Goal: Transaction & Acquisition: Purchase product/service

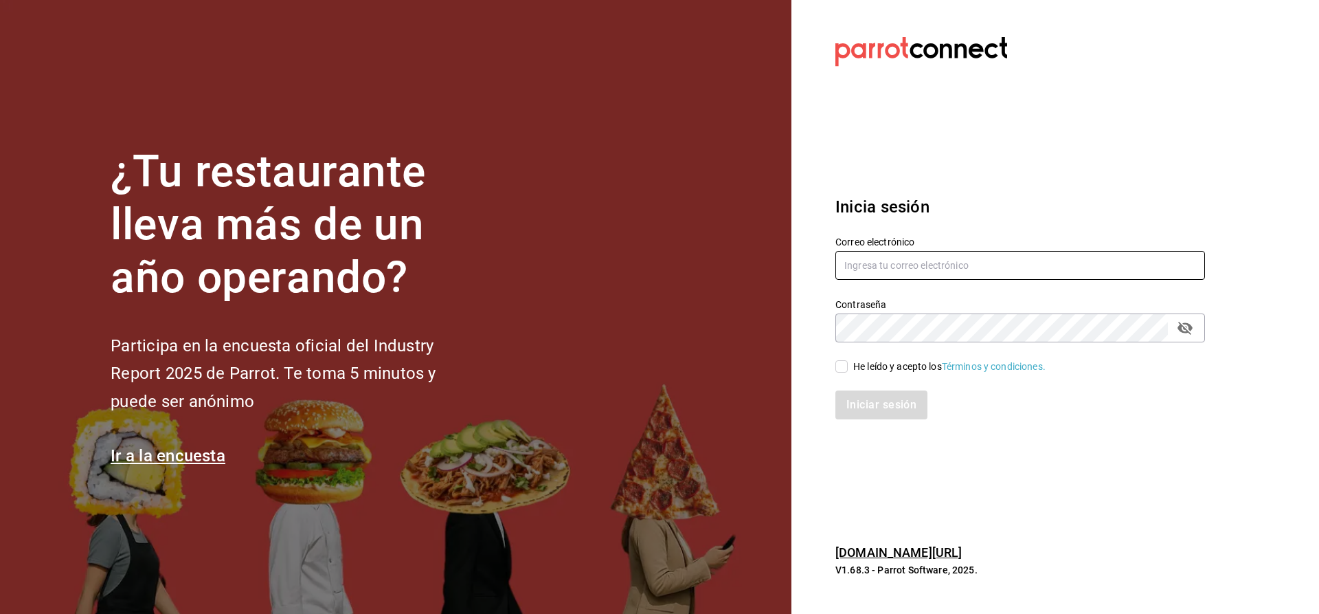
type input "[EMAIL_ADDRESS][DOMAIN_NAME]"
click at [847, 366] on input "He leído y acepto los Términos y condiciones." at bounding box center [842, 366] width 12 height 12
checkbox input "true"
click at [877, 402] on button "Iniciar sesión" at bounding box center [882, 404] width 93 height 29
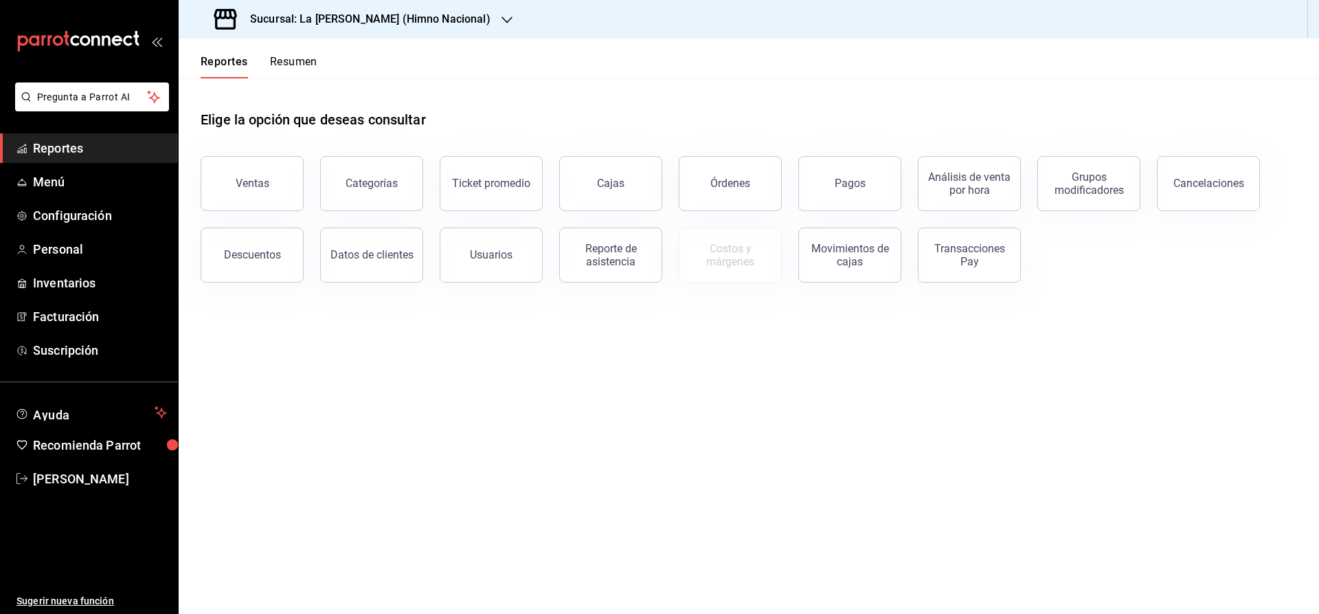
click at [502, 16] on icon "button" at bounding box center [507, 19] width 11 height 11
click at [289, 122] on span "La Barra de Barry (Lomas)" at bounding box center [276, 121] width 172 height 14
click at [85, 278] on span "Facturación" at bounding box center [100, 283] width 134 height 19
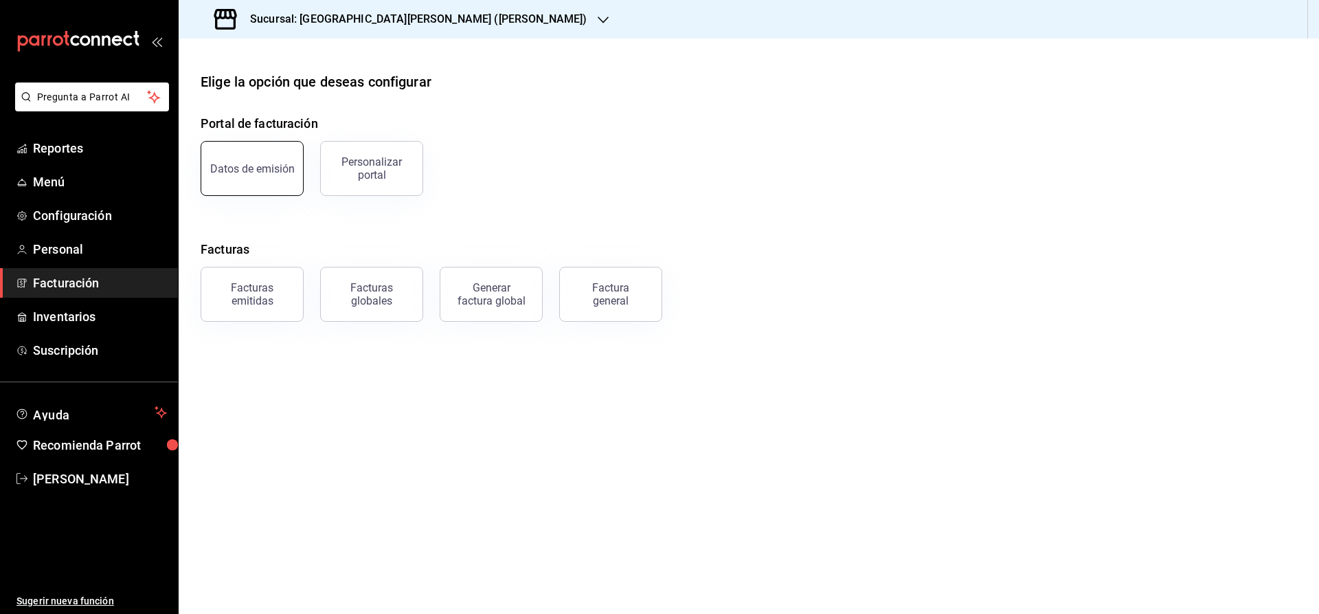
click at [256, 170] on div "Datos de emisión" at bounding box center [252, 168] width 85 height 13
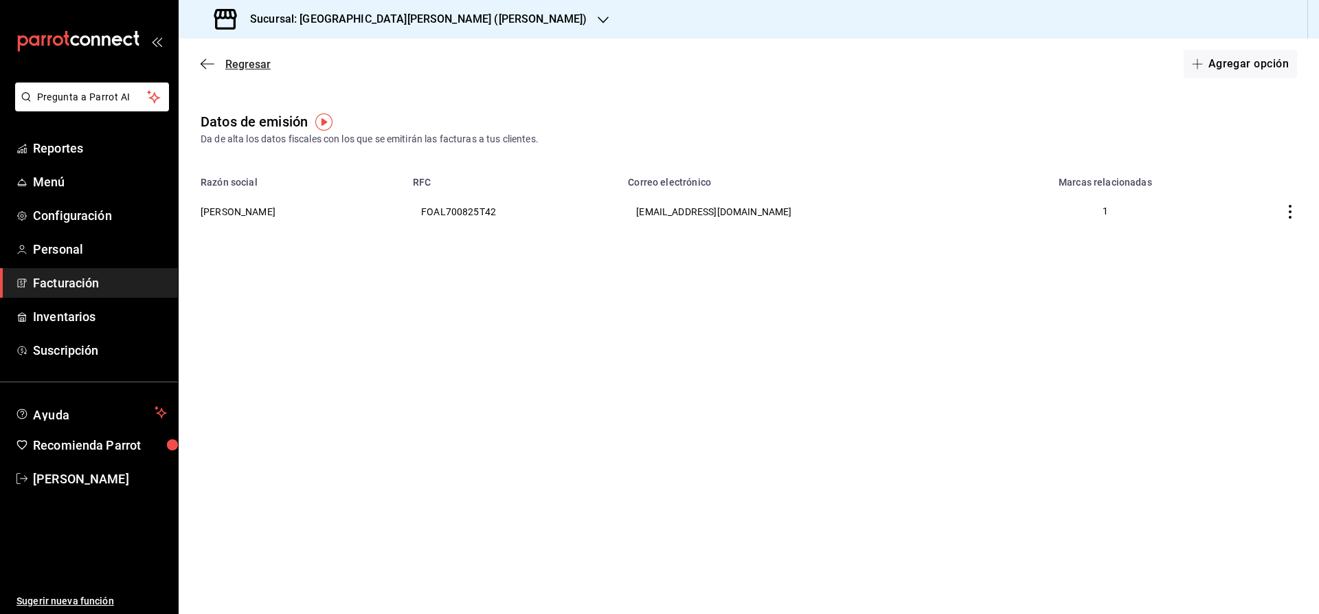
click at [207, 60] on icon "button" at bounding box center [208, 64] width 14 height 12
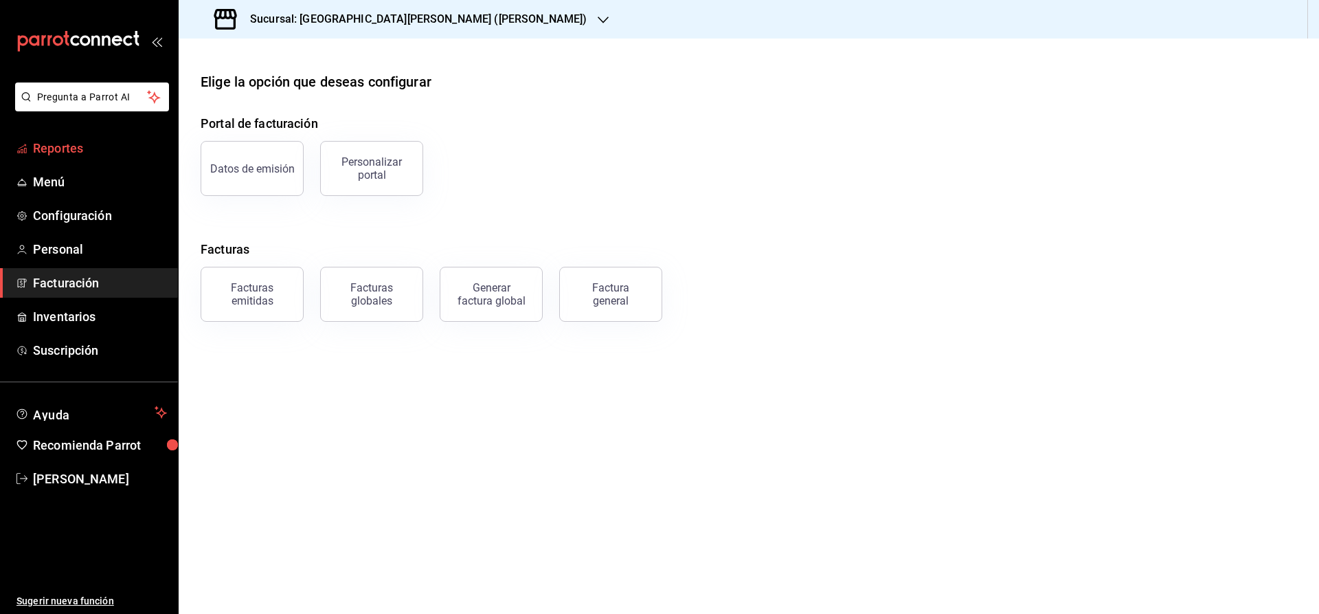
click at [76, 148] on span "Reportes" at bounding box center [100, 148] width 134 height 19
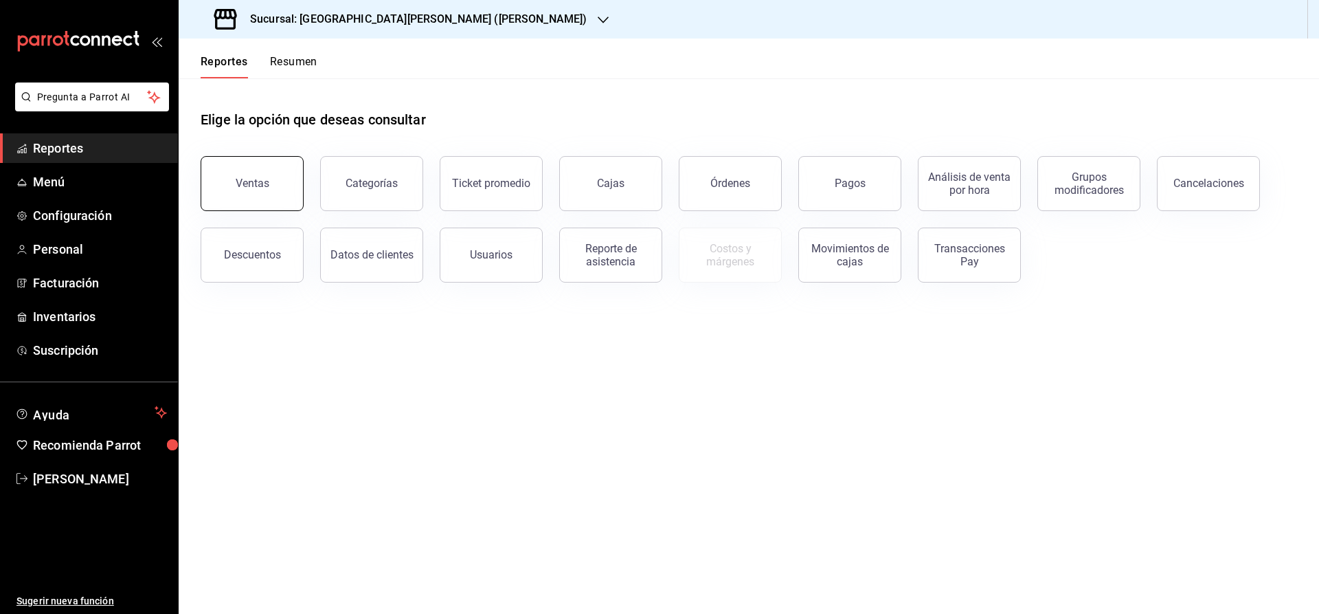
click at [256, 179] on div "Ventas" at bounding box center [253, 183] width 34 height 13
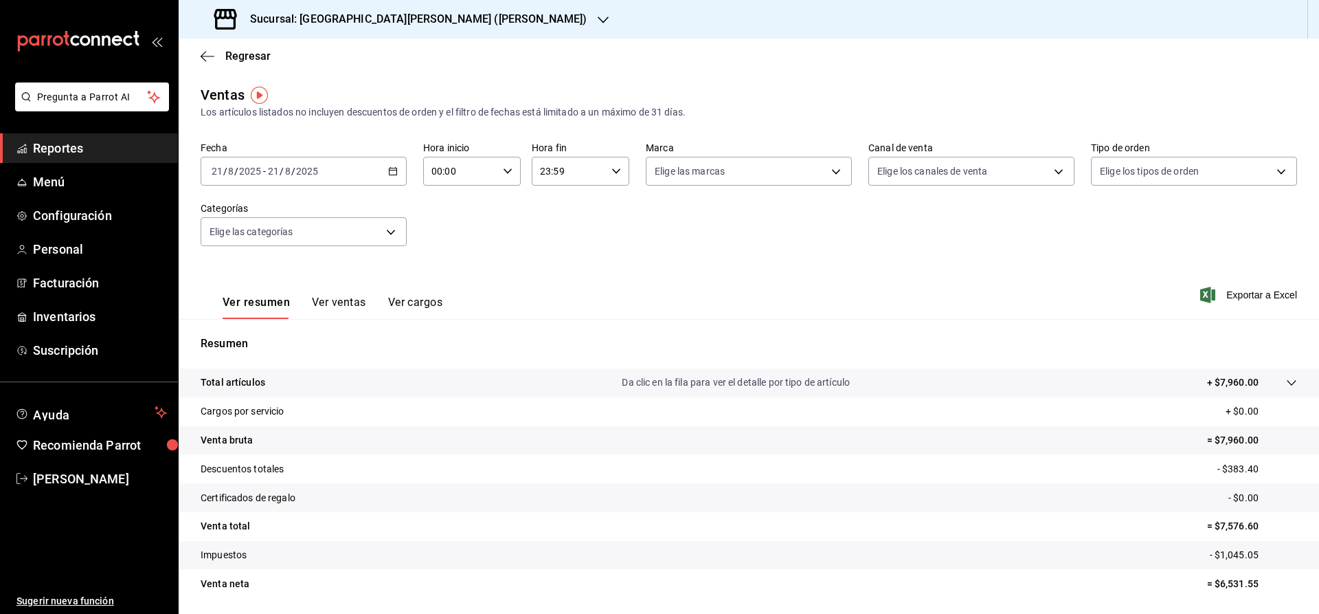
click at [359, 180] on div "2025-08-21 21 / 8 / 2025 - 2025-08-21 21 / 8 / 2025" at bounding box center [304, 171] width 206 height 29
click at [247, 335] on span "Rango de fechas" at bounding box center [265, 336] width 107 height 14
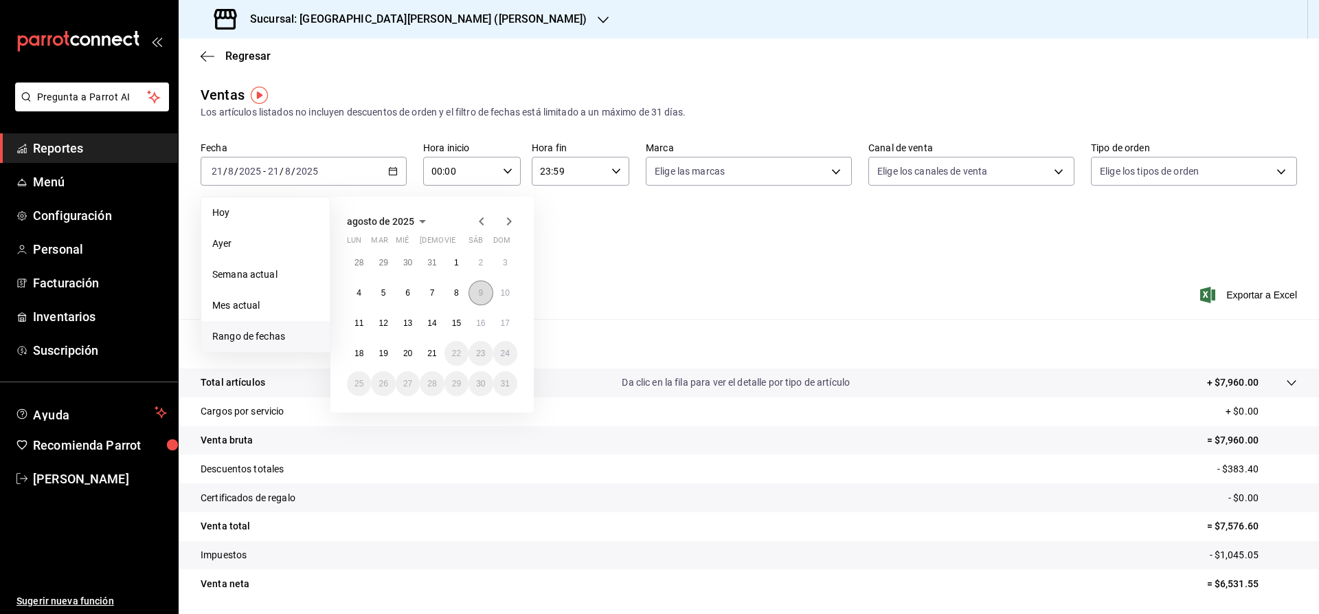
click at [474, 290] on button "9" at bounding box center [481, 292] width 24 height 25
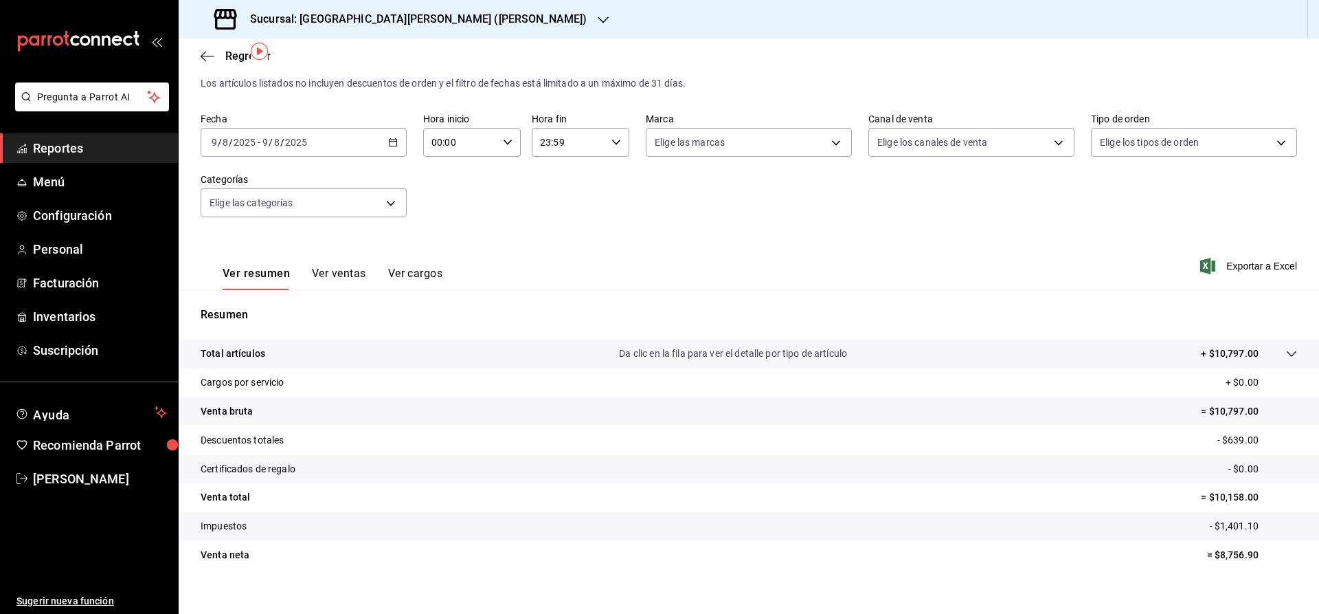
scroll to position [45, 0]
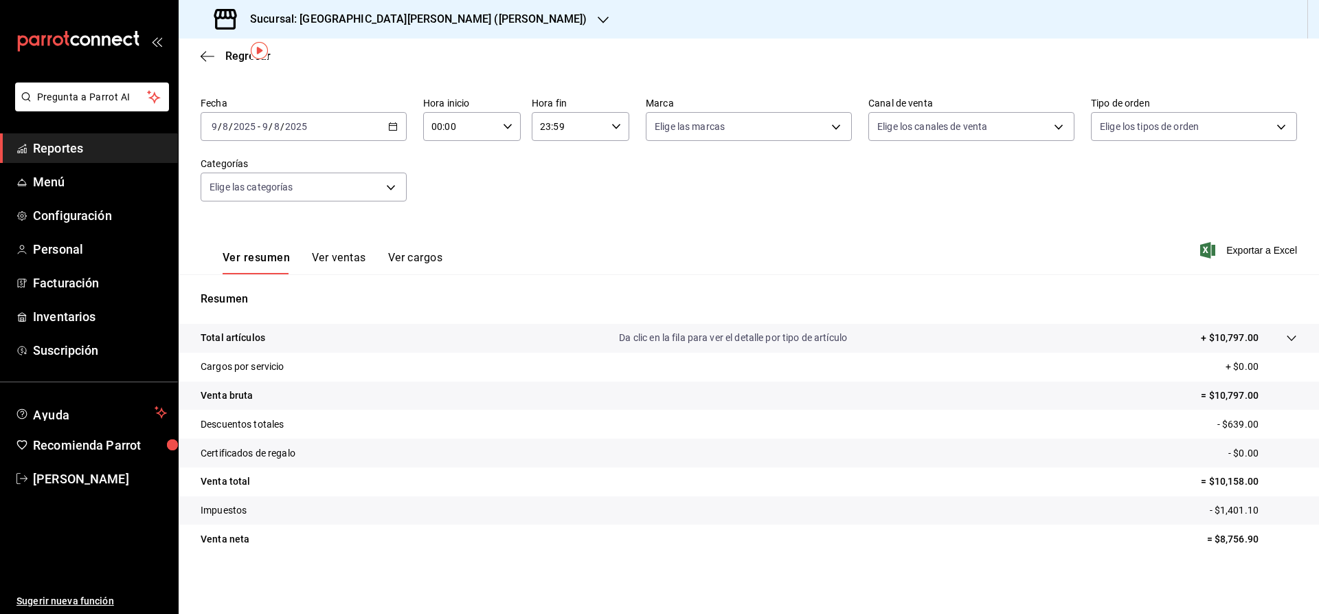
click at [333, 254] on button "Ver ventas" at bounding box center [339, 262] width 54 height 23
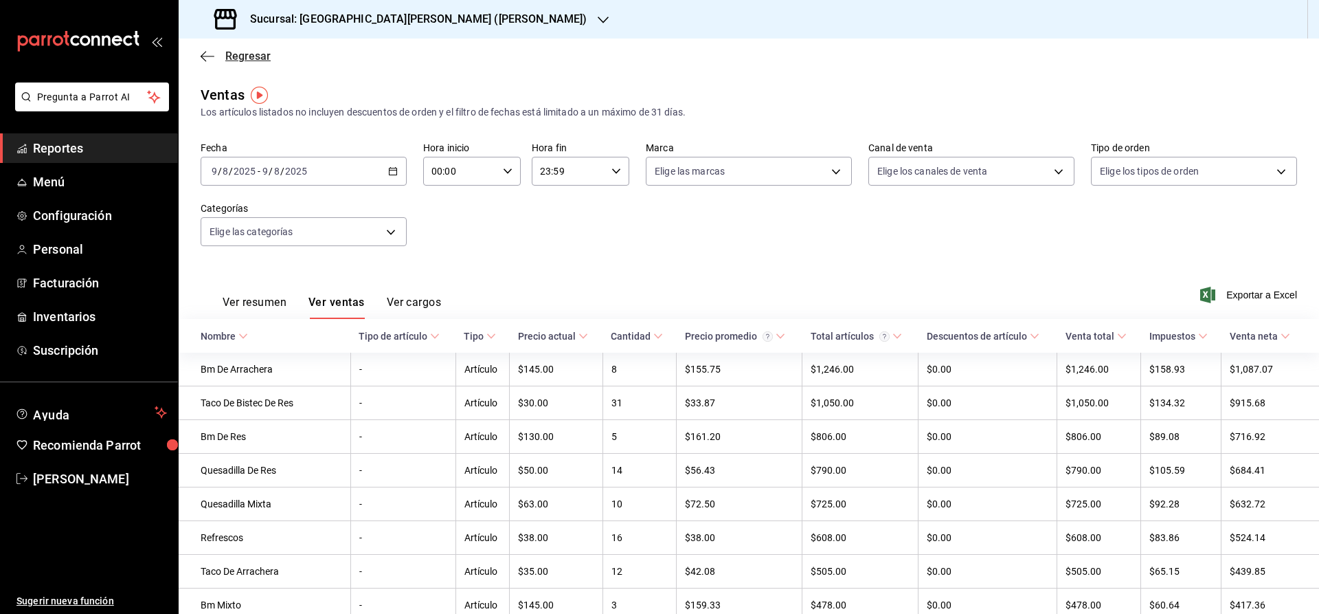
click at [212, 58] on icon "button" at bounding box center [208, 56] width 14 height 12
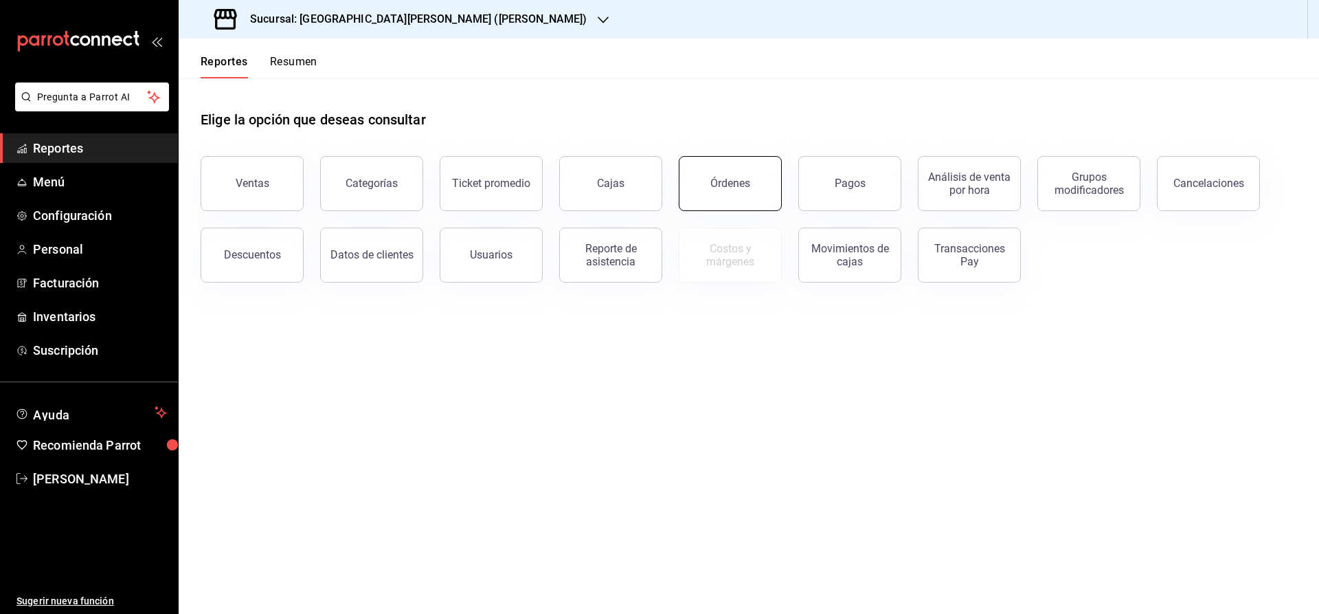
click at [775, 190] on button "Órdenes" at bounding box center [730, 183] width 103 height 55
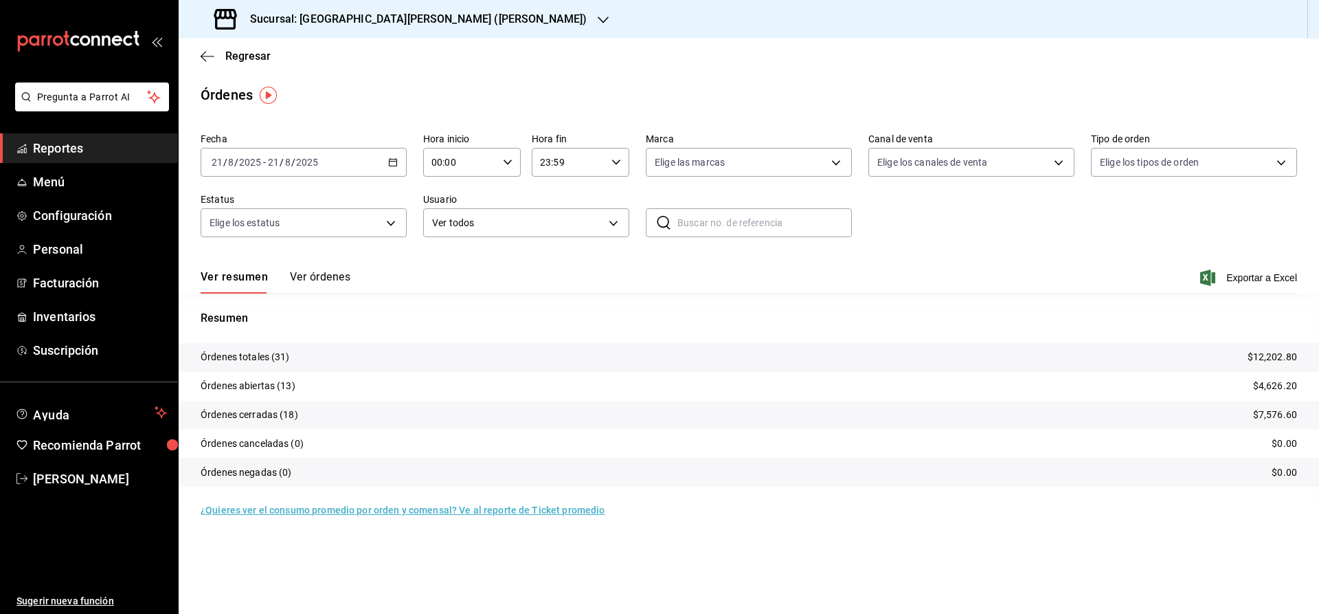
click at [395, 164] on icon "button" at bounding box center [393, 162] width 10 height 10
click at [247, 357] on span "Rango de fechas" at bounding box center [265, 358] width 107 height 14
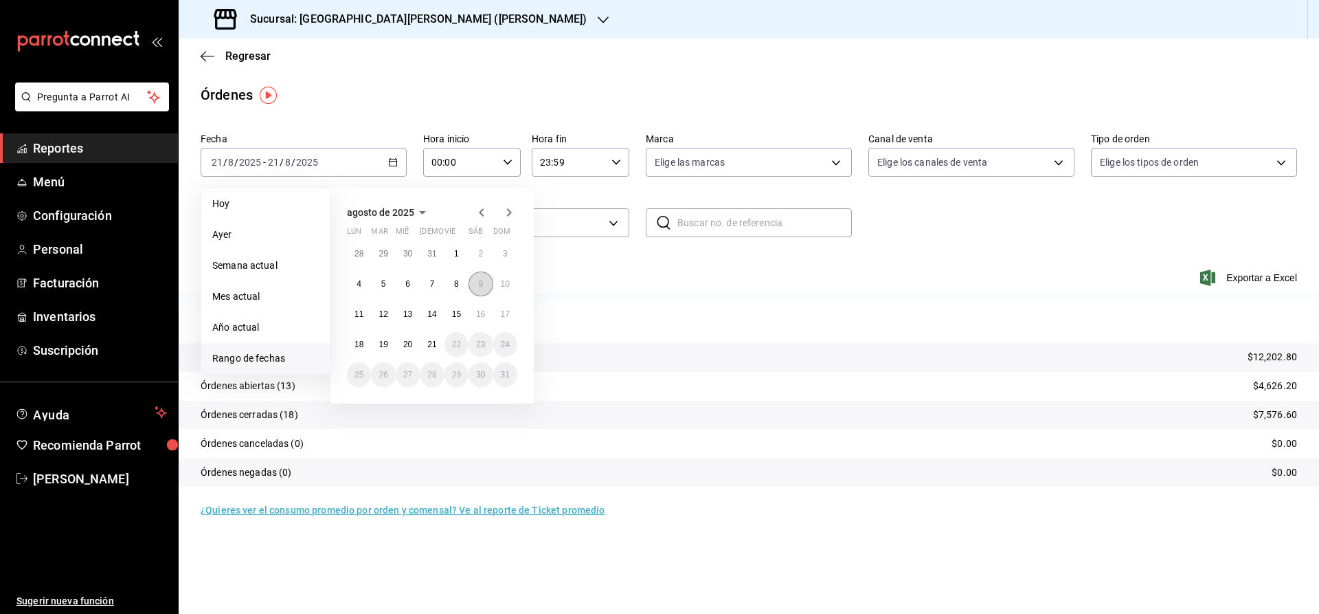
click at [480, 285] on abbr "9" at bounding box center [480, 284] width 5 height 10
click at [480, 285] on div "Ver resumen Ver órdenes Exportar a Excel" at bounding box center [749, 274] width 1097 height 40
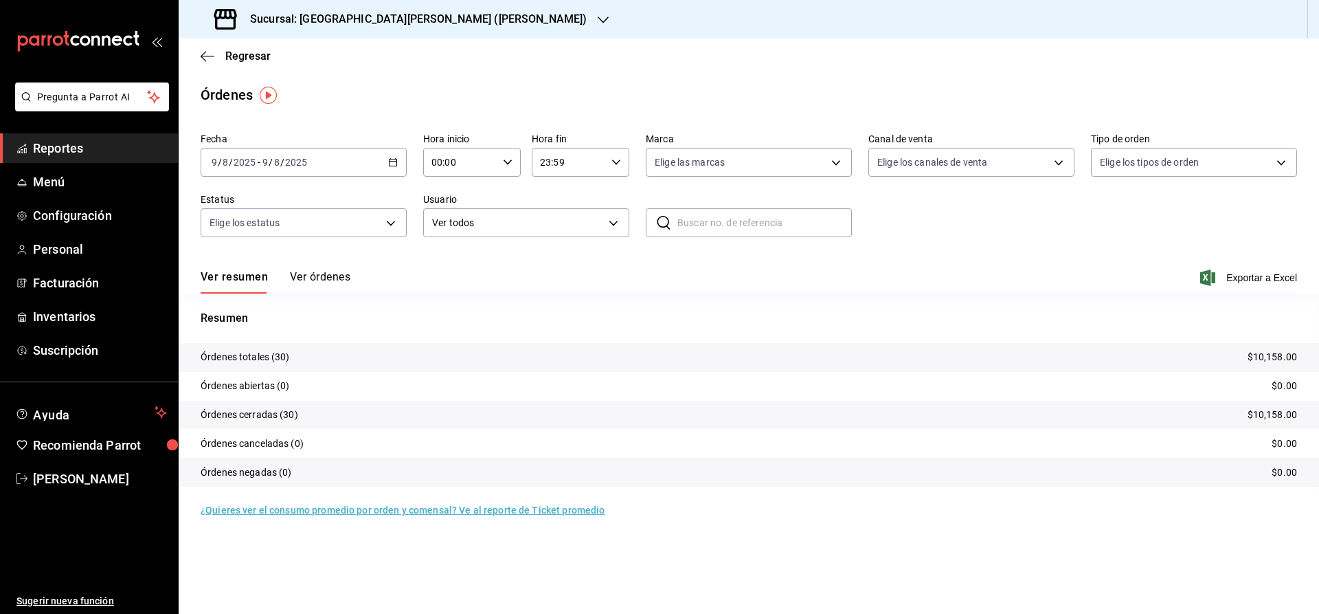
click at [323, 274] on button "Ver órdenes" at bounding box center [320, 281] width 60 height 23
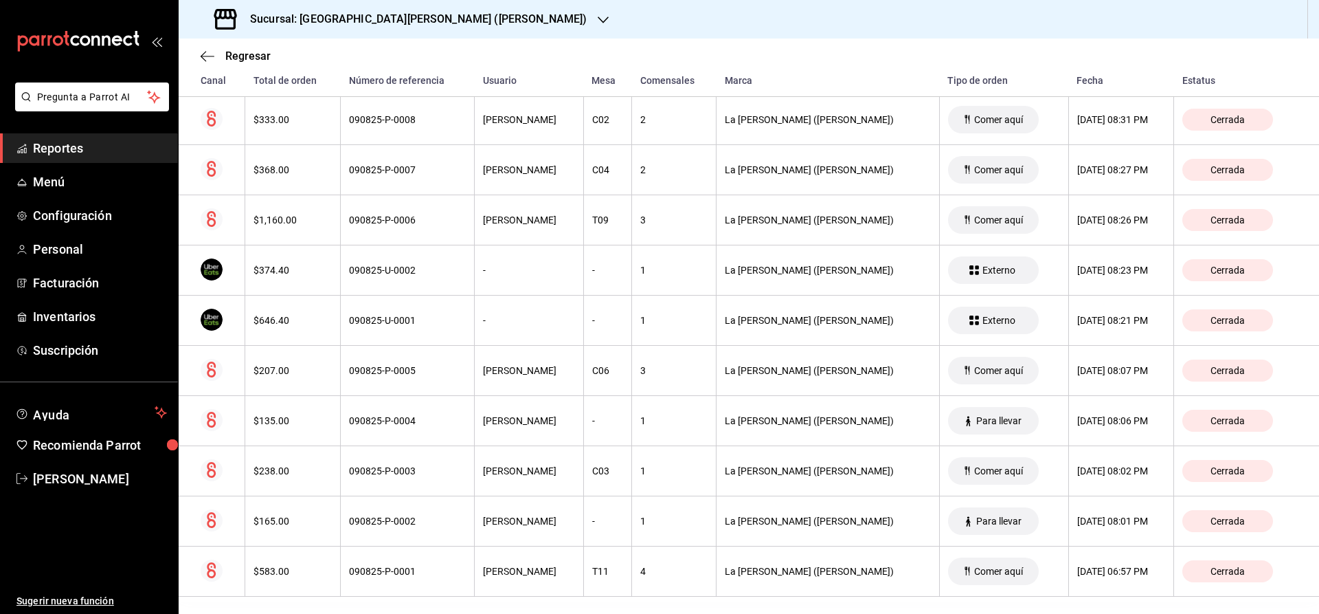
scroll to position [1271, 0]
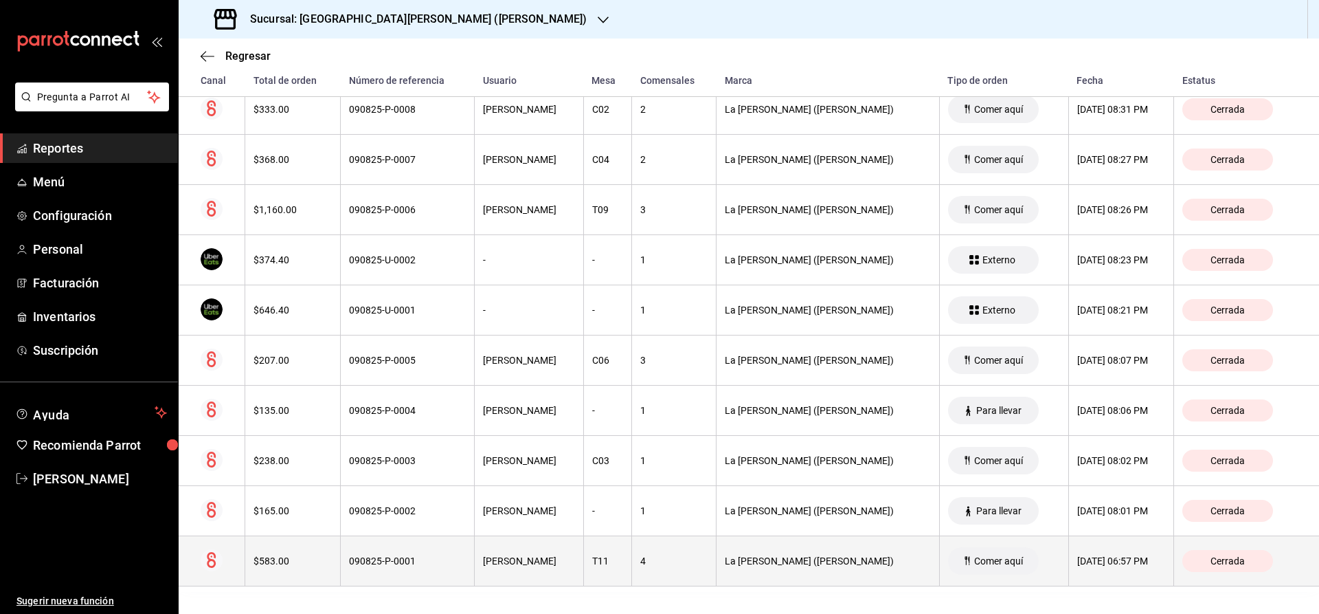
click at [404, 565] on div "090825-P-0001" at bounding box center [407, 560] width 117 height 11
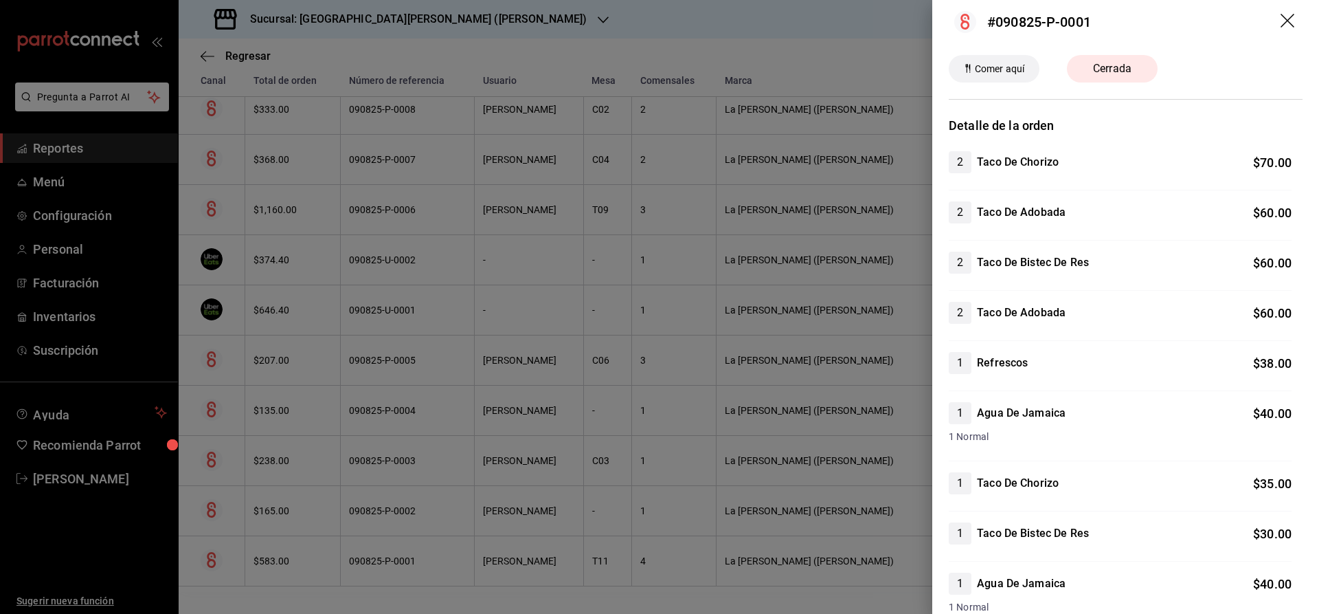
scroll to position [0, 0]
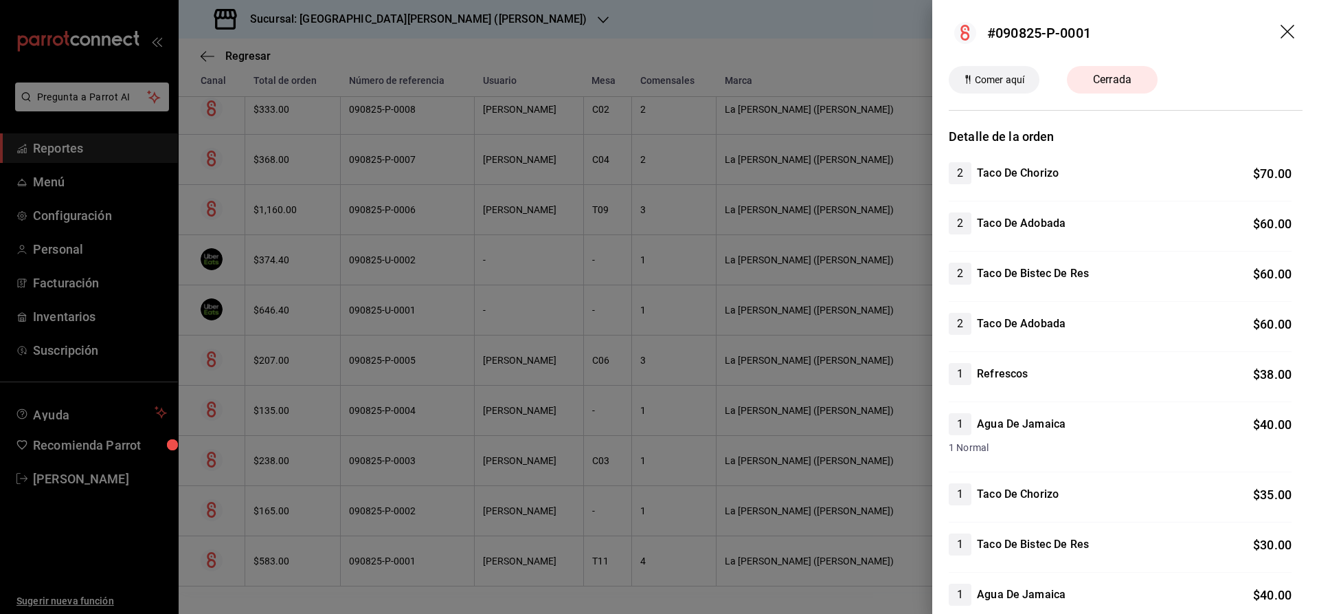
click at [1284, 29] on icon "drag" at bounding box center [1289, 33] width 16 height 16
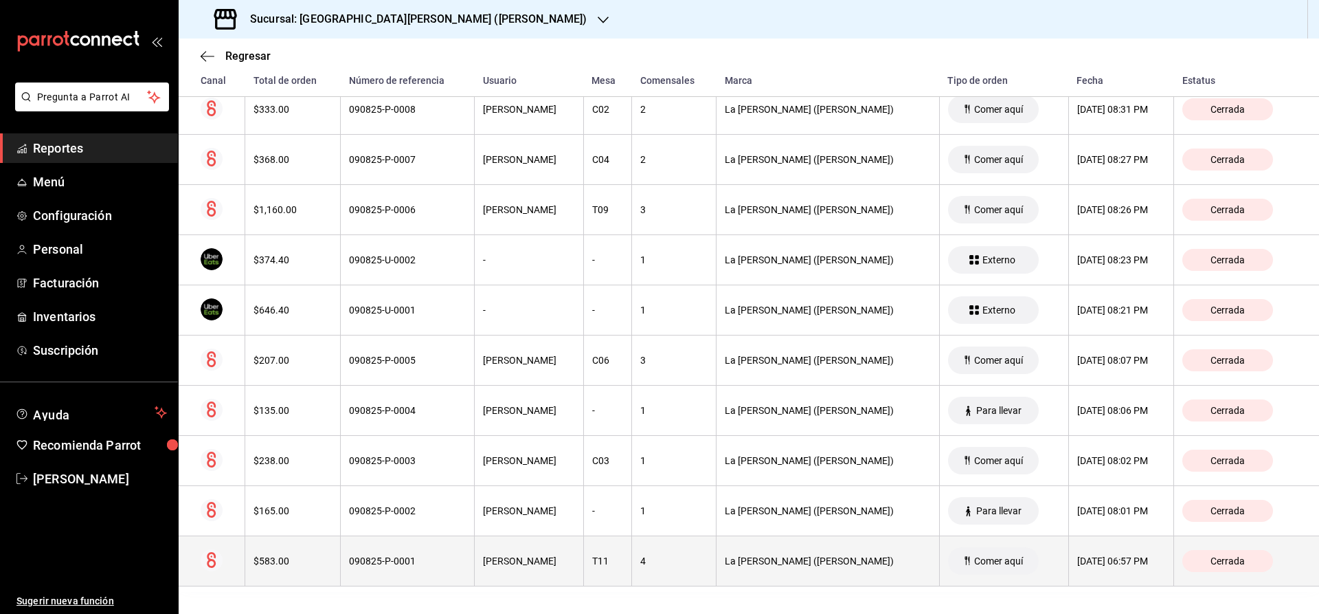
click at [205, 557] on circle at bounding box center [212, 560] width 22 height 22
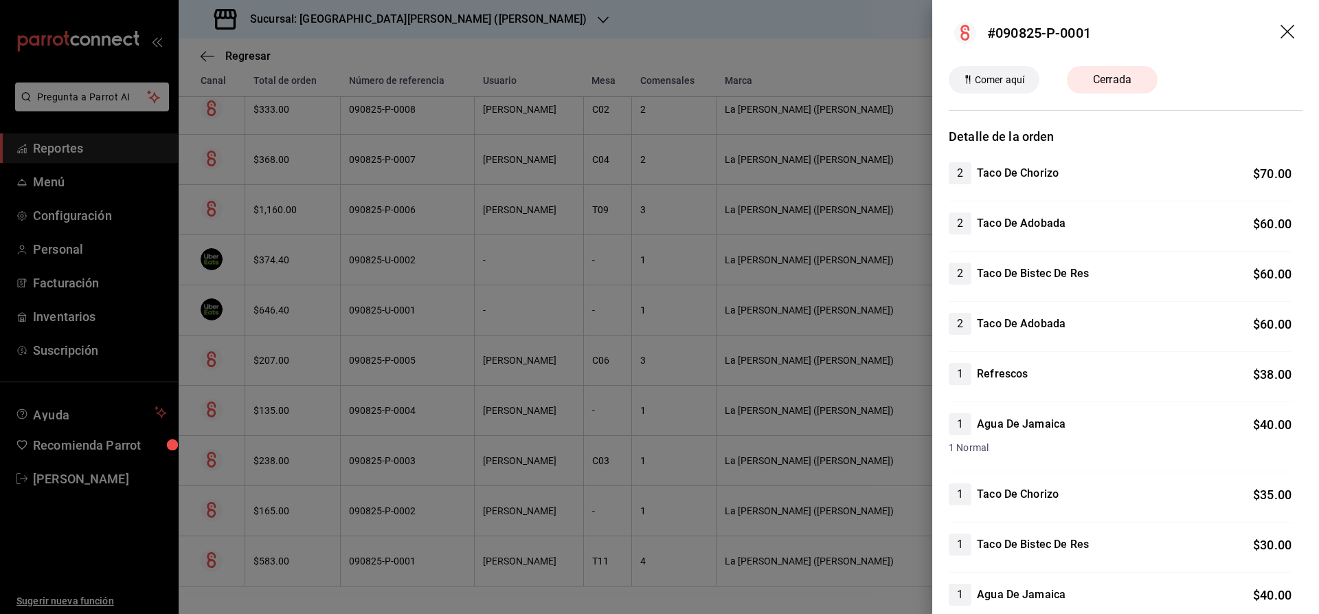
click at [1281, 34] on icon "drag" at bounding box center [1288, 32] width 14 height 14
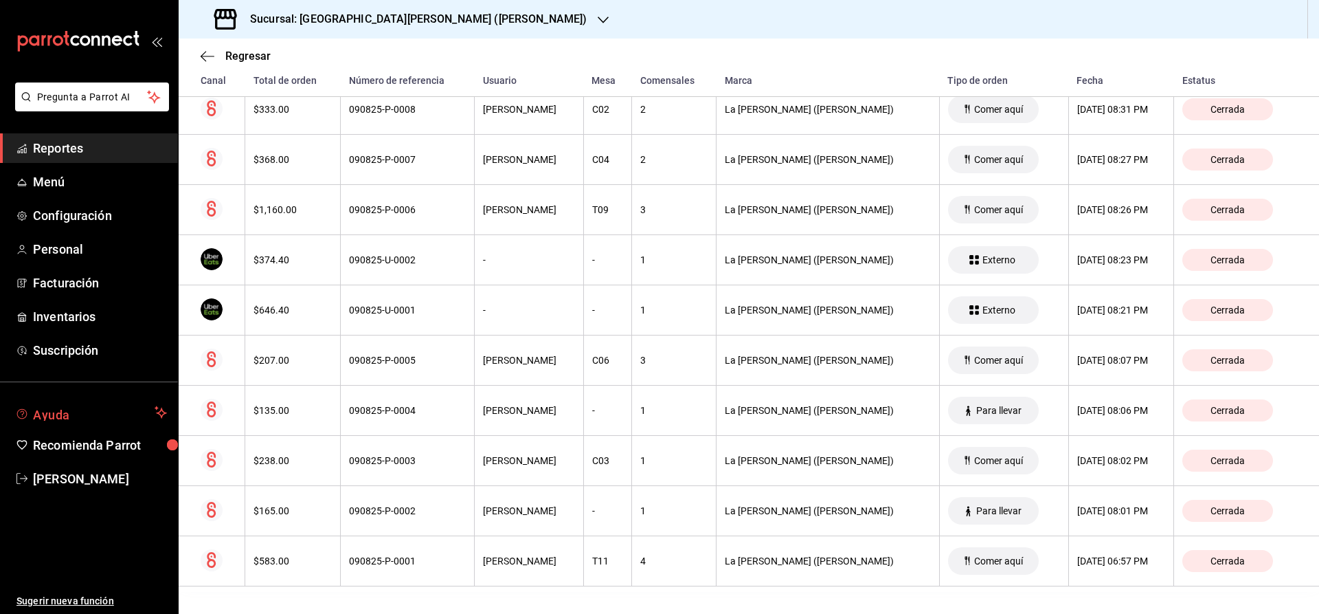
click at [52, 413] on span "Ayuda" at bounding box center [91, 412] width 116 height 16
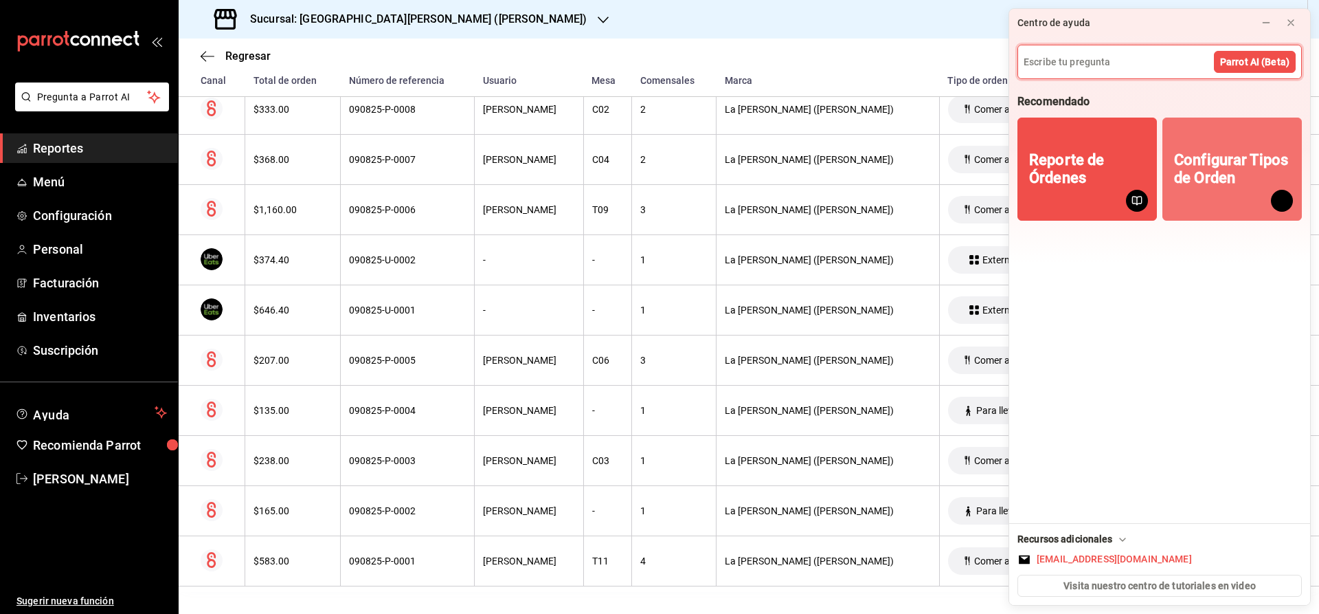
type input "p"
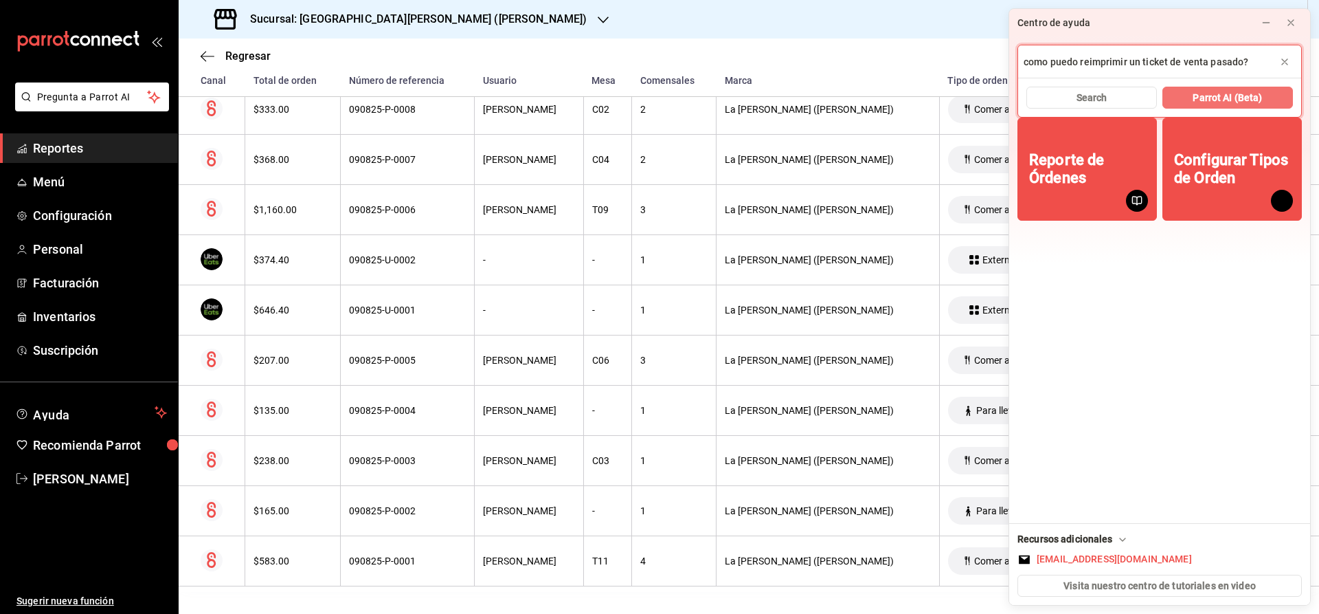
type input "como puedo reimprimir un ticket de venta pasado?"
click at [1216, 89] on button "Parrot AI (Beta)" at bounding box center [1228, 98] width 131 height 22
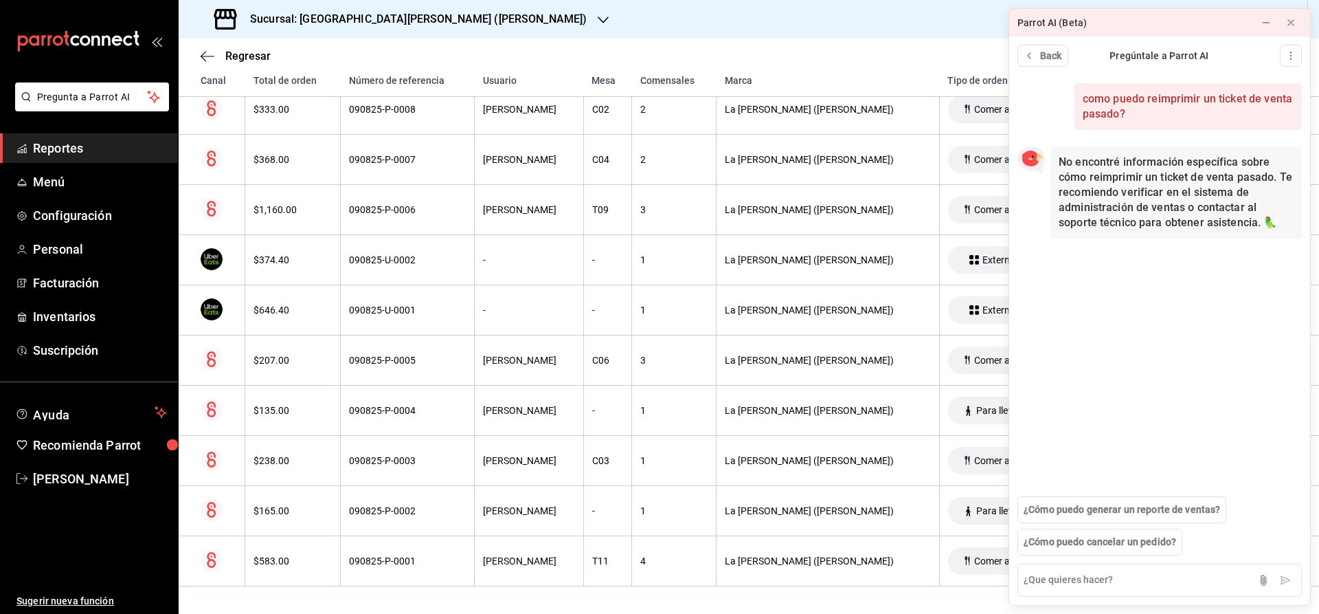
type textarea "c"
type textarea "como pue"
click at [1029, 54] on icon at bounding box center [1029, 55] width 3 height 5
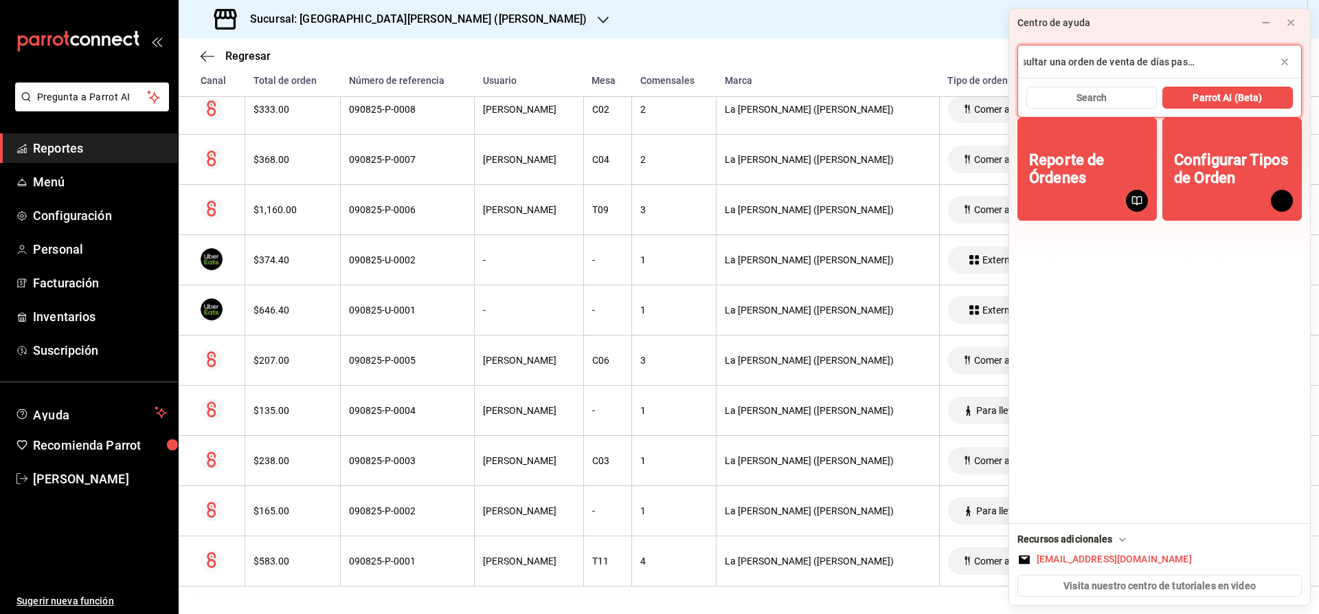
scroll to position [0, 80]
type input "como puedo consultar una orden de venta de días pasados para facturarla?"
click at [1095, 95] on span "Search" at bounding box center [1092, 98] width 31 height 14
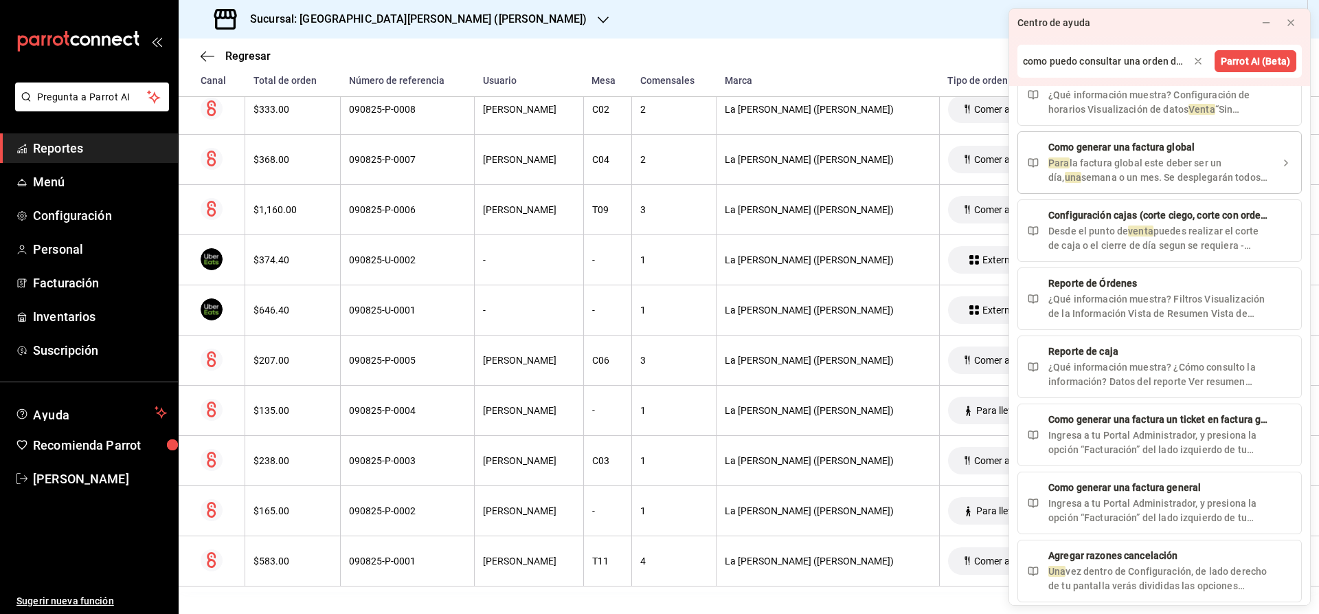
scroll to position [206, 0]
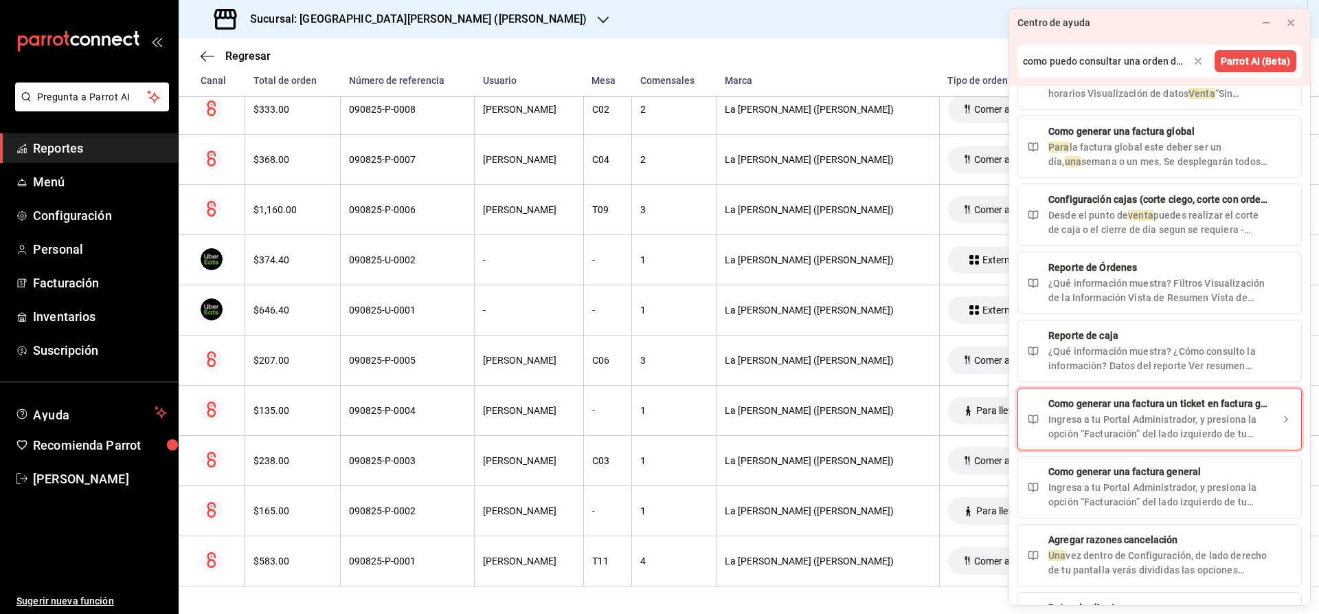
click at [1141, 416] on div "Ingresa a tu Portal Administrador, y presiona la opción “Facturación” del lado …" at bounding box center [1160, 426] width 223 height 29
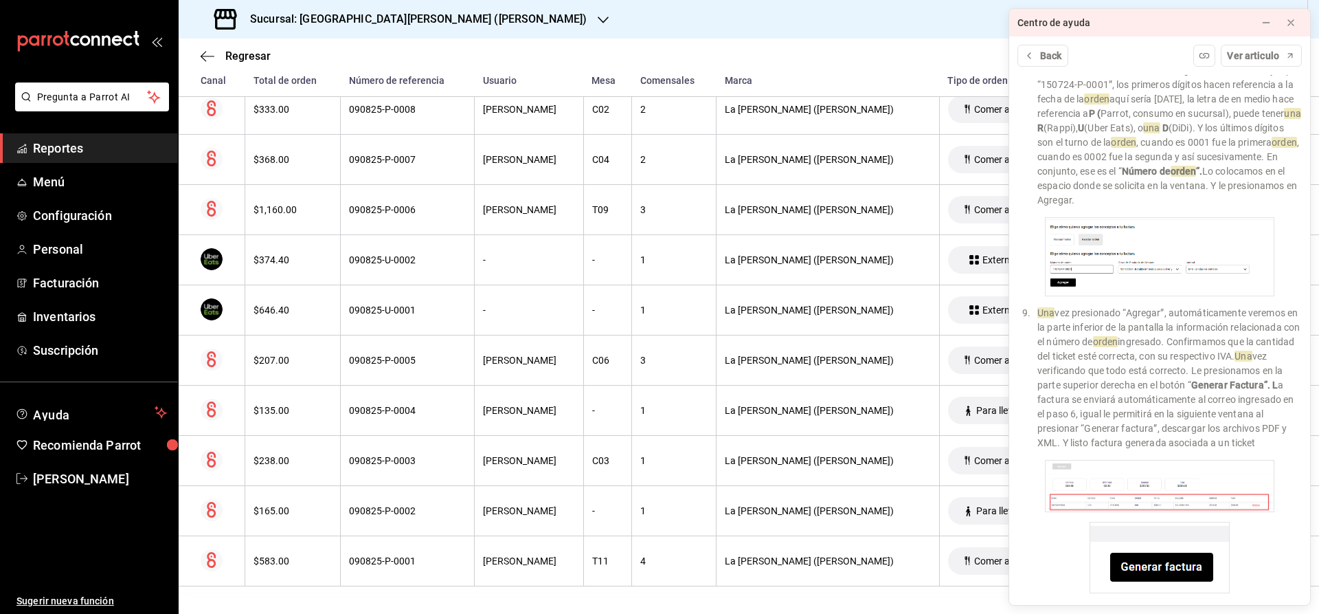
scroll to position [1531, 0]
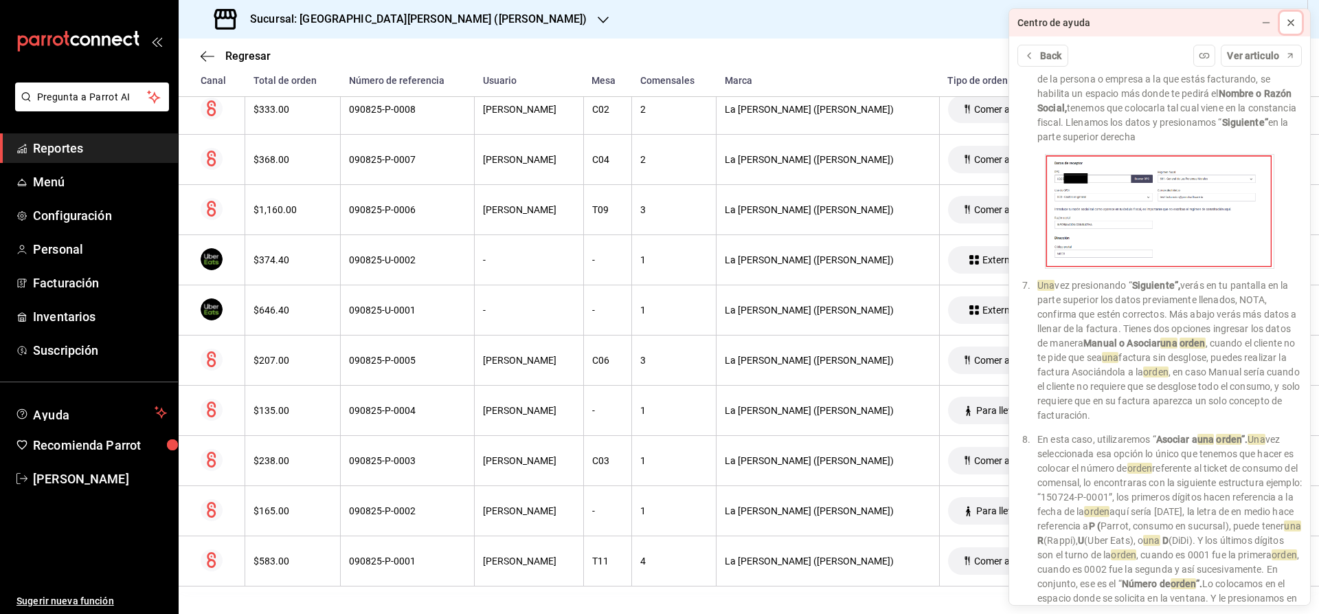
click at [1297, 16] on button at bounding box center [1291, 23] width 22 height 22
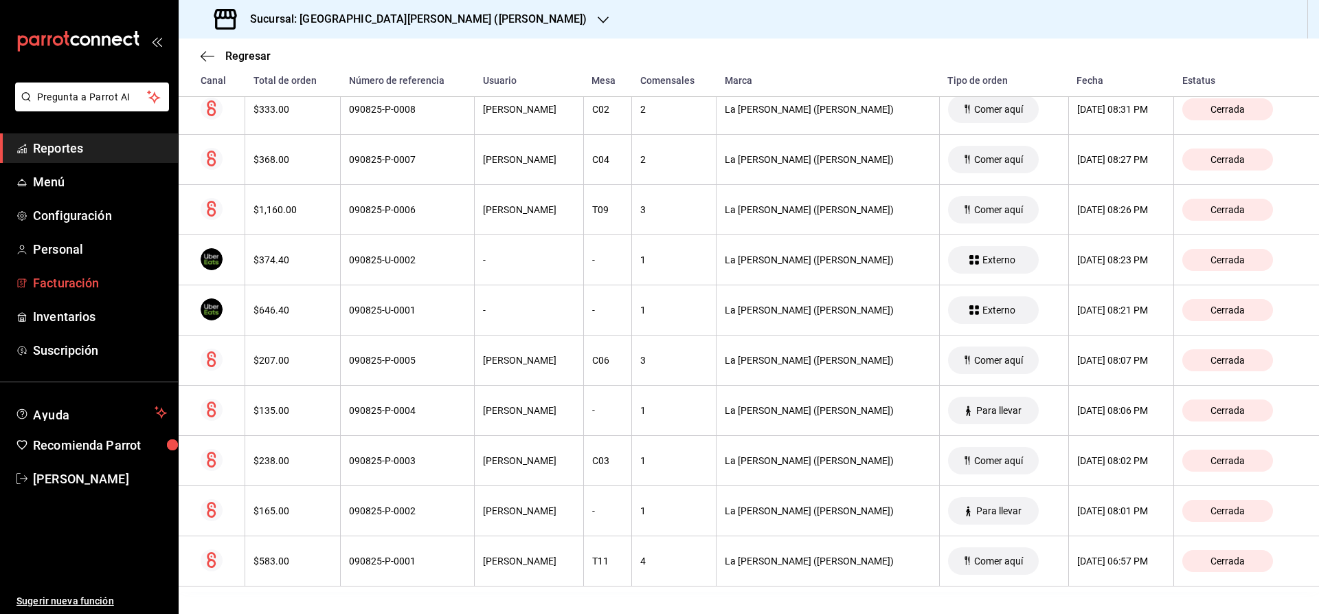
click at [71, 275] on span "Facturación" at bounding box center [100, 283] width 134 height 19
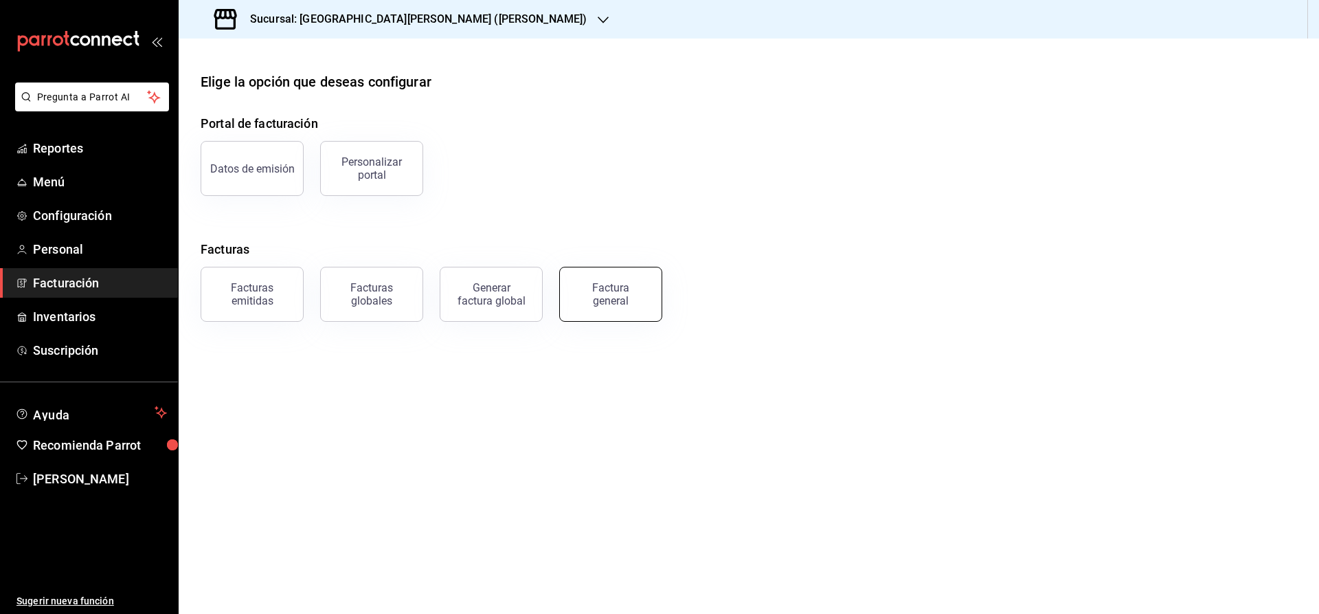
click at [630, 296] on div "Factura general" at bounding box center [611, 294] width 69 height 26
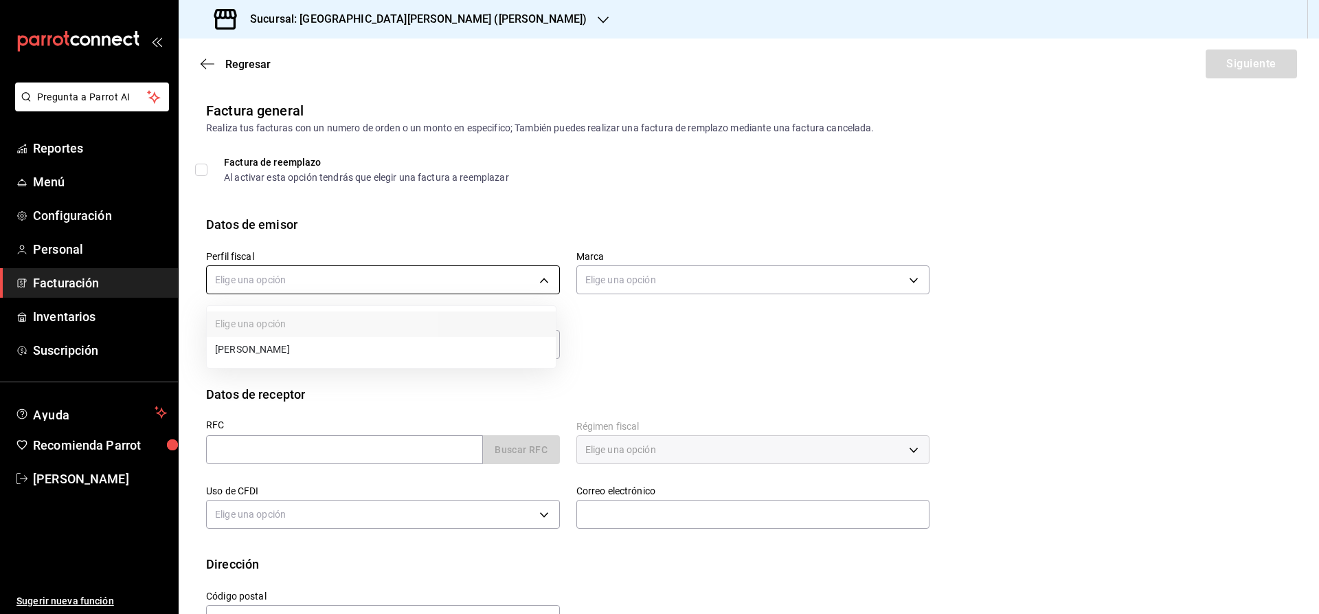
click at [394, 286] on body "Pregunta a Parrot AI Reportes Menú Configuración Personal Facturación Inventari…" at bounding box center [659, 307] width 1319 height 614
click at [372, 346] on li "JOSE LUIS FLORES ARELLANO" at bounding box center [381, 349] width 349 height 25
type input "9fc00665-60df-409d-bf26-40c44e82d6d2"
type input "fb2c10f2-0091-4c21-9e56-8277cf04906f"
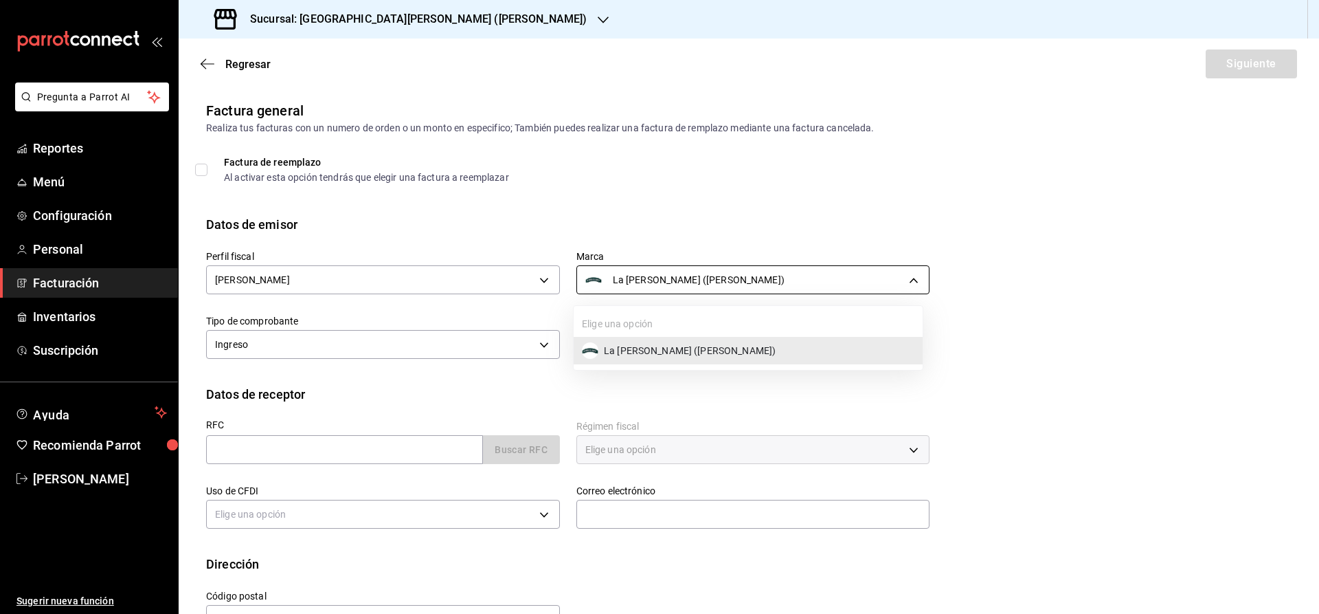
click at [849, 278] on body "Pregunta a Parrot AI Reportes Menú Configuración Personal Facturación Inventari…" at bounding box center [659, 307] width 1319 height 614
click at [759, 280] on div at bounding box center [659, 307] width 1319 height 614
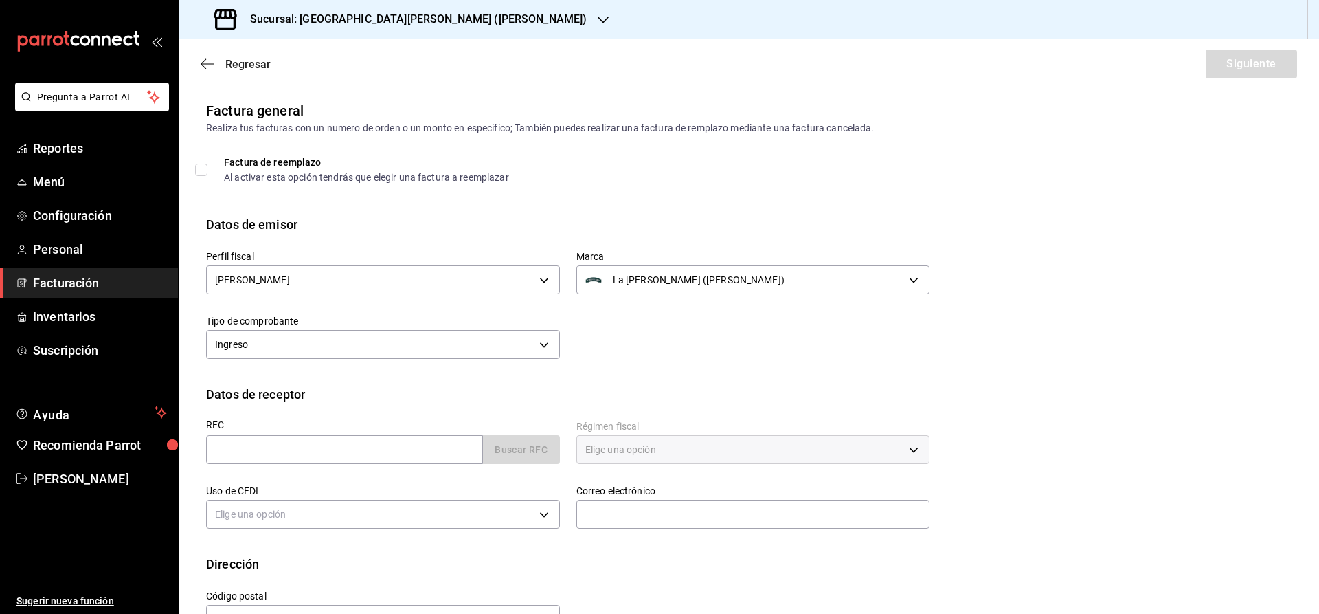
click at [205, 58] on icon "button" at bounding box center [208, 64] width 14 height 12
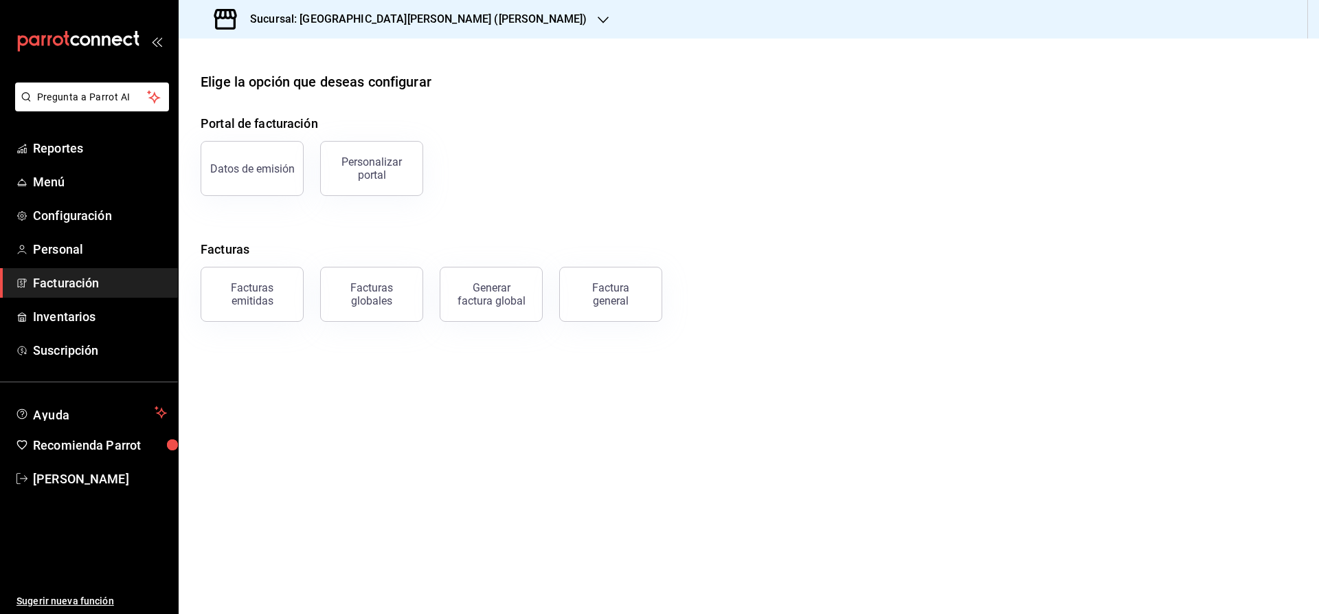
click at [366, 27] on h3 "Sucursal: La Barra de Barry (Lomas)" at bounding box center [413, 19] width 348 height 16
click at [320, 91] on div "La Barra de Barry (Himalaya)" at bounding box center [288, 90] width 197 height 14
click at [632, 286] on div "Factura general" at bounding box center [611, 294] width 69 height 26
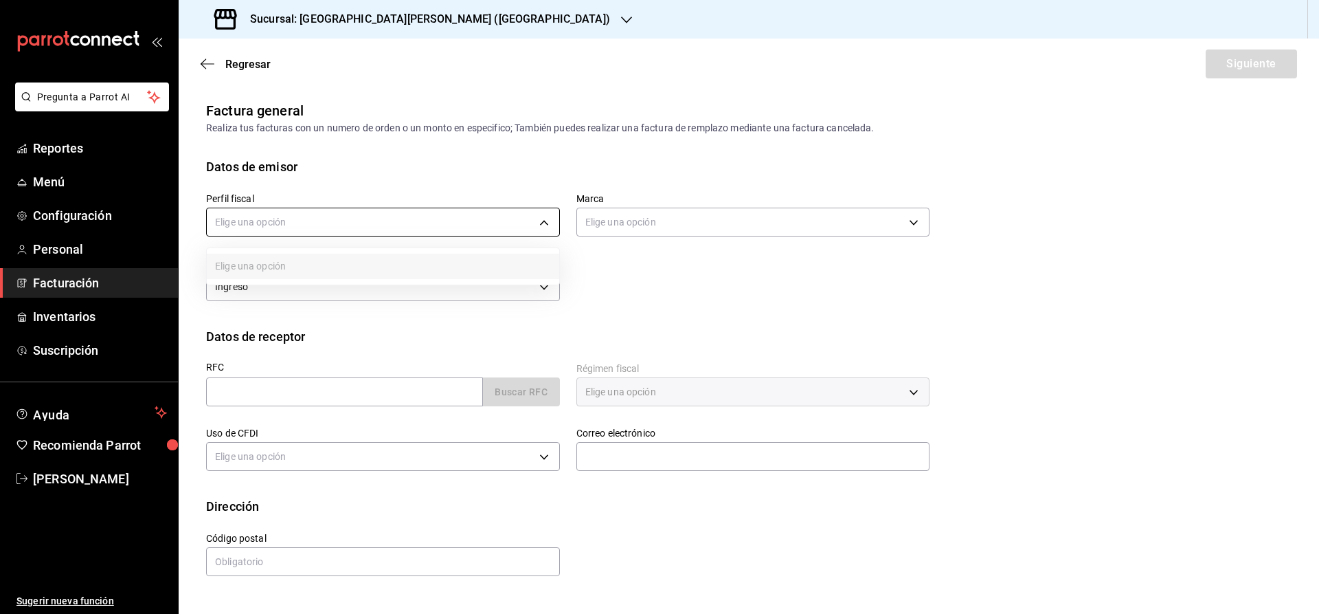
click at [445, 224] on body "Pregunta a Parrot AI Reportes Menú Configuración Personal Facturación Inventari…" at bounding box center [659, 307] width 1319 height 614
click at [544, 223] on div at bounding box center [659, 307] width 1319 height 614
click at [544, 223] on body "Pregunta a Parrot AI Reportes Menú Configuración Personal Facturación Inventari…" at bounding box center [659, 307] width 1319 height 614
click at [312, 269] on ul "Elige una opción" at bounding box center [383, 266] width 353 height 36
click at [214, 60] on div at bounding box center [659, 307] width 1319 height 614
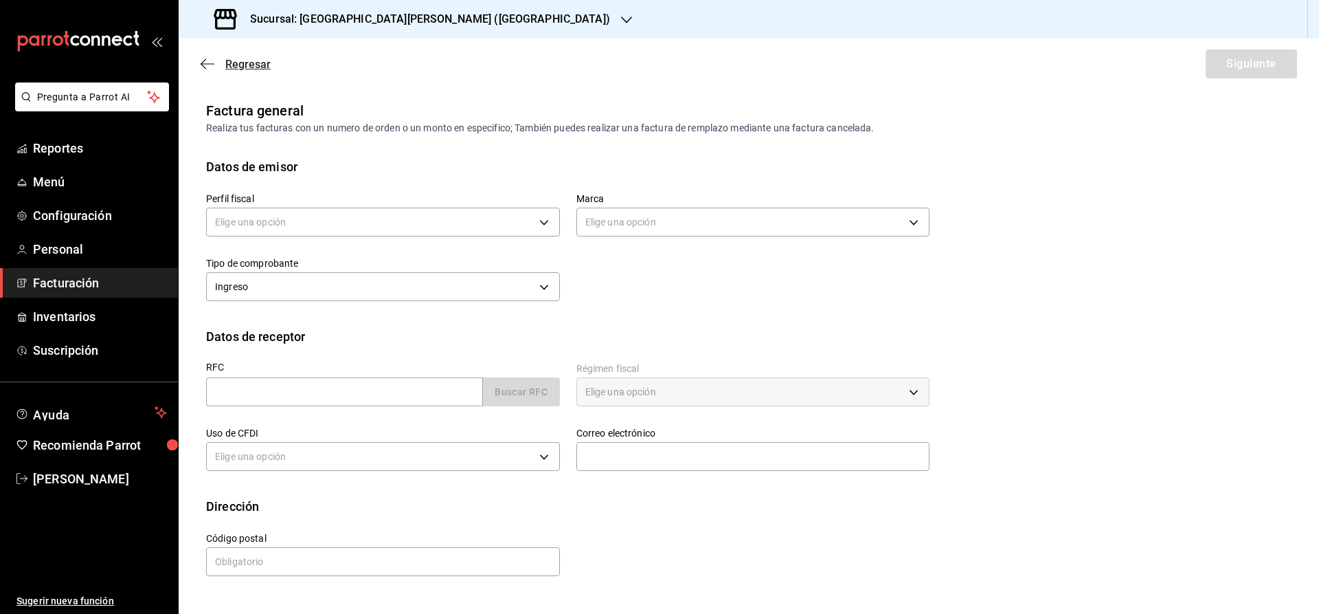
click at [210, 64] on icon "button" at bounding box center [208, 63] width 14 height 1
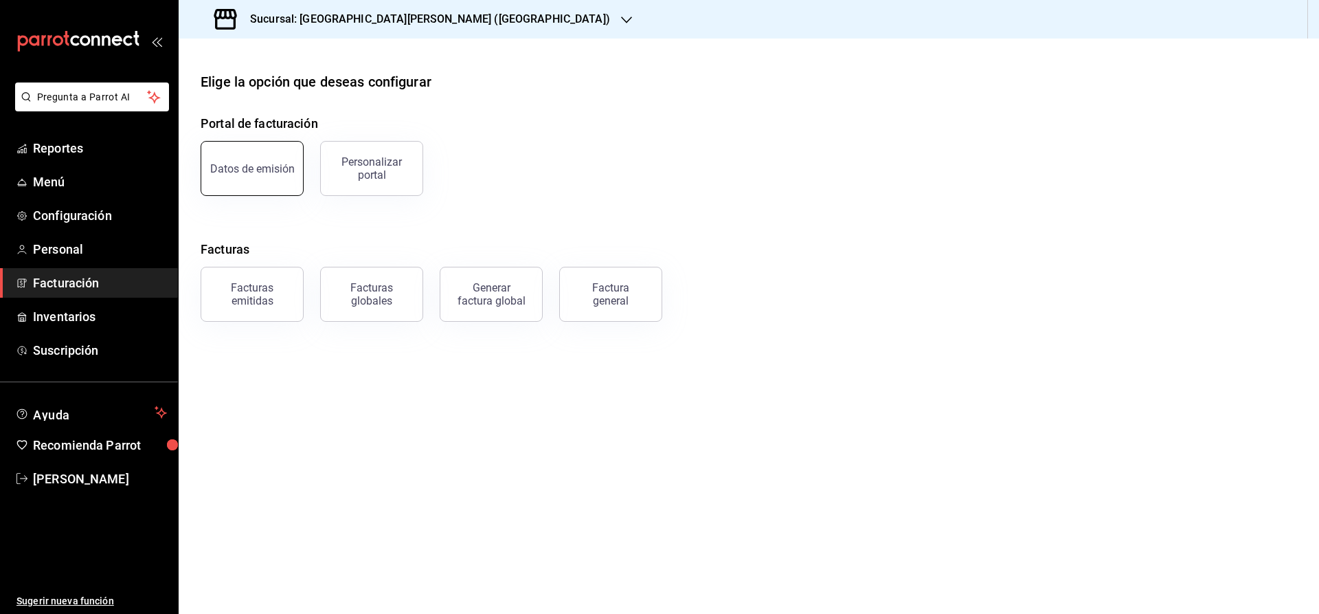
click at [238, 169] on div "Datos de emisión" at bounding box center [252, 168] width 85 height 13
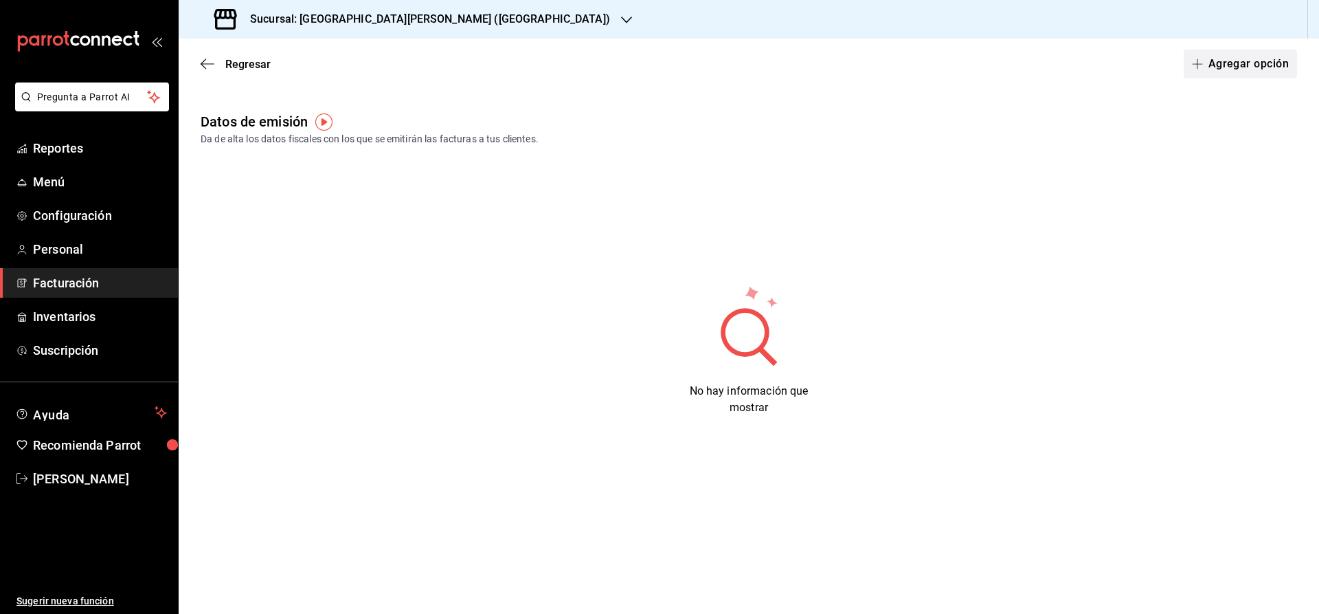
click at [1243, 69] on button "Agregar opción" at bounding box center [1240, 63] width 113 height 29
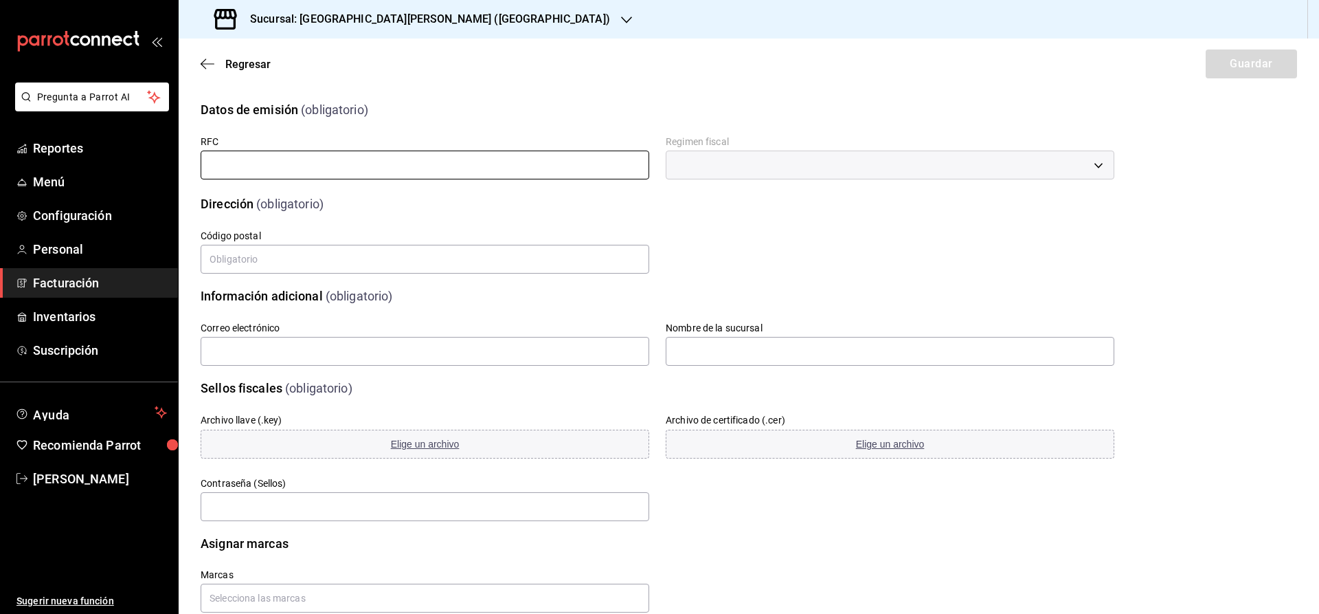
click at [250, 178] on input "text" at bounding box center [425, 165] width 449 height 29
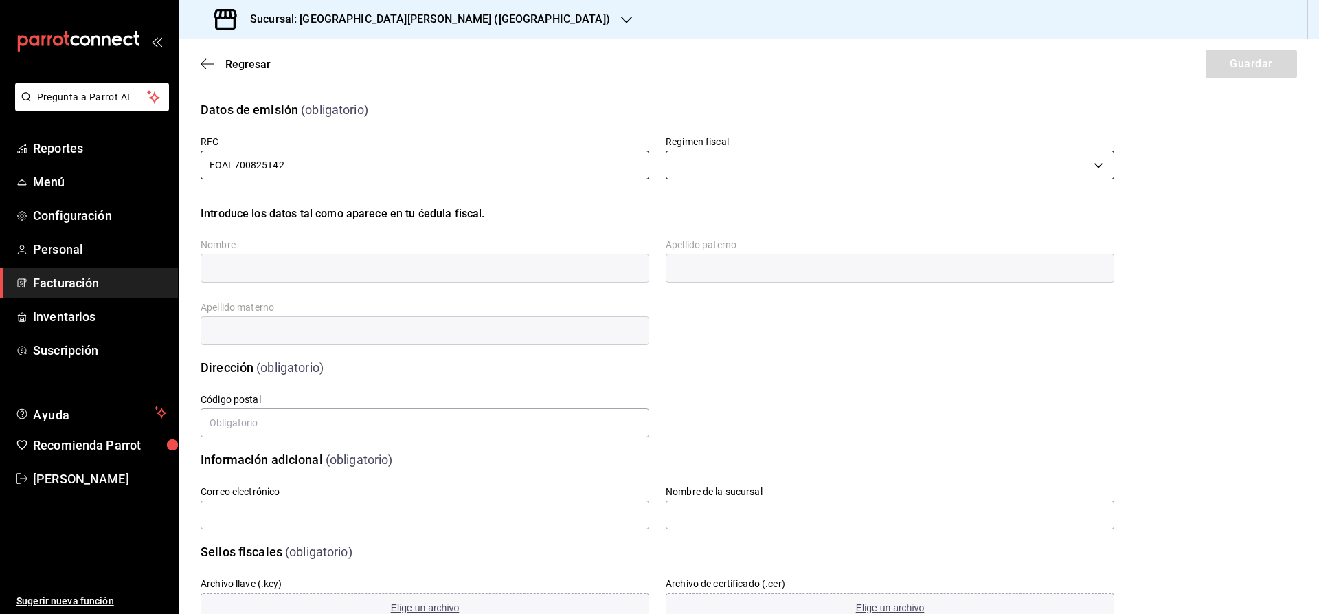
type input "FOAL700825T42"
click at [806, 167] on body "Pregunta a Parrot AI Reportes Menú Configuración Personal Facturación Inventari…" at bounding box center [659, 307] width 1319 height 614
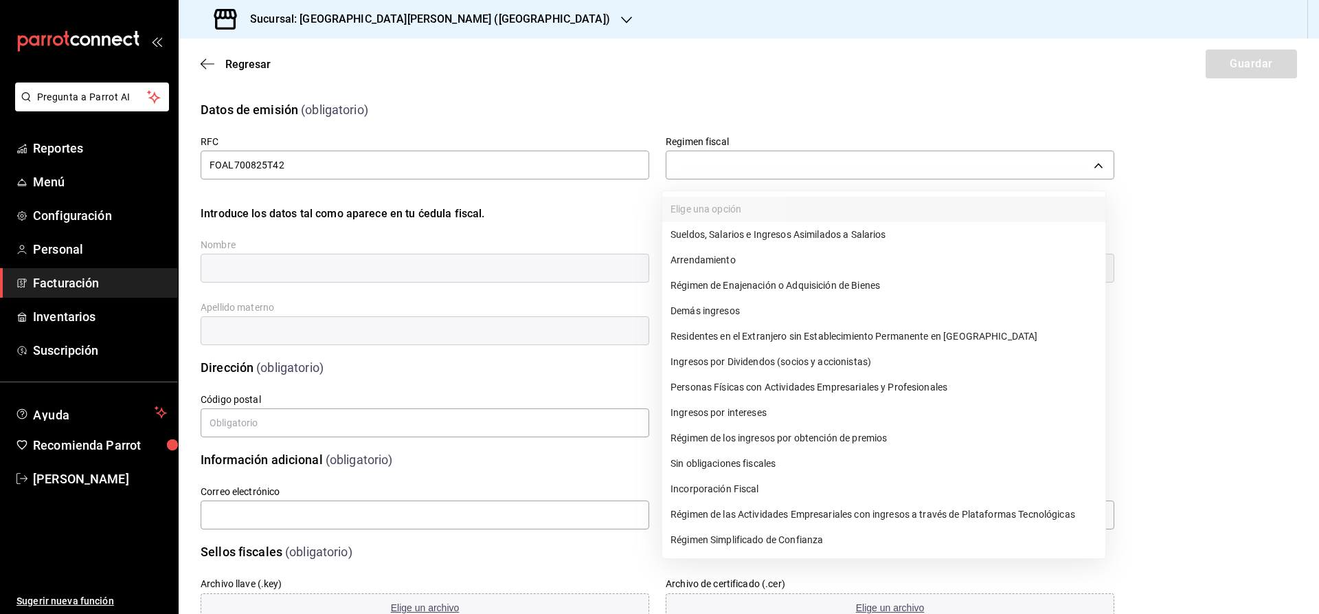
click at [813, 392] on li "Personas Físicas con Actividades Empresariales y Profesionales" at bounding box center [883, 387] width 443 height 25
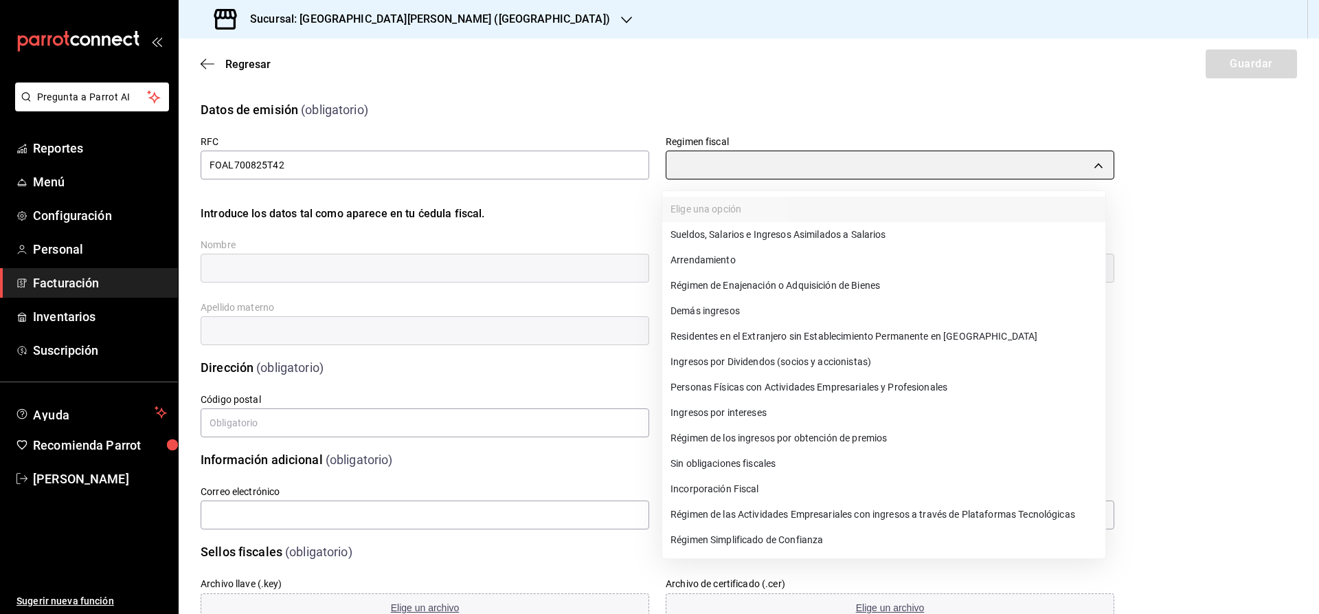
type input "612"
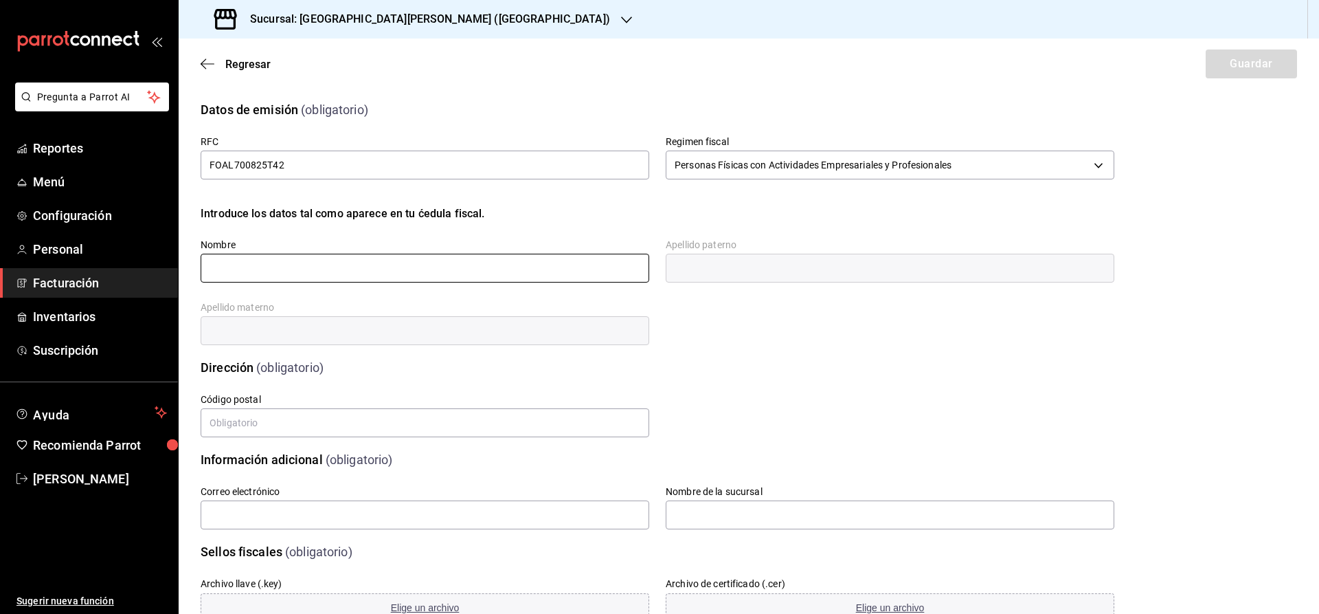
click at [358, 262] on input "text" at bounding box center [425, 268] width 449 height 29
type input "JOSE LUIS"
click at [743, 262] on input "text" at bounding box center [890, 268] width 449 height 29
type input "FLORES"
click at [247, 337] on input "text" at bounding box center [425, 330] width 449 height 29
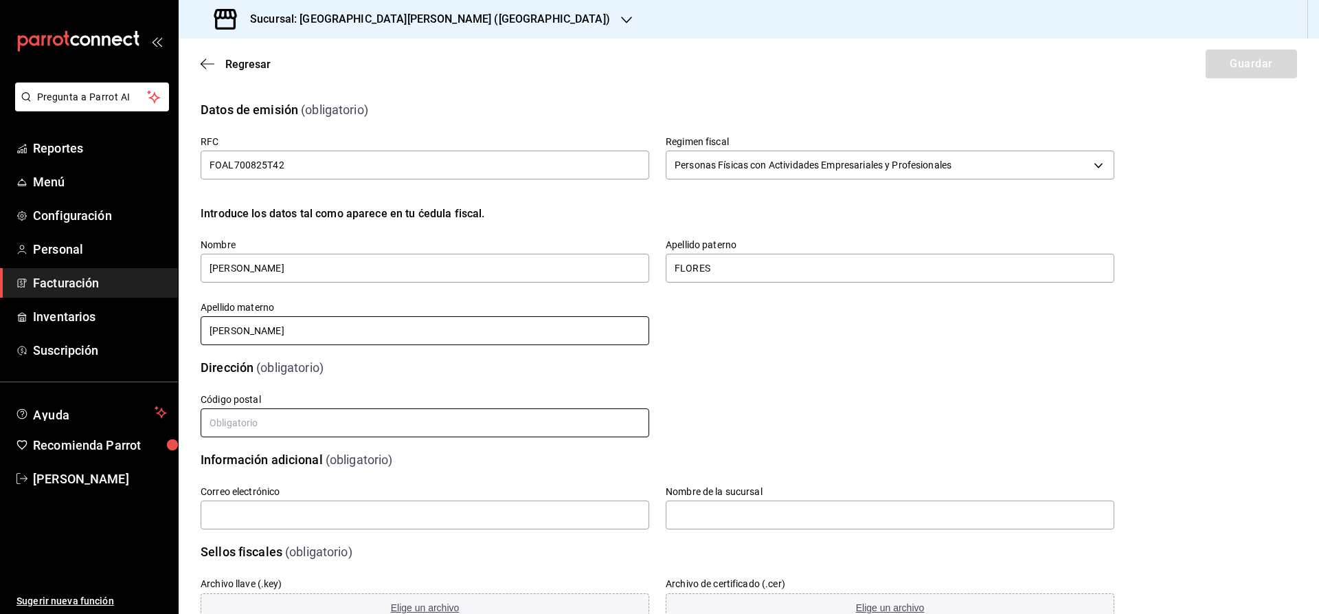
type input "ARELLANO"
click at [467, 418] on input "text" at bounding box center [425, 422] width 449 height 29
click at [267, 421] on input "text" at bounding box center [425, 422] width 449 height 29
type input "78270"
click at [538, 481] on div "Correo electrónico" at bounding box center [416, 500] width 465 height 63
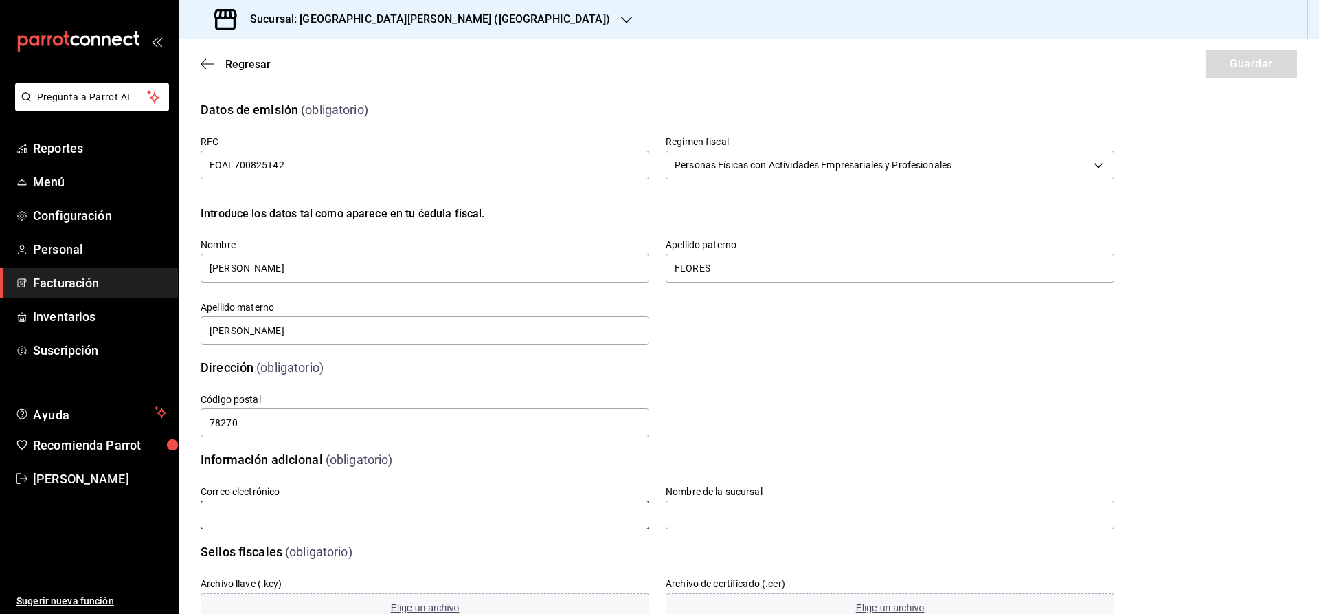
click at [405, 509] on input "text" at bounding box center [425, 514] width 449 height 29
type input "[EMAIL_ADDRESS][DOMAIN_NAME]"
click at [689, 516] on input "text" at bounding box center [890, 514] width 449 height 29
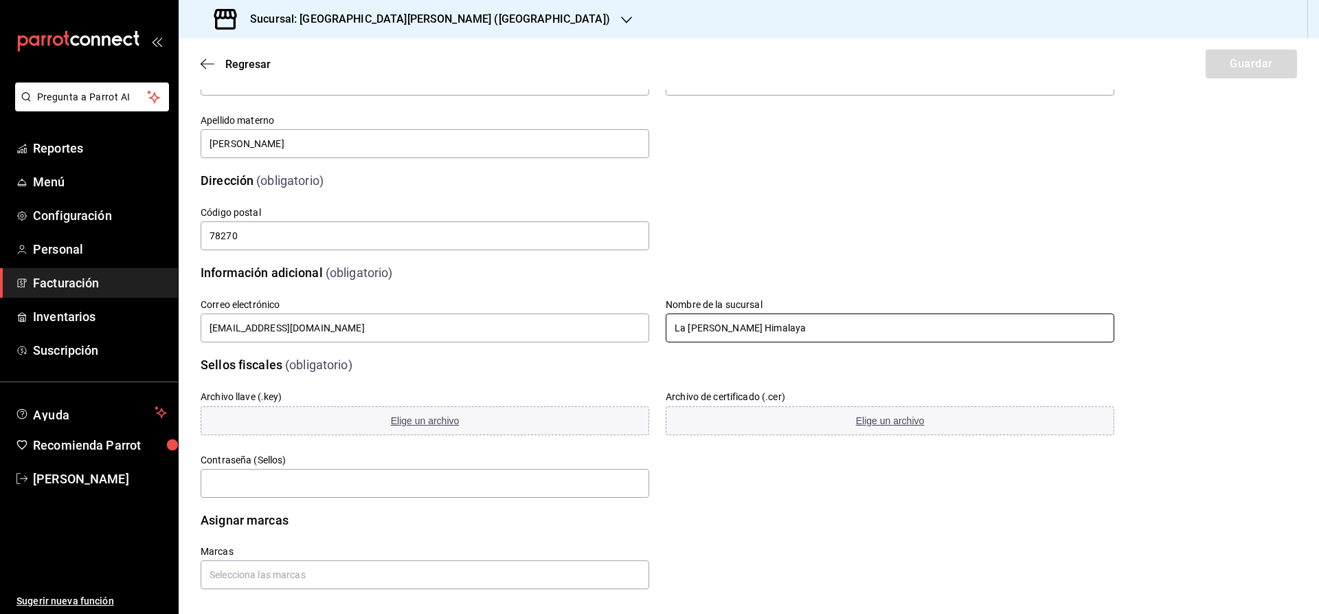
scroll to position [196, 0]
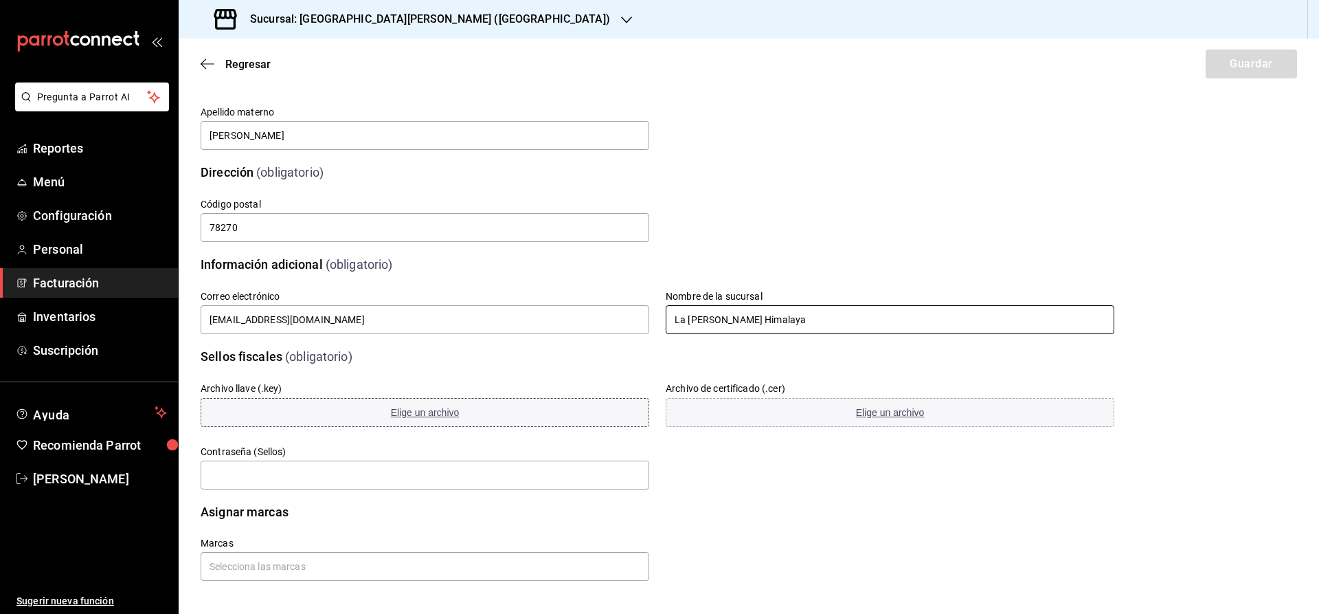
type input "La Barra de Barry Himalaya"
click at [444, 405] on button "Elige un archivo" at bounding box center [425, 412] width 449 height 29
click at [909, 407] on span "Elige un archivo" at bounding box center [890, 412] width 69 height 11
click at [344, 476] on input "text" at bounding box center [425, 474] width 449 height 29
click at [614, 414] on span "Cambiar archivo" at bounding box center [604, 412] width 70 height 11
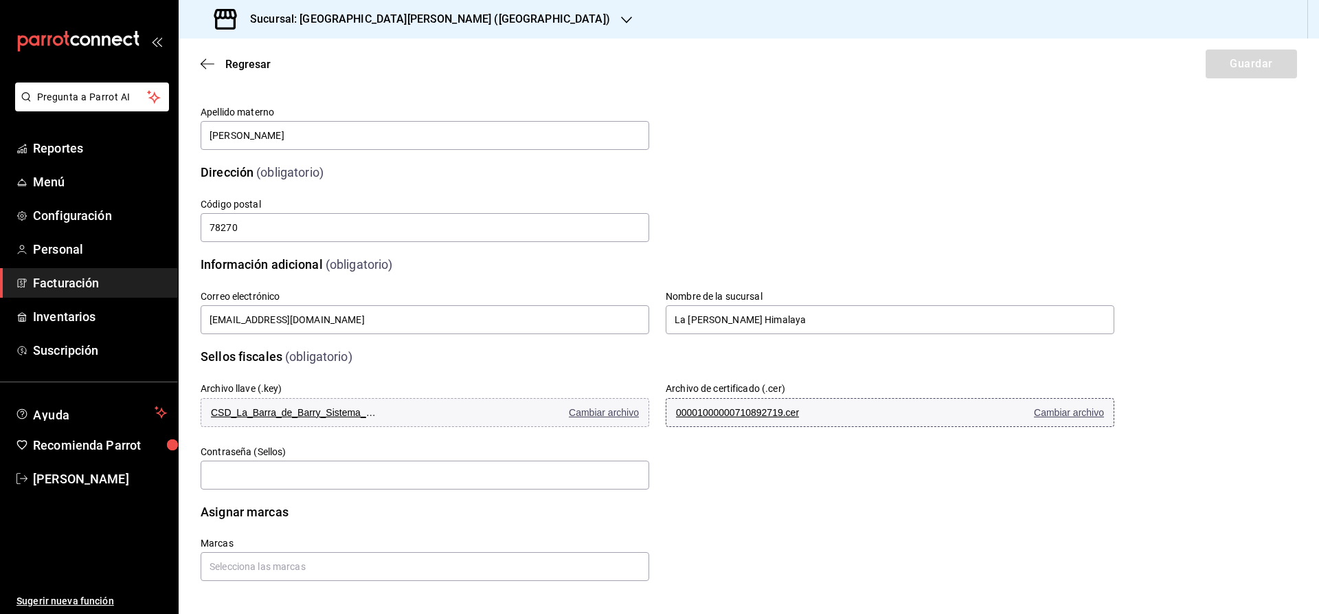
click at [697, 414] on span "00001000000710892719.cer" at bounding box center [758, 412] width 165 height 11
click at [304, 467] on input "text" at bounding box center [425, 474] width 449 height 29
type input "JLFA250870F"
click at [285, 568] on input "text" at bounding box center [425, 566] width 449 height 29
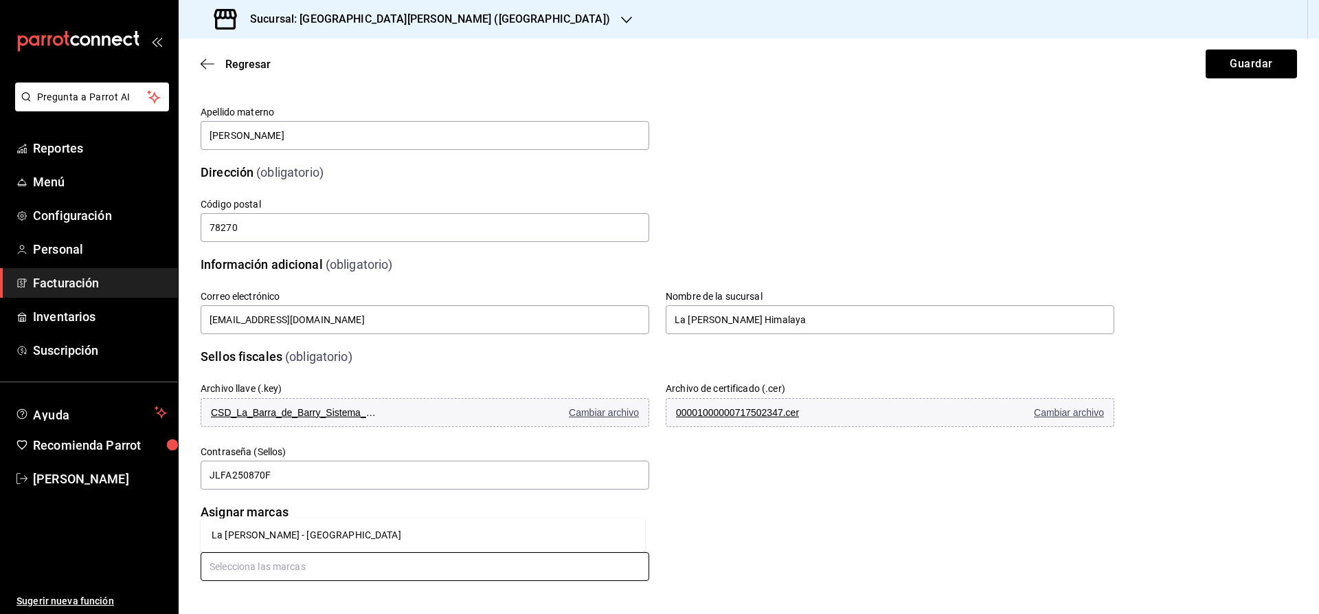
click at [230, 537] on li "La Barra de Barry - Himalaya" at bounding box center [423, 535] width 445 height 23
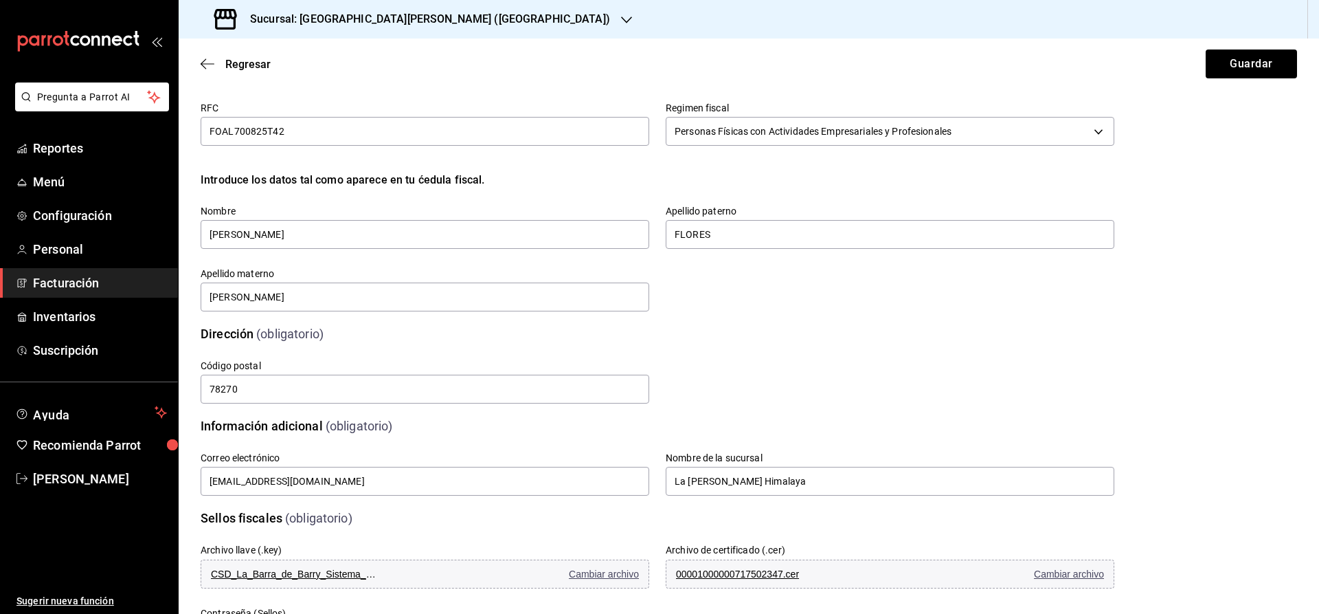
scroll to position [0, 0]
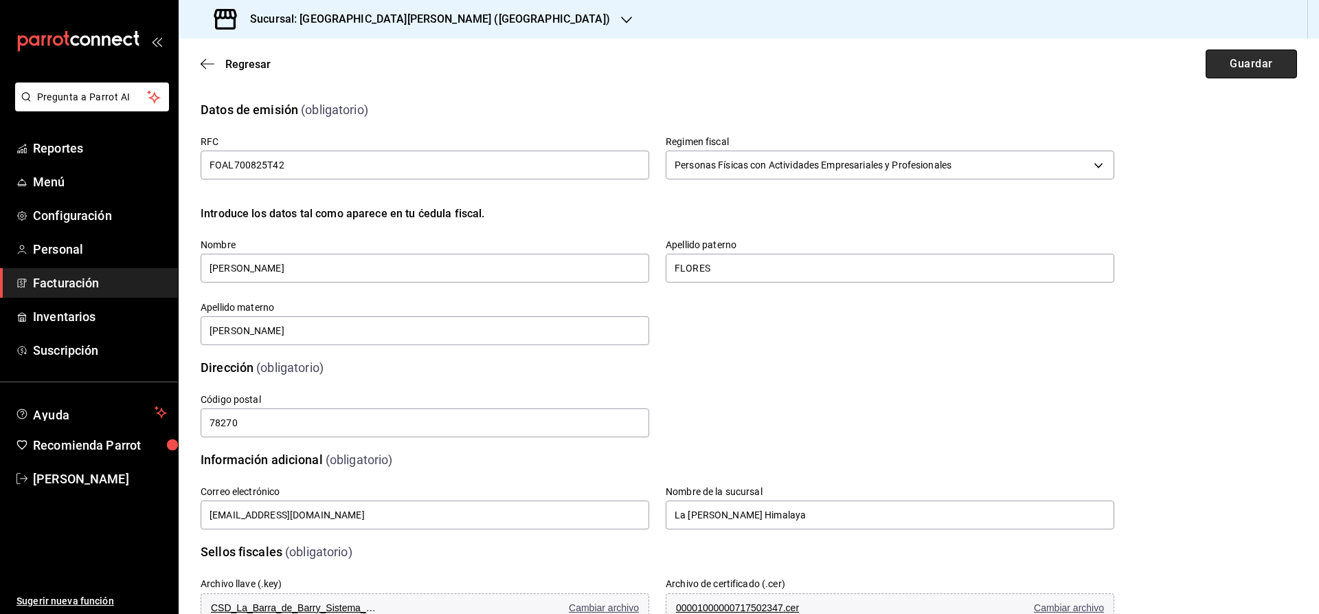
click at [1245, 67] on button "Guardar" at bounding box center [1251, 63] width 91 height 29
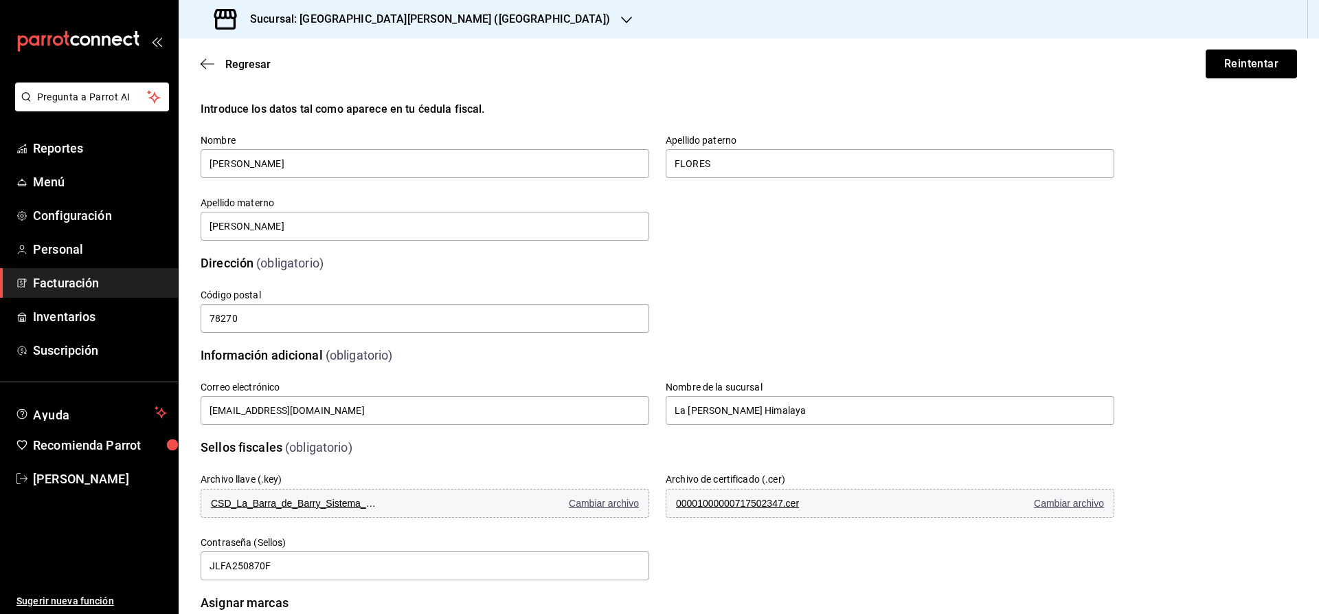
scroll to position [241, 0]
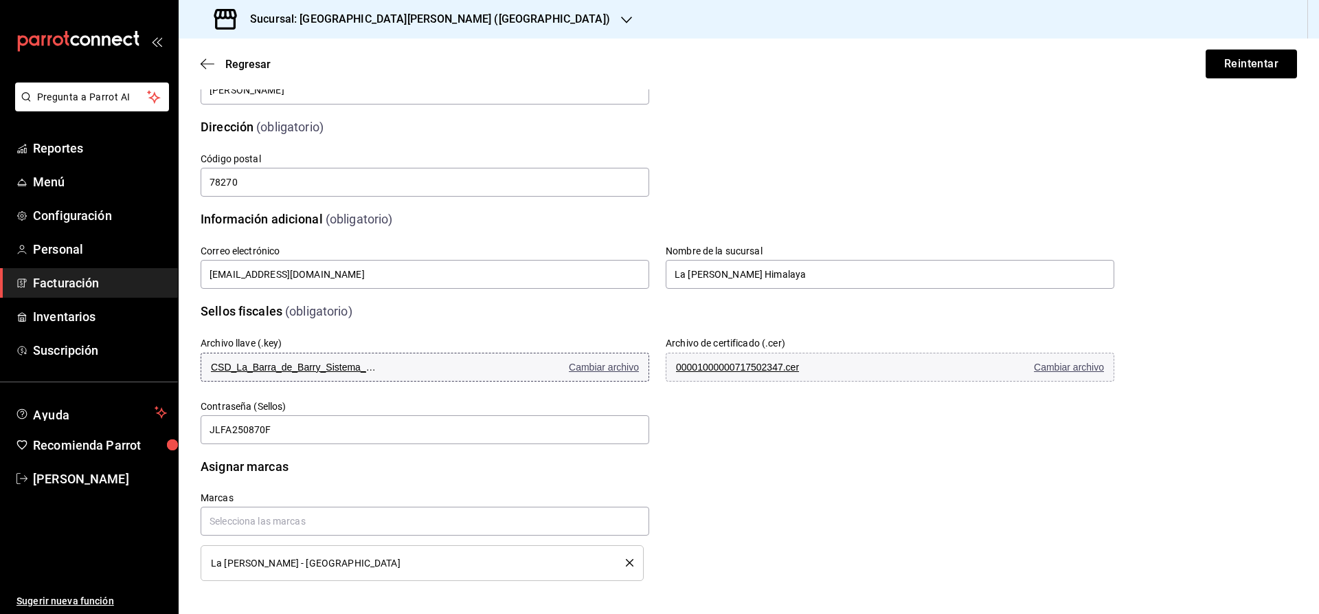
click at [605, 368] on span "Cambiar archivo" at bounding box center [604, 366] width 70 height 11
click at [1087, 364] on span "Cambiar archivo" at bounding box center [1069, 366] width 70 height 11
click at [621, 366] on span "Cambiar archivo" at bounding box center [604, 366] width 70 height 11
click at [307, 424] on input "JLFA250870F" at bounding box center [425, 429] width 449 height 29
click at [1249, 55] on button "Reintentar" at bounding box center [1251, 63] width 91 height 29
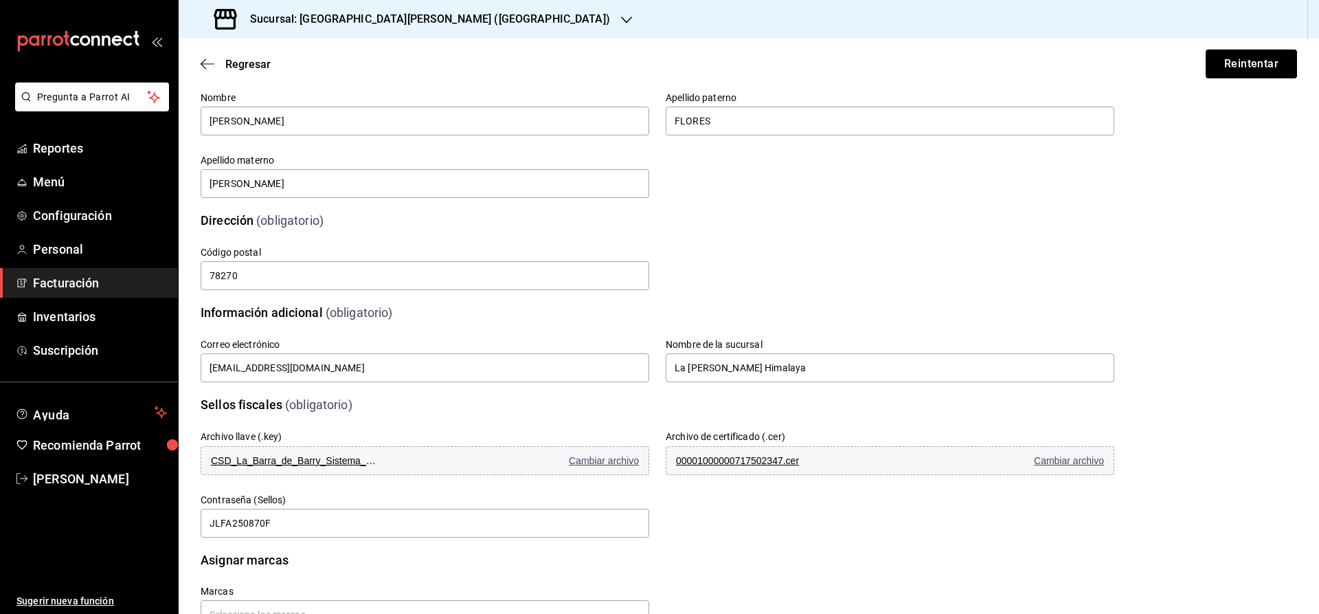
scroll to position [0, 0]
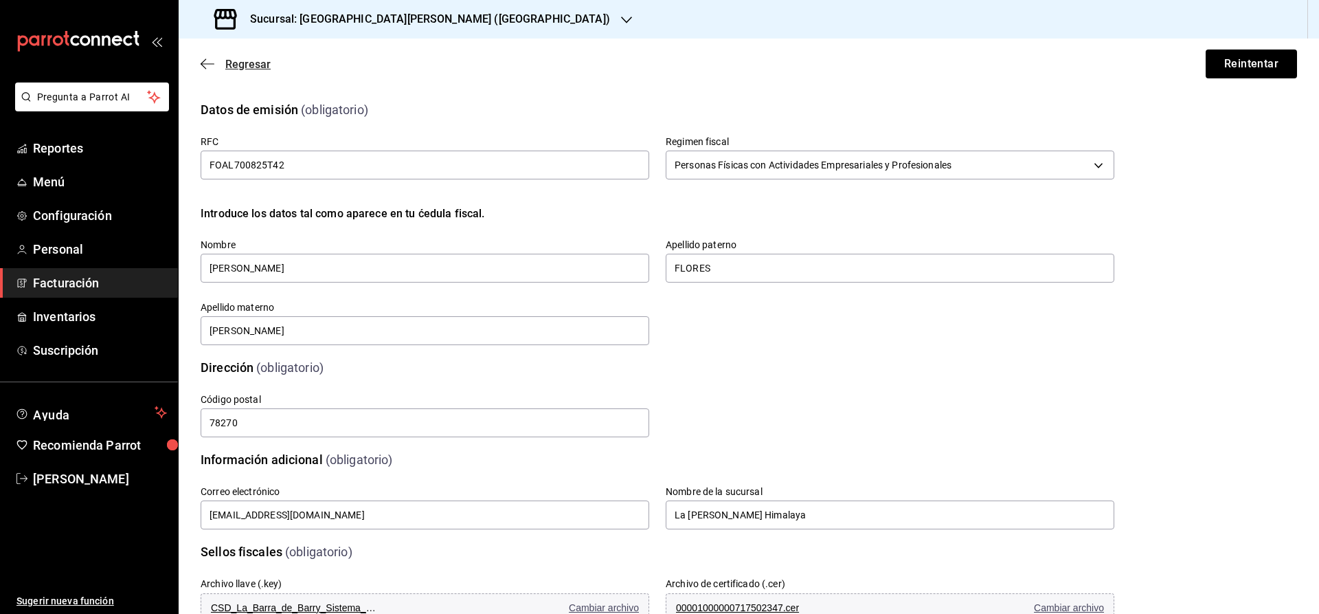
click at [205, 63] on icon "button" at bounding box center [208, 64] width 14 height 12
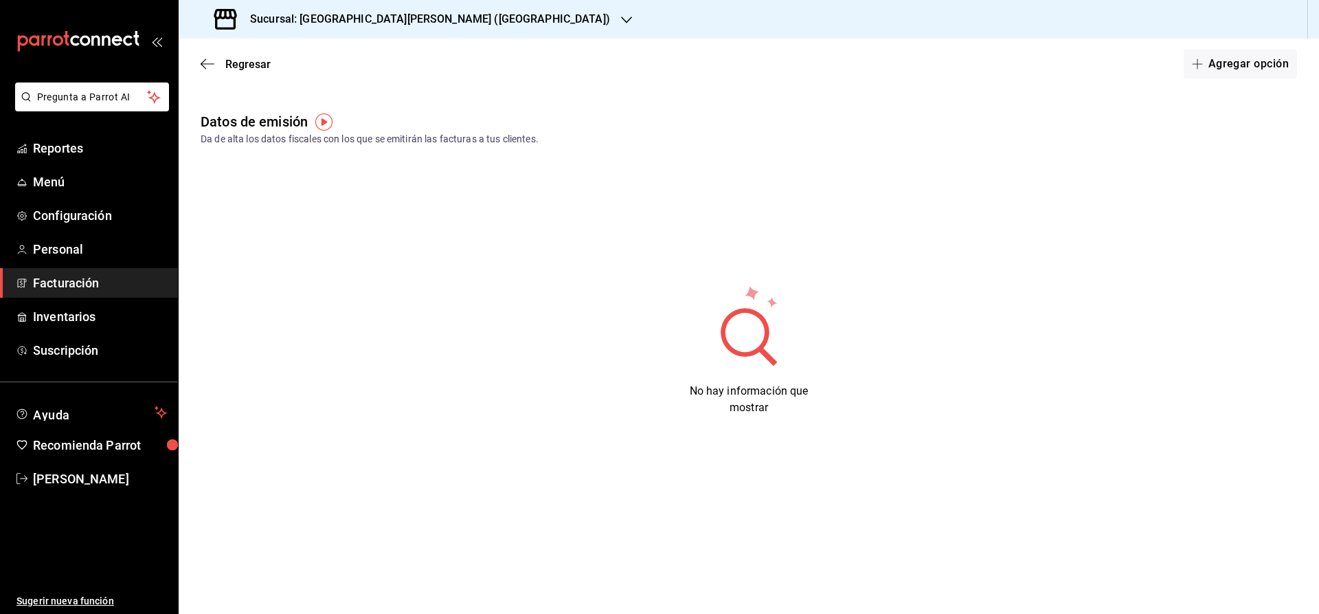
click at [205, 63] on icon "button" at bounding box center [208, 64] width 14 height 12
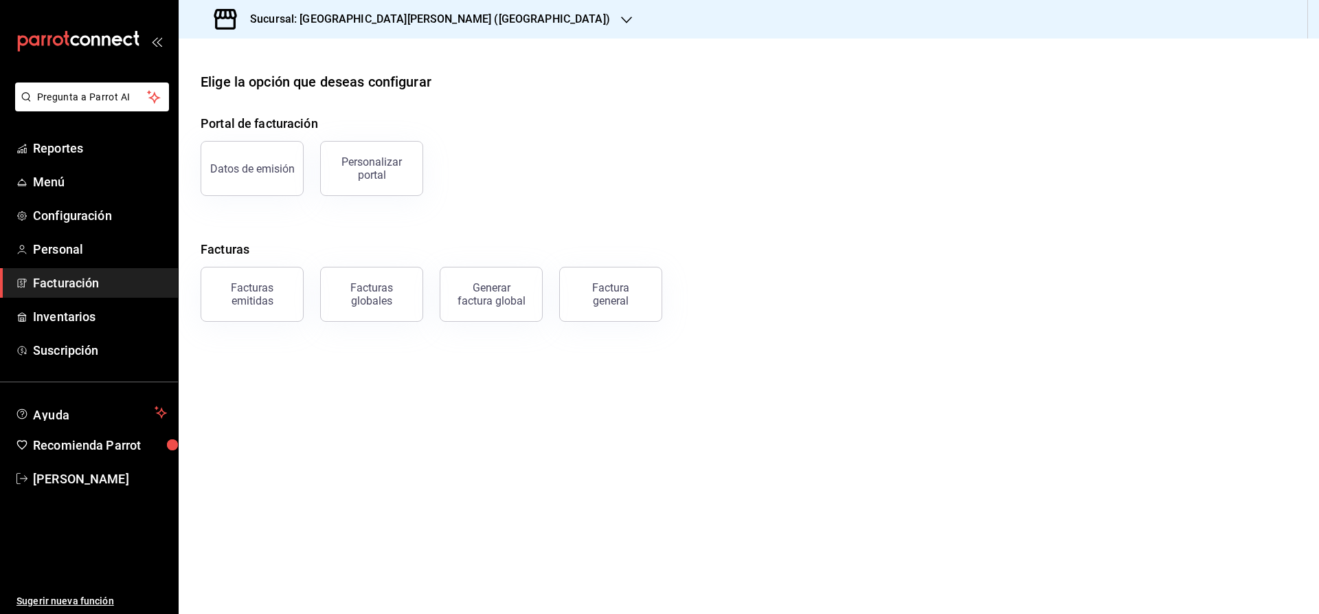
click at [353, 19] on h3 "Sucursal: La Barra de Barry (Himalaya)" at bounding box center [424, 19] width 371 height 16
click at [278, 125] on span "La Barra de Barry (Lomas)" at bounding box center [276, 121] width 172 height 14
click at [265, 160] on button "Datos de emisión" at bounding box center [252, 168] width 103 height 55
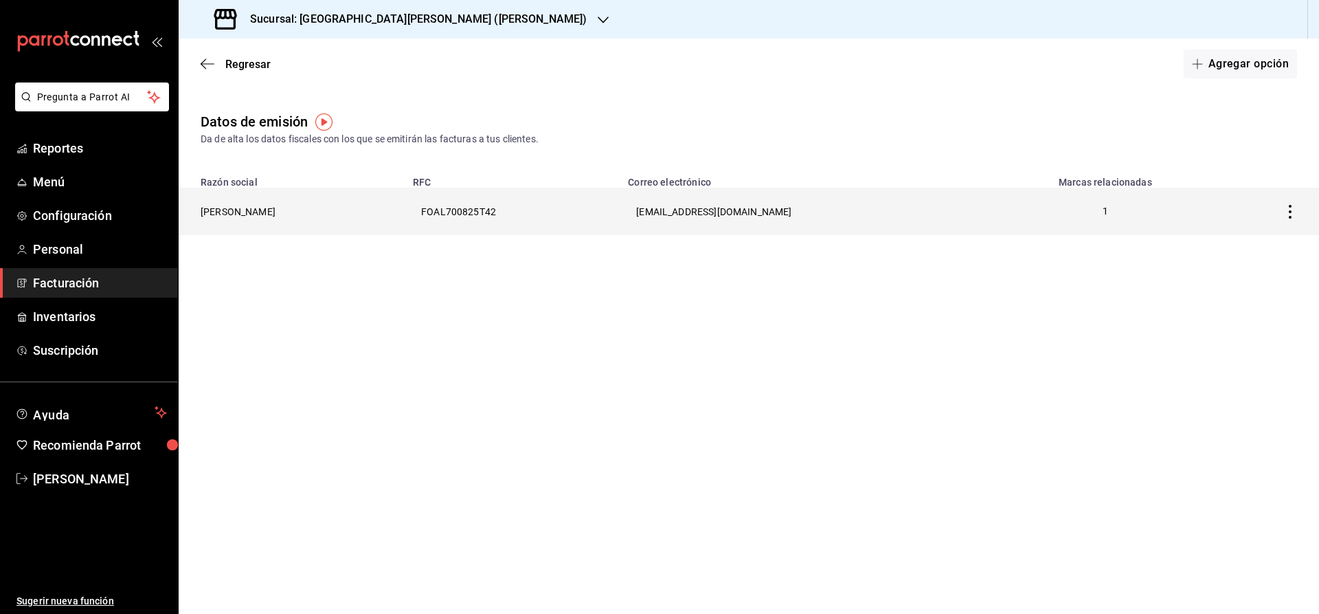
click at [1294, 214] on icon "button" at bounding box center [1291, 212] width 14 height 14
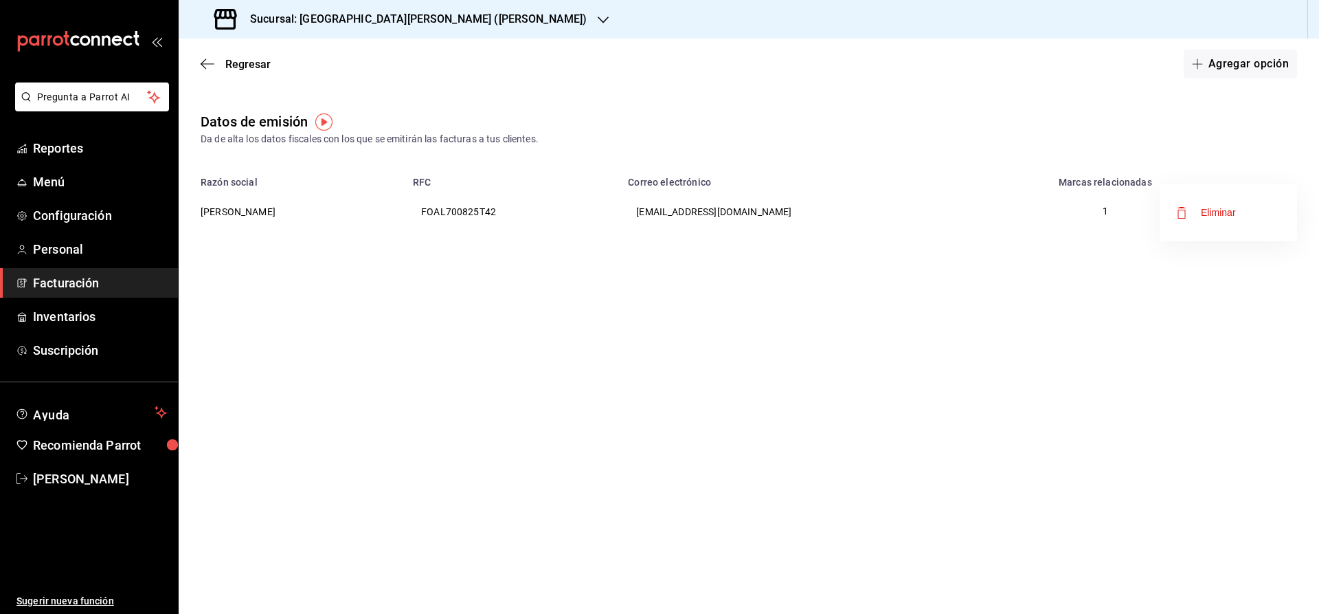
click at [1053, 377] on div at bounding box center [659, 307] width 1319 height 614
click at [207, 63] on icon "button" at bounding box center [208, 64] width 14 height 12
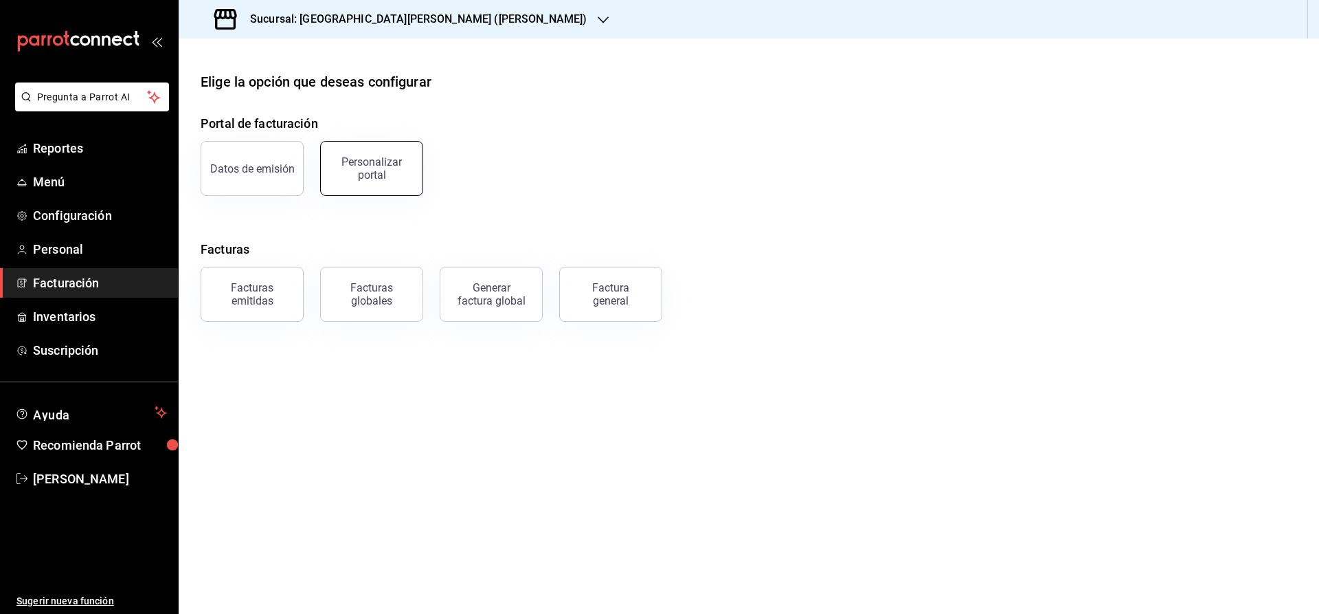
click at [403, 177] on div "Personalizar portal" at bounding box center [371, 168] width 85 height 26
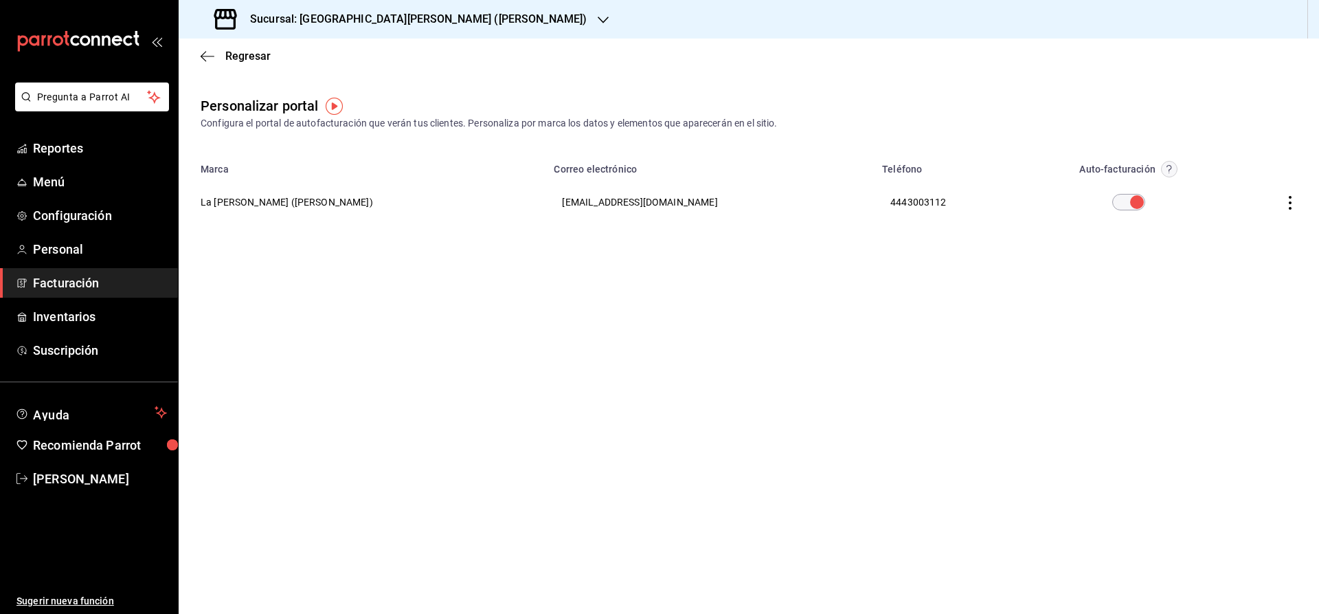
click at [1292, 202] on icon "button" at bounding box center [1291, 203] width 14 height 14
click at [1216, 185] on span "Editar" at bounding box center [1200, 185] width 47 height 13
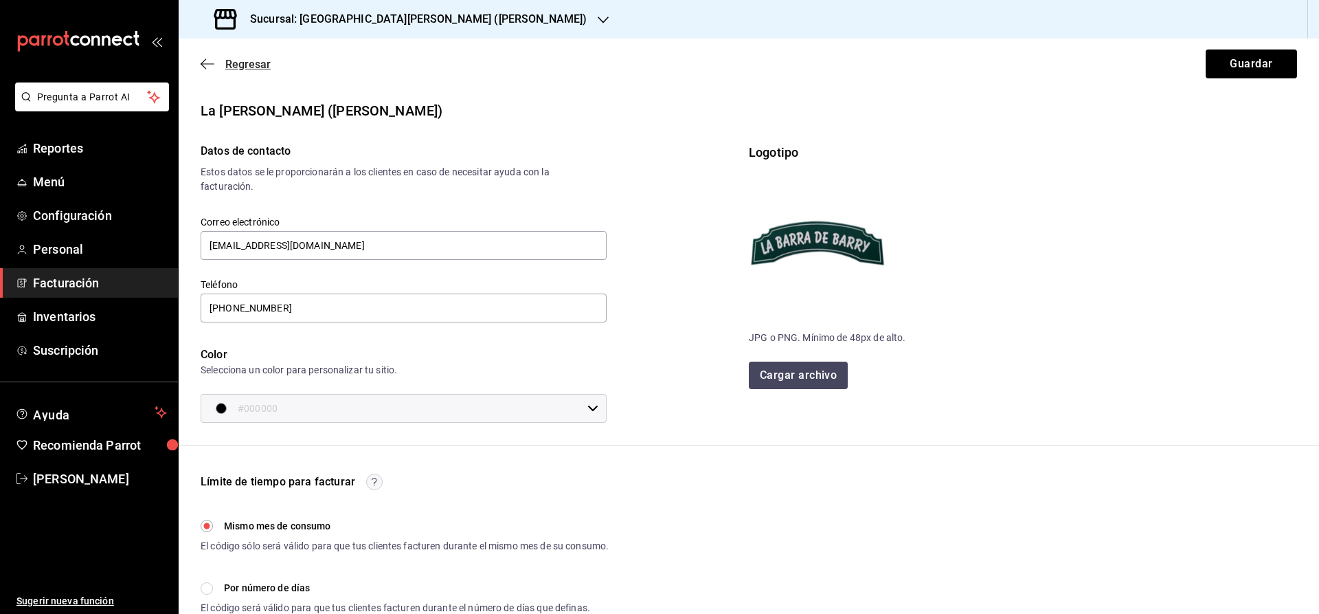
click at [202, 63] on icon "button" at bounding box center [203, 64] width 5 height 10
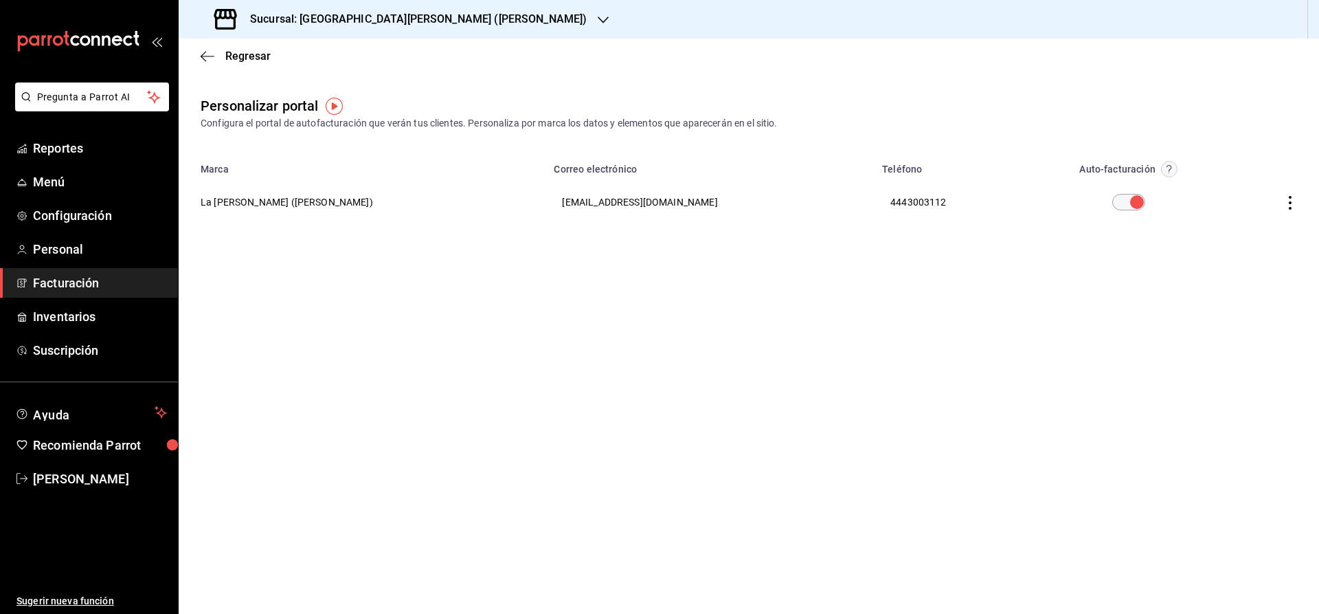
click at [1290, 204] on icon "button" at bounding box center [1291, 203] width 14 height 14
click at [1210, 222] on span "Visitar sitio" at bounding box center [1210, 220] width 67 height 12
click at [208, 57] on icon "button" at bounding box center [208, 56] width 14 height 12
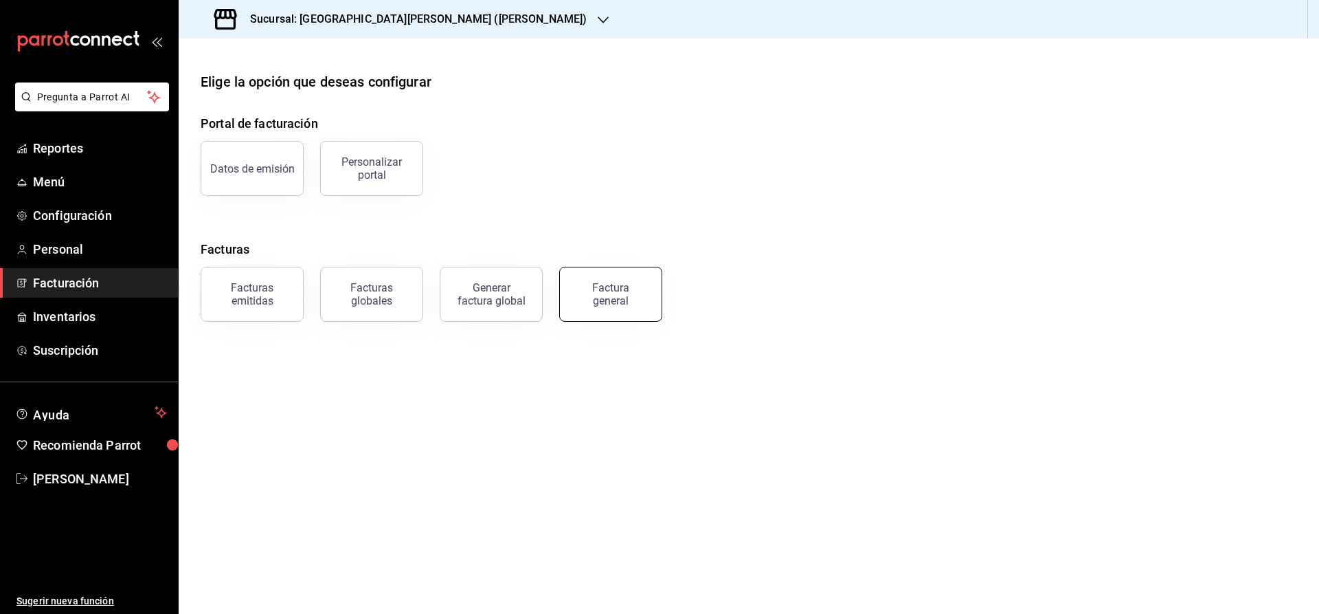
click at [627, 310] on button "Factura general" at bounding box center [610, 294] width 103 height 55
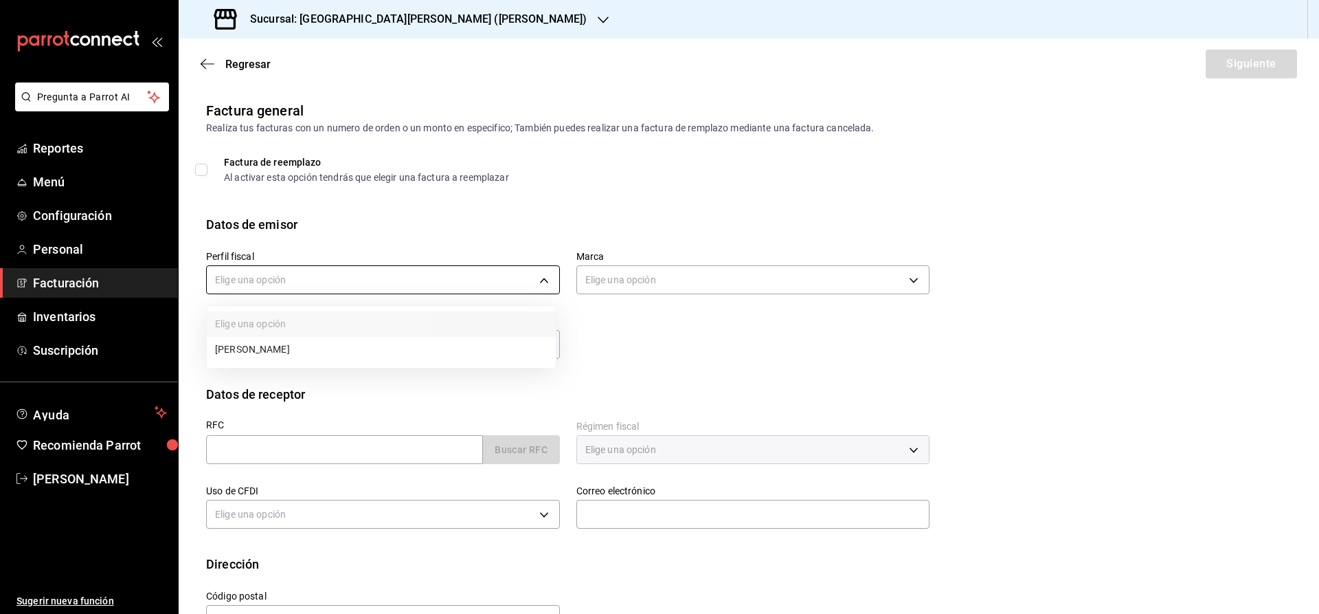
click at [315, 283] on body "Pregunta a Parrot AI Reportes Menú Configuración Personal Facturación Inventari…" at bounding box center [659, 307] width 1319 height 614
click at [311, 344] on li "JOSE LUIS FLORES ARELLANO" at bounding box center [381, 349] width 349 height 25
type input "9fc00665-60df-409d-bf26-40c44e82d6d2"
type input "fb2c10f2-0091-4c21-9e56-8277cf04906f"
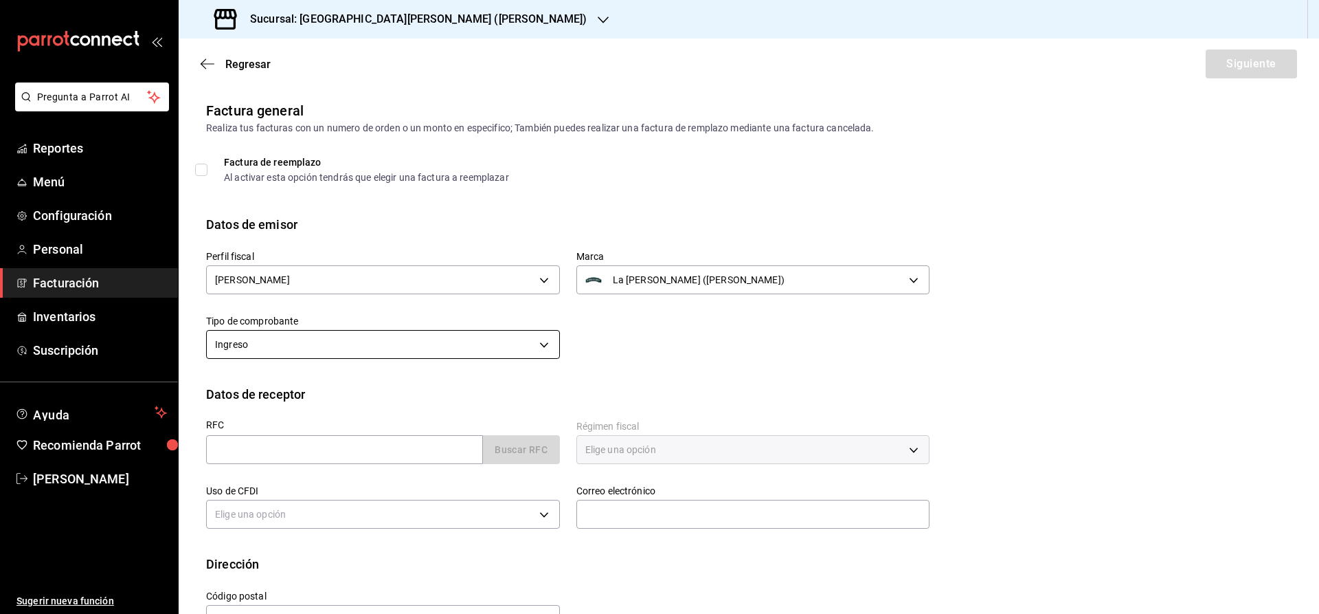
click at [432, 346] on body "Pregunta a Parrot AI Reportes Menú Configuración Personal Facturación Inventari…" at bounding box center [659, 307] width 1319 height 614
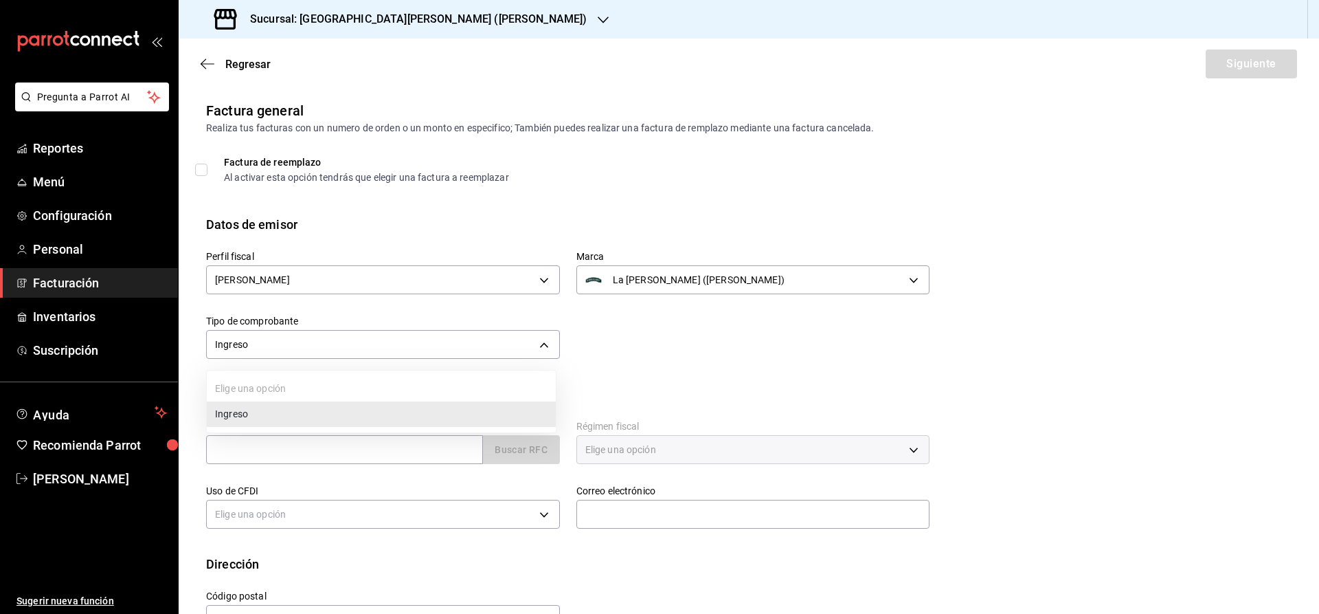
click at [388, 420] on li "Ingreso" at bounding box center [381, 413] width 349 height 25
click at [291, 450] on input "text" at bounding box center [344, 449] width 277 height 29
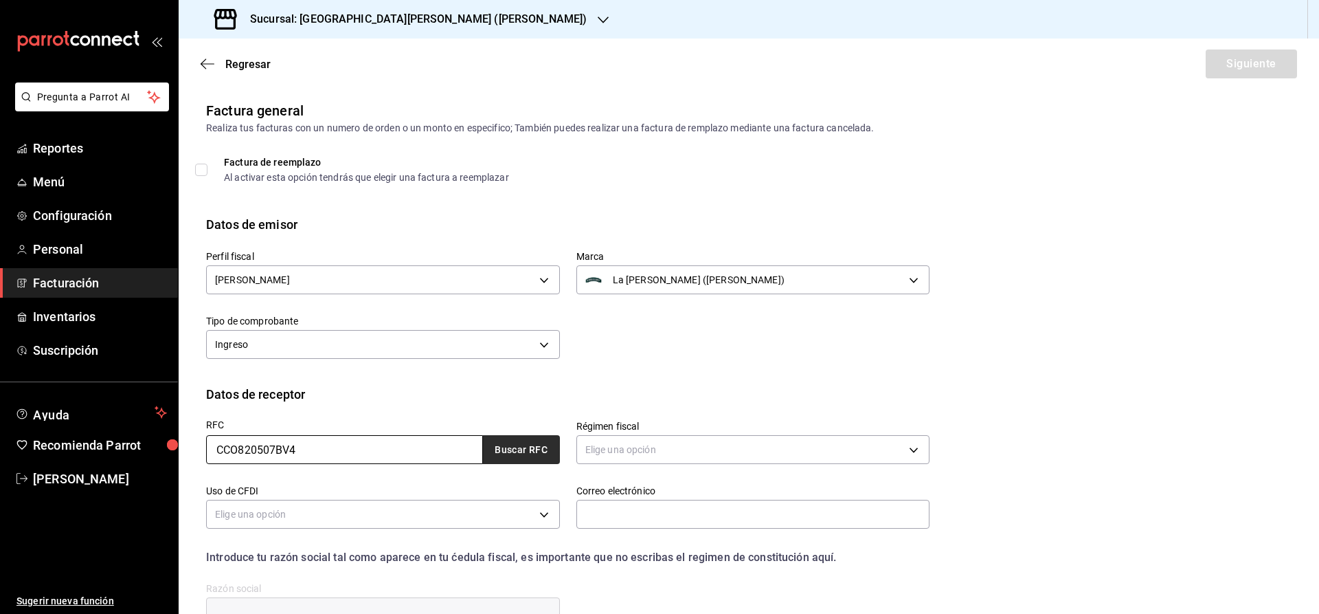
type input "CCO820507BV4"
click at [522, 444] on button "Buscar RFC" at bounding box center [521, 449] width 77 height 29
click at [658, 450] on body "Pregunta a Parrot AI Reportes Menú Configuración Personal Facturación Inventari…" at bounding box center [659, 307] width 1319 height 614
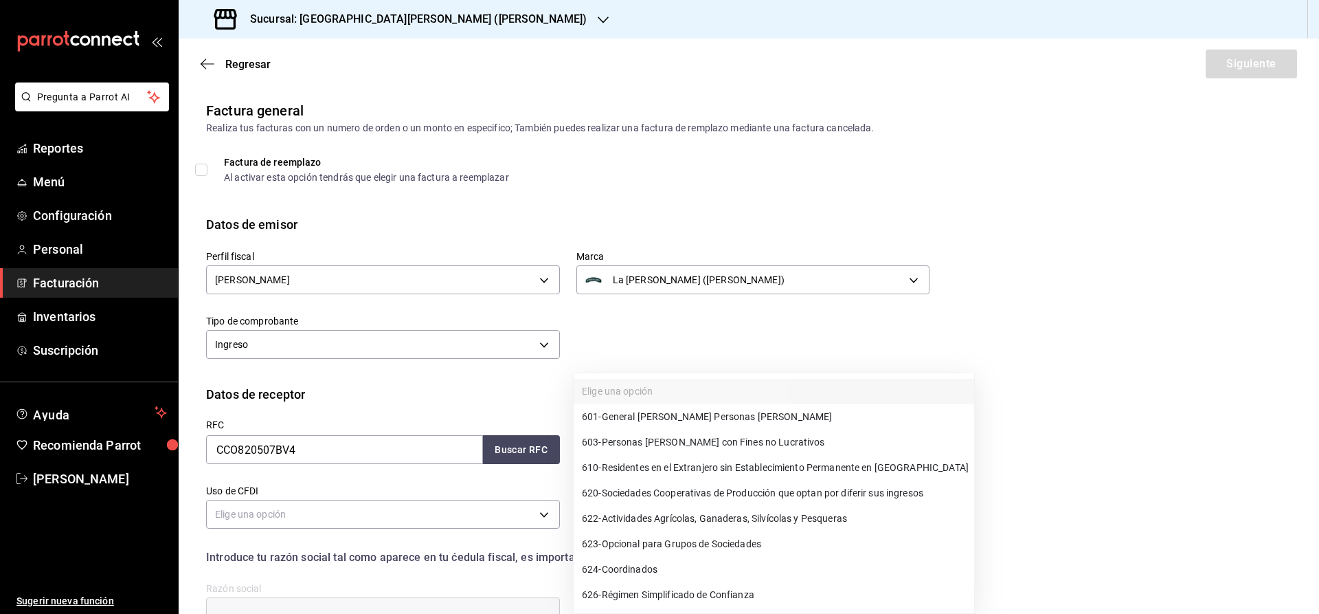
click at [670, 412] on span "601 - General de Ley Personas Morales" at bounding box center [707, 417] width 250 height 14
type input "601"
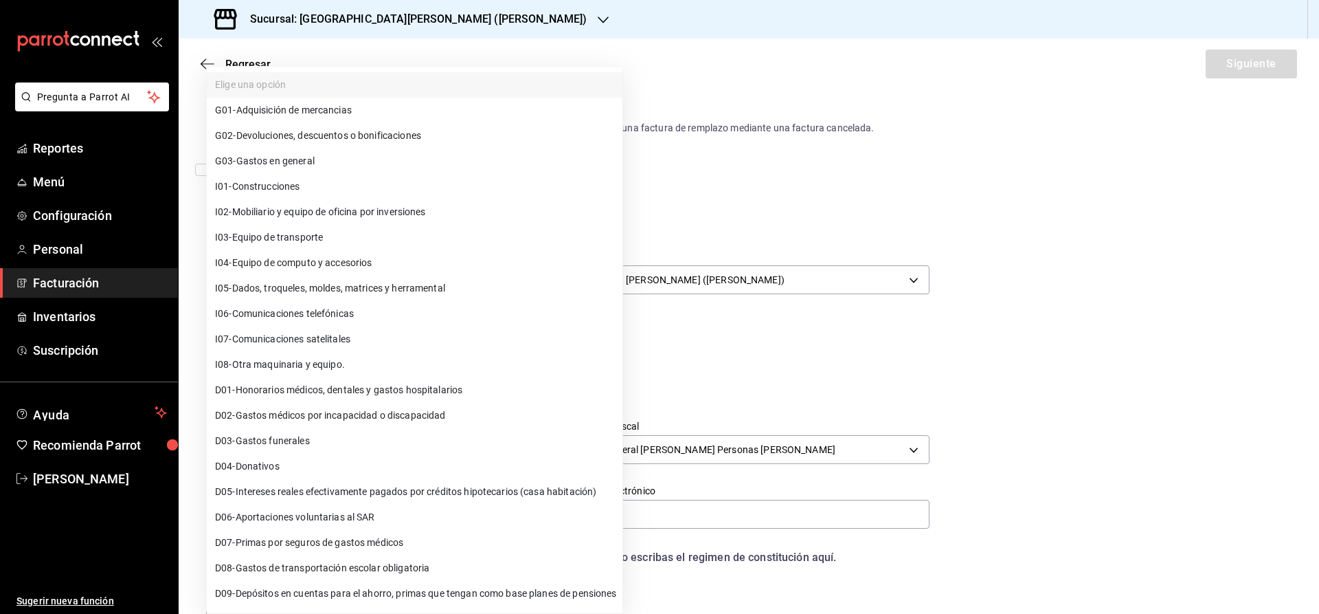
click at [383, 520] on body "Pregunta a Parrot AI Reportes Menú Configuración Personal Facturación Inventari…" at bounding box center [659, 307] width 1319 height 614
click at [376, 162] on li "G03 - Gastos en general" at bounding box center [415, 160] width 416 height 25
type input "G03"
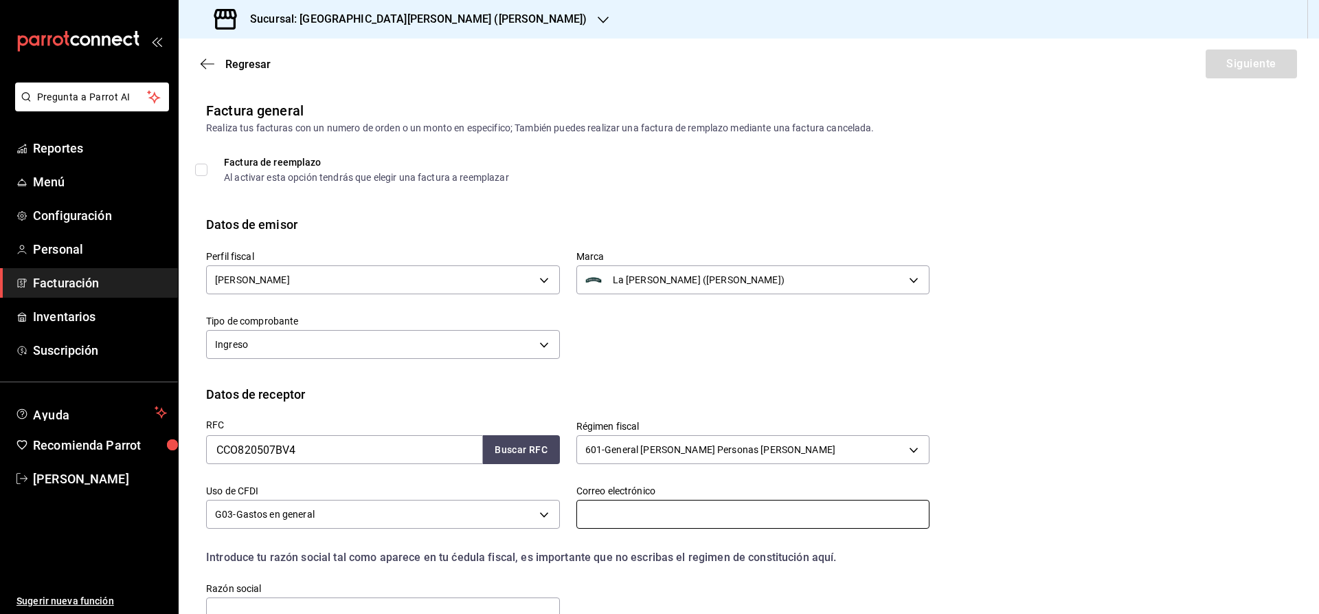
click at [587, 517] on input "text" at bounding box center [754, 514] width 354 height 29
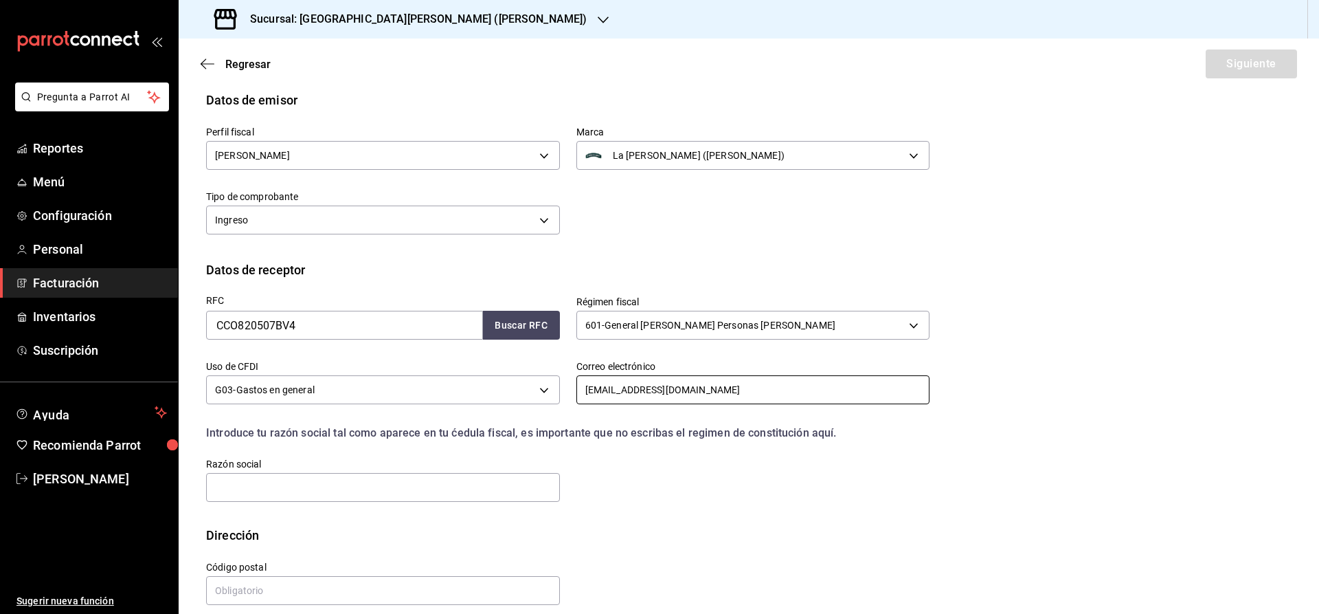
scroll to position [137, 0]
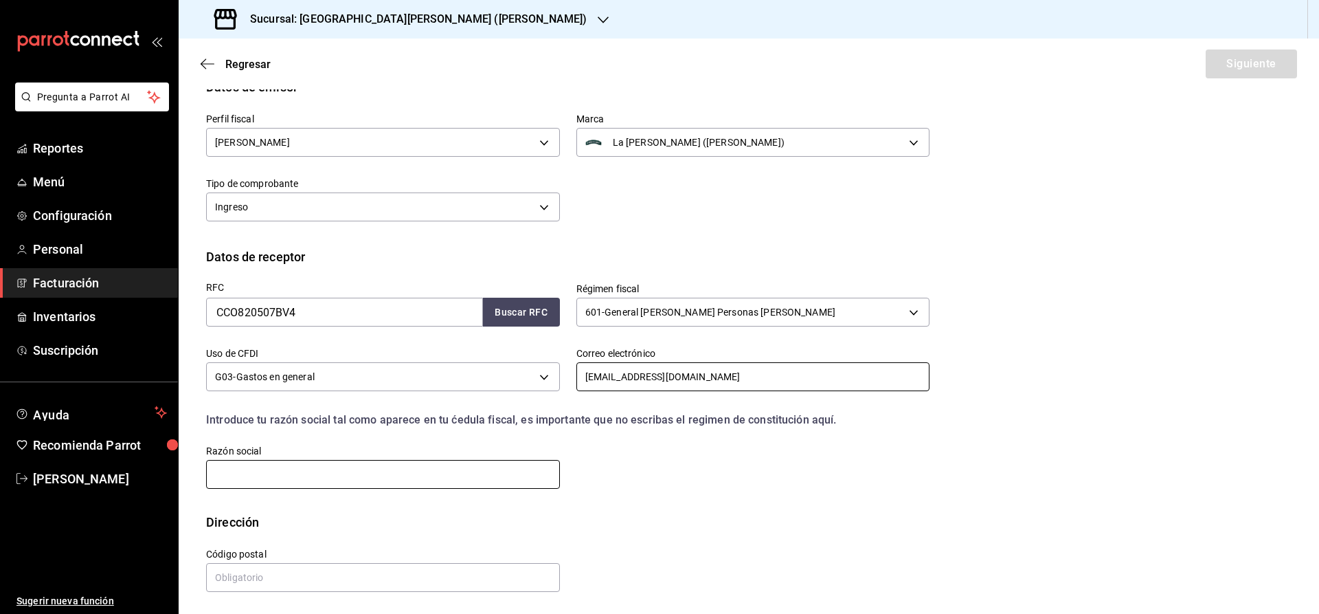
type input "inobac.cea@gmail.com"
click at [253, 478] on input "text" at bounding box center [383, 474] width 354 height 29
type input "CONSERVAS LA COSTEÑA"
click at [234, 580] on input "text" at bounding box center [383, 575] width 354 height 29
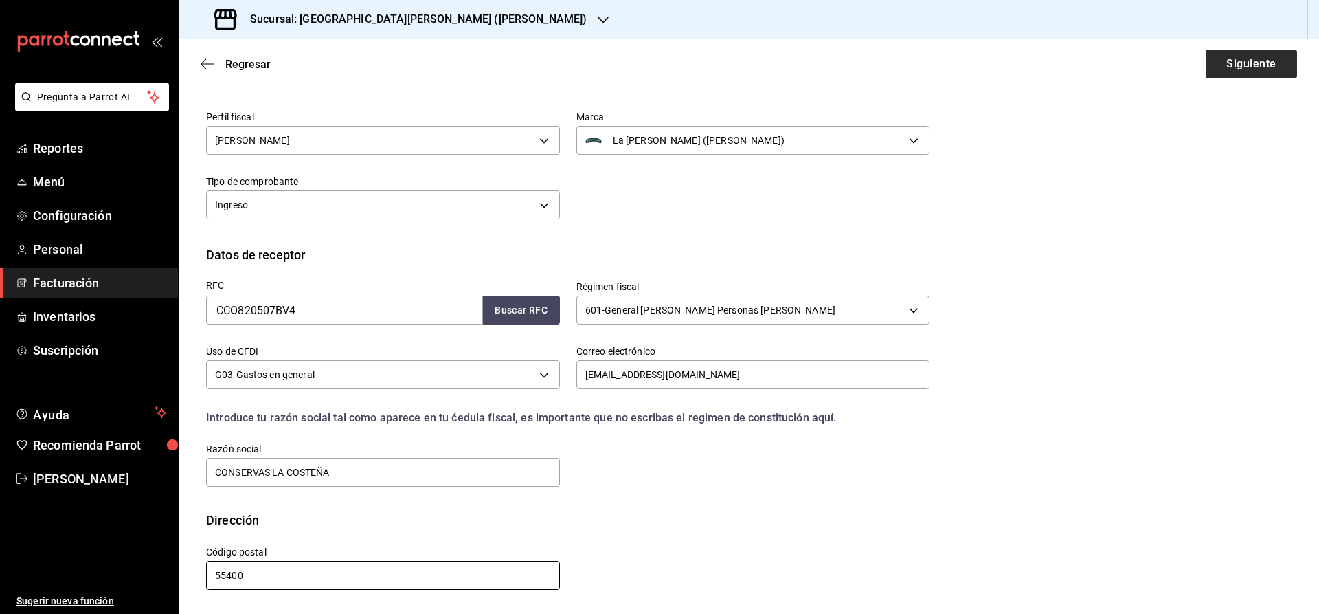
type input "55400"
click at [1237, 67] on button "Siguiente" at bounding box center [1251, 63] width 91 height 29
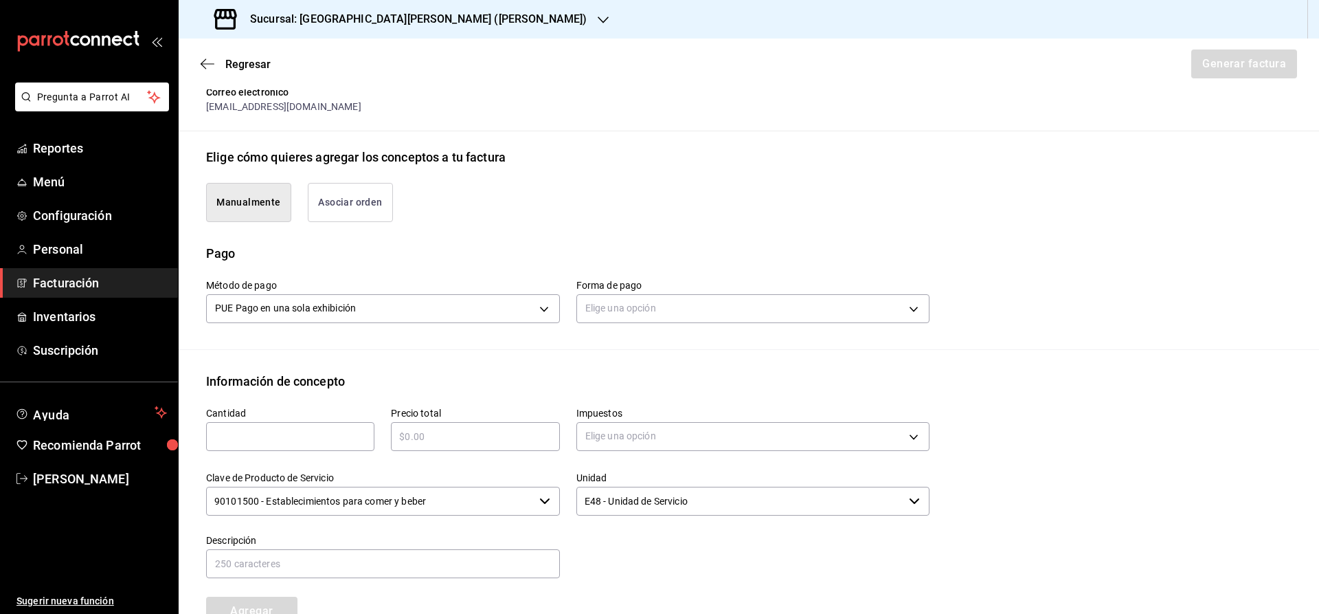
scroll to position [277, 0]
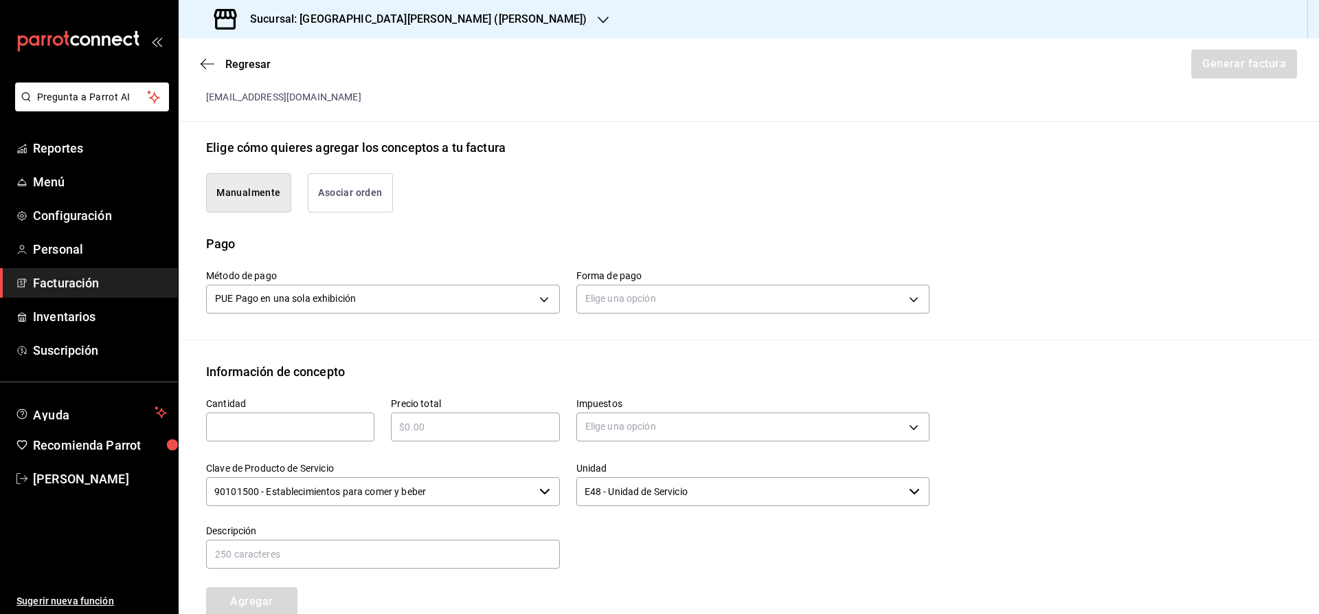
click at [337, 191] on button "Asociar orden" at bounding box center [350, 192] width 85 height 39
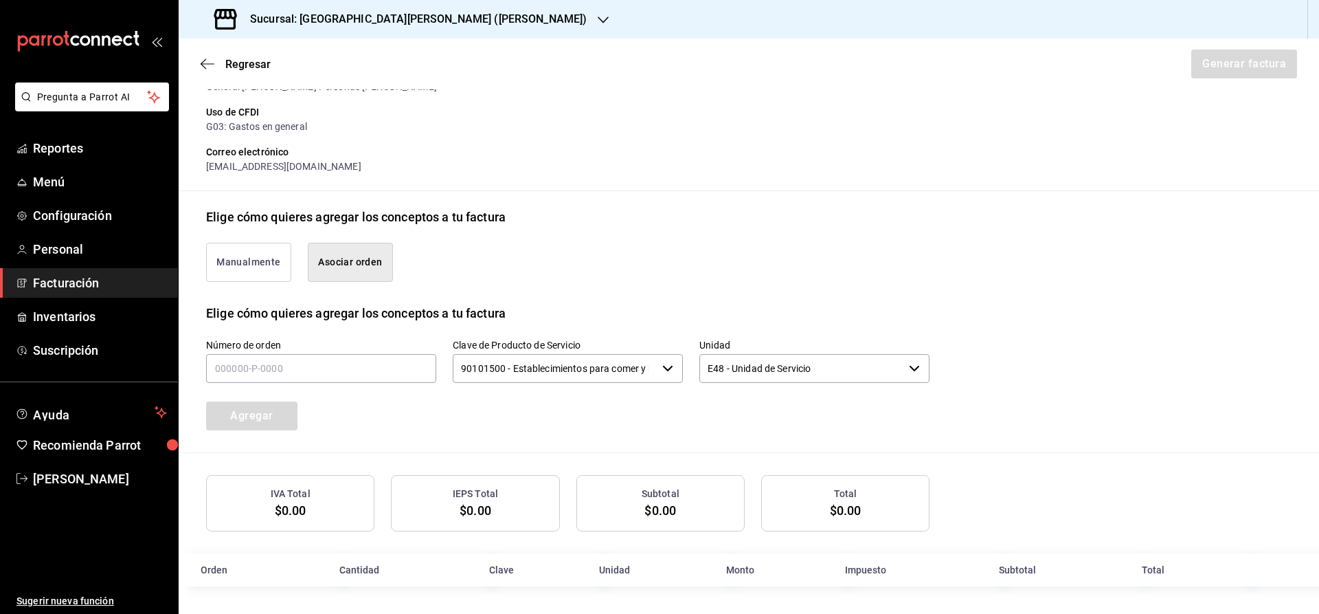
scroll to position [208, 0]
click at [214, 359] on input "text" at bounding box center [321, 368] width 230 height 29
type input "090825-P-0001"
click at [252, 406] on button "Agregar" at bounding box center [251, 415] width 91 height 29
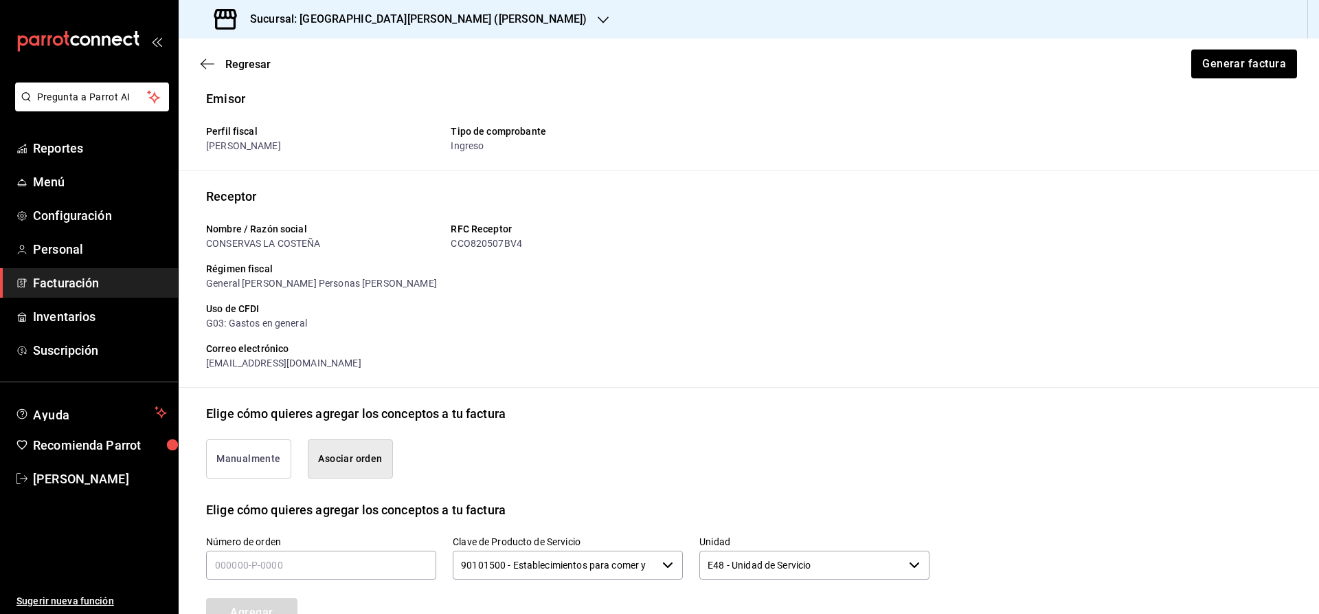
scroll to position [0, 0]
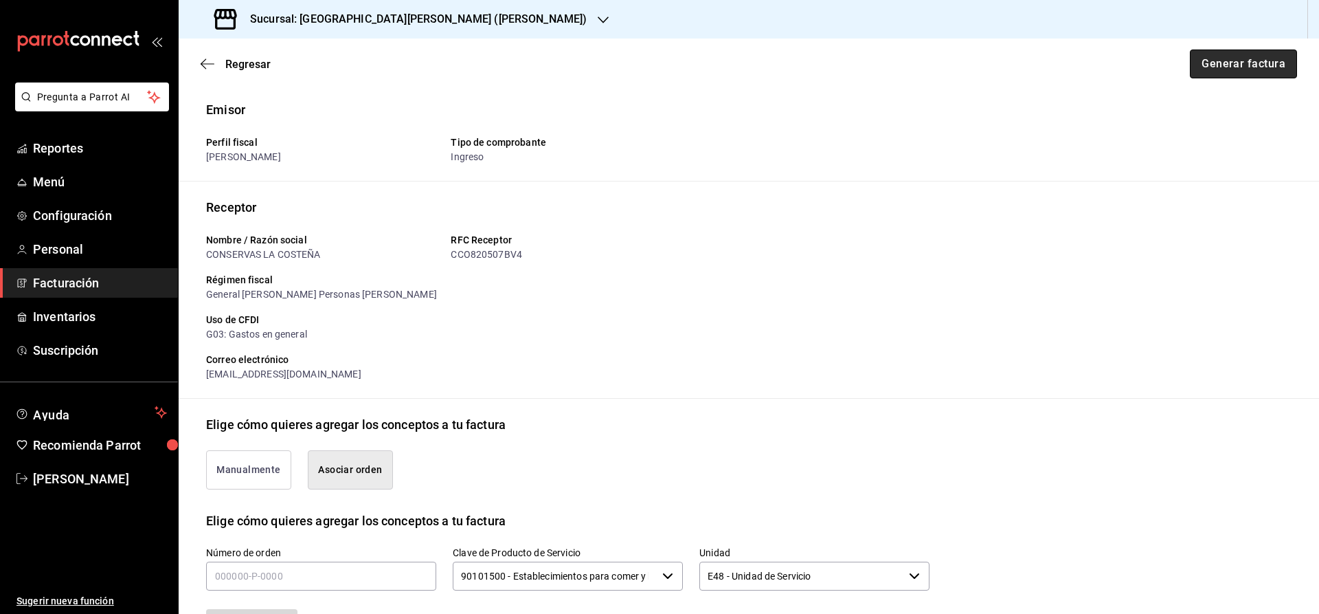
click at [1256, 65] on button "Generar factura" at bounding box center [1243, 63] width 107 height 29
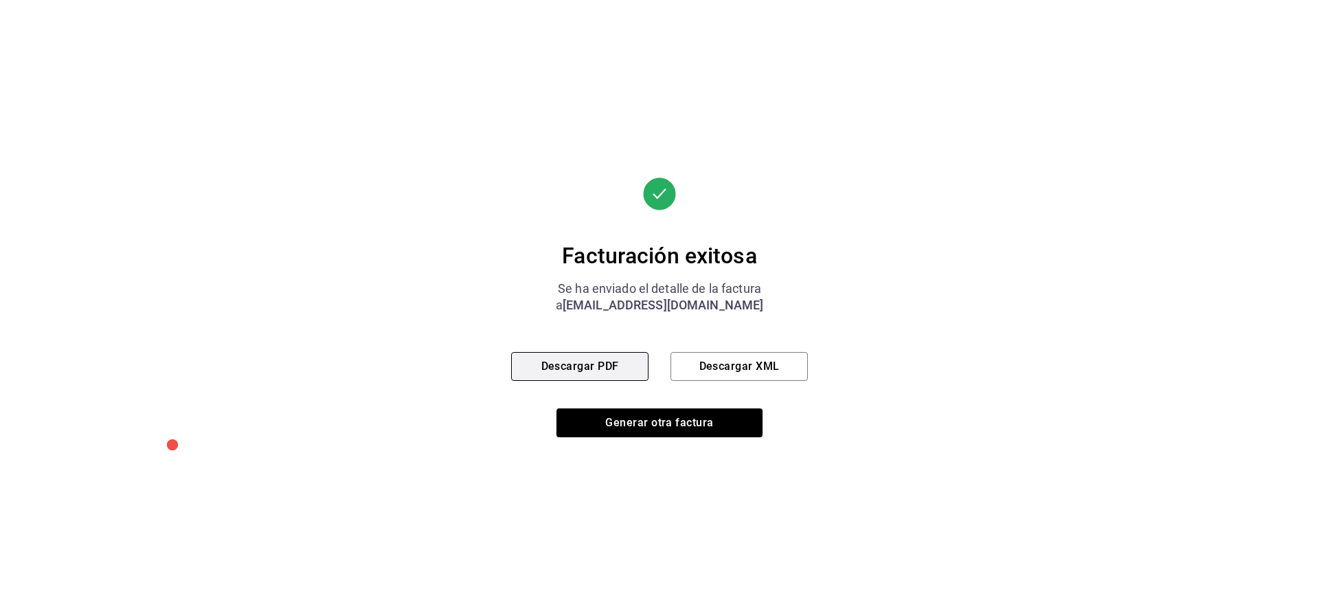
click at [578, 360] on button "Descargar PDF" at bounding box center [579, 366] width 137 height 29
click at [684, 426] on button "Generar otra factura" at bounding box center [660, 422] width 206 height 29
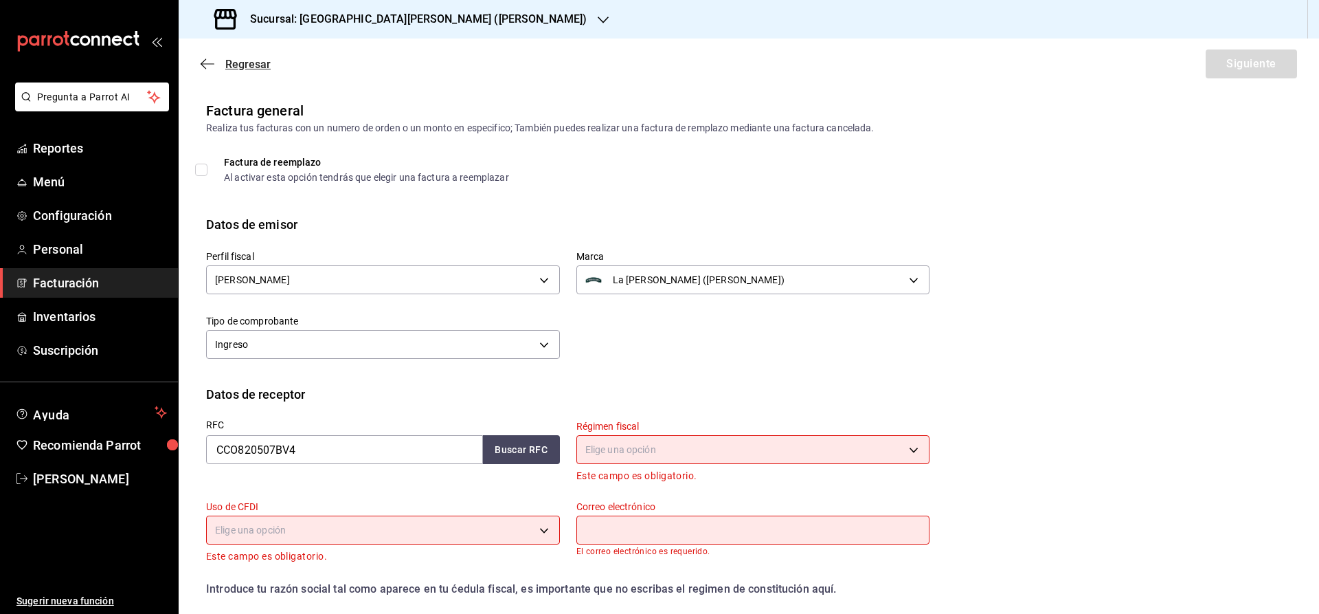
click at [210, 64] on icon "button" at bounding box center [208, 63] width 14 height 1
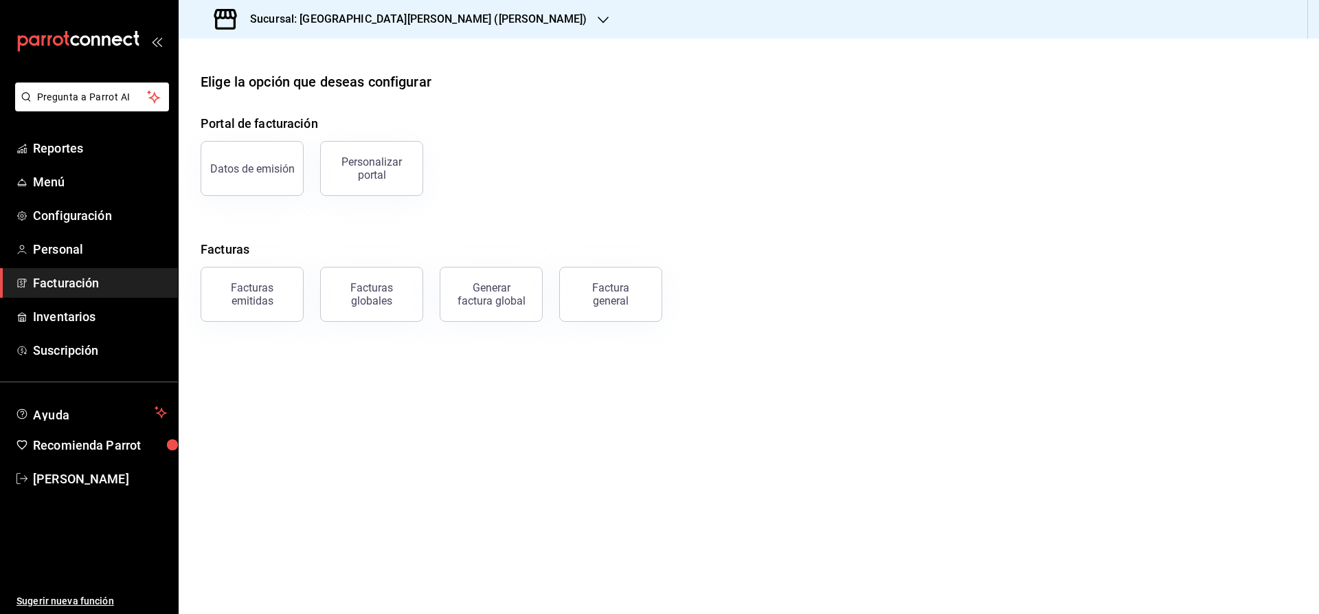
click at [416, 12] on h3 "Sucursal: La Barra de Barry (Lomas)" at bounding box center [413, 19] width 348 height 16
click at [276, 89] on span "La Barra de Barry (Himalaya)" at bounding box center [286, 90] width 192 height 14
click at [262, 175] on button "Datos de emisión" at bounding box center [252, 168] width 103 height 55
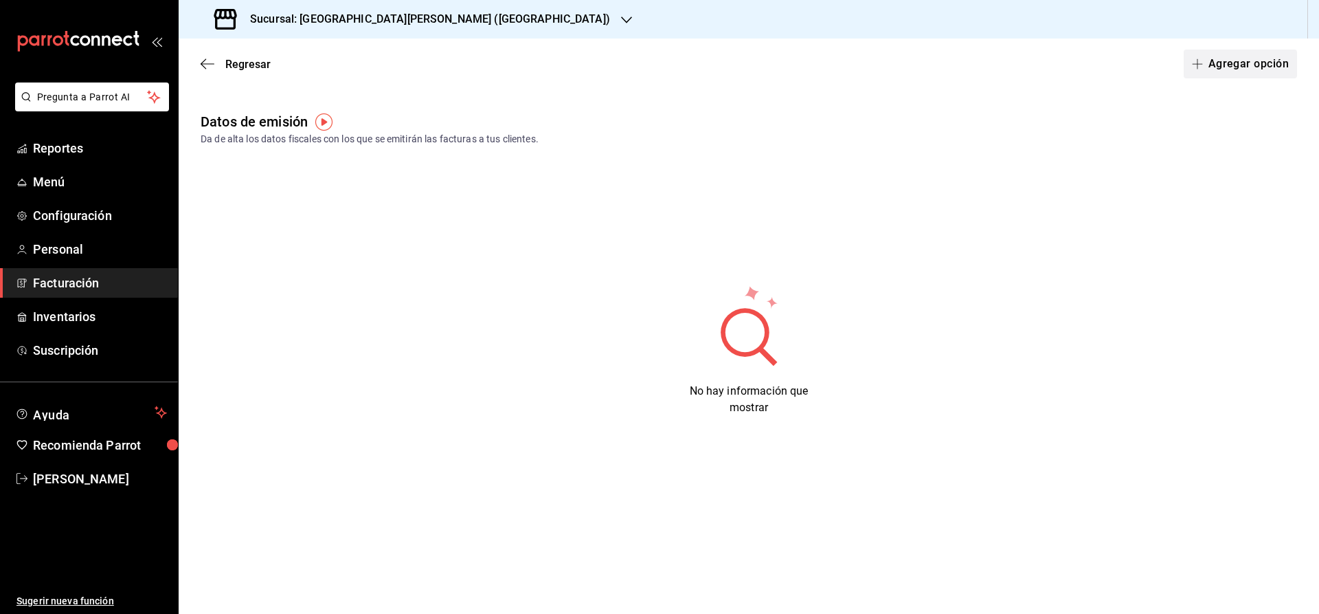
click at [1252, 64] on button "Agregar opción" at bounding box center [1240, 63] width 113 height 29
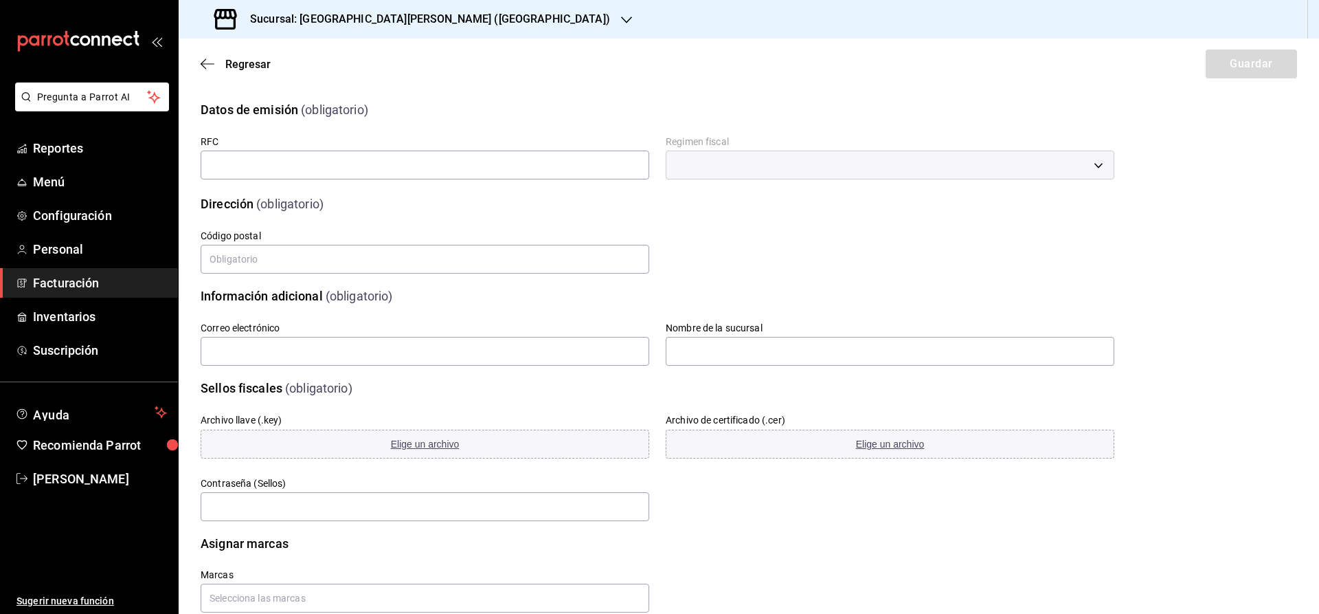
click at [323, 148] on div "RFC" at bounding box center [425, 158] width 449 height 46
click at [319, 162] on input "text" at bounding box center [425, 165] width 449 height 29
type input "FOAL700825T42"
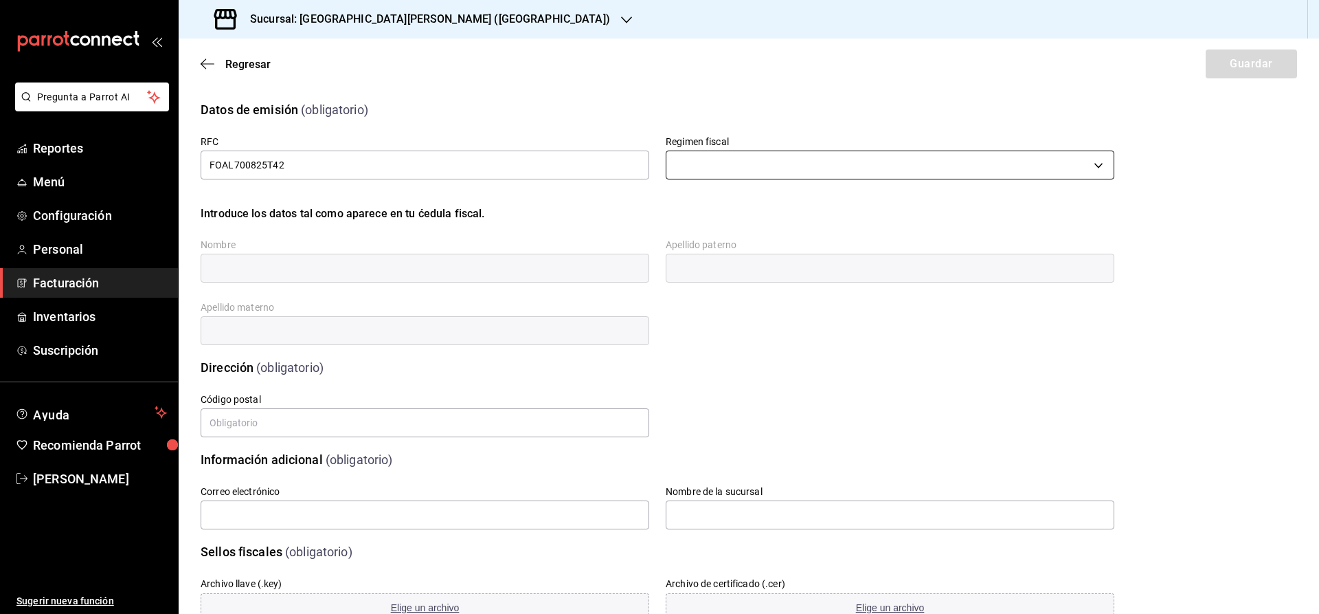
click at [705, 170] on body "Pregunta a Parrot AI Reportes Menú Configuración Personal Facturación Inventari…" at bounding box center [659, 307] width 1319 height 614
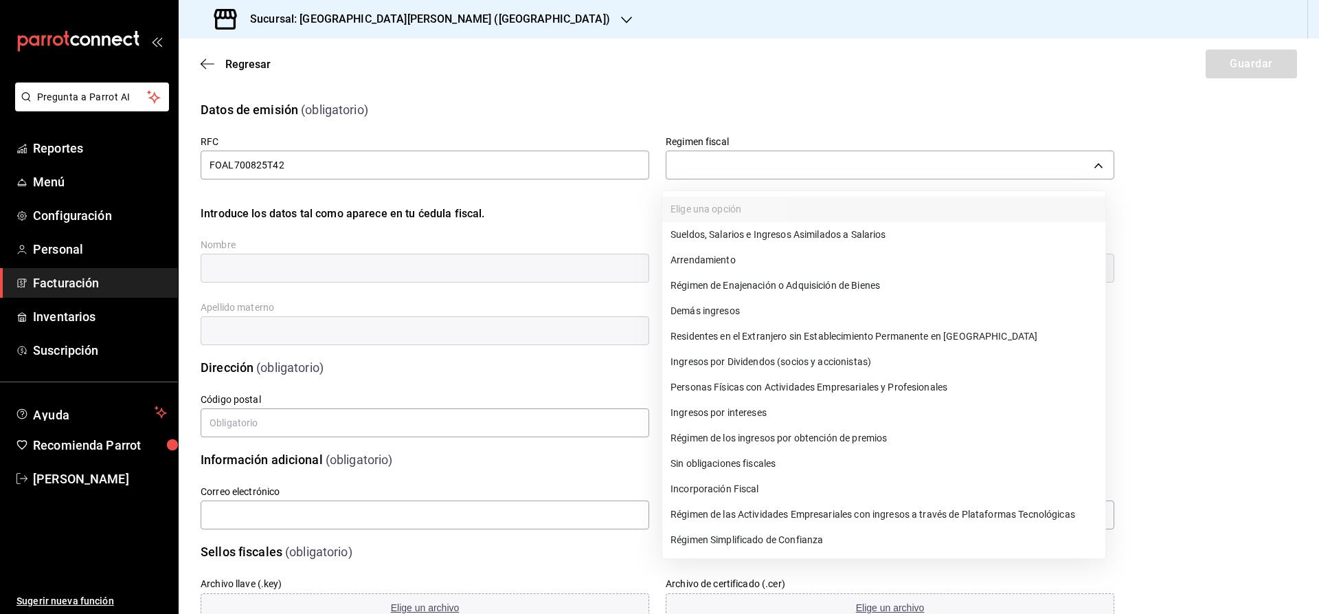
click at [748, 386] on li "Personas Físicas con Actividades Empresariales y Profesionales" at bounding box center [883, 387] width 443 height 25
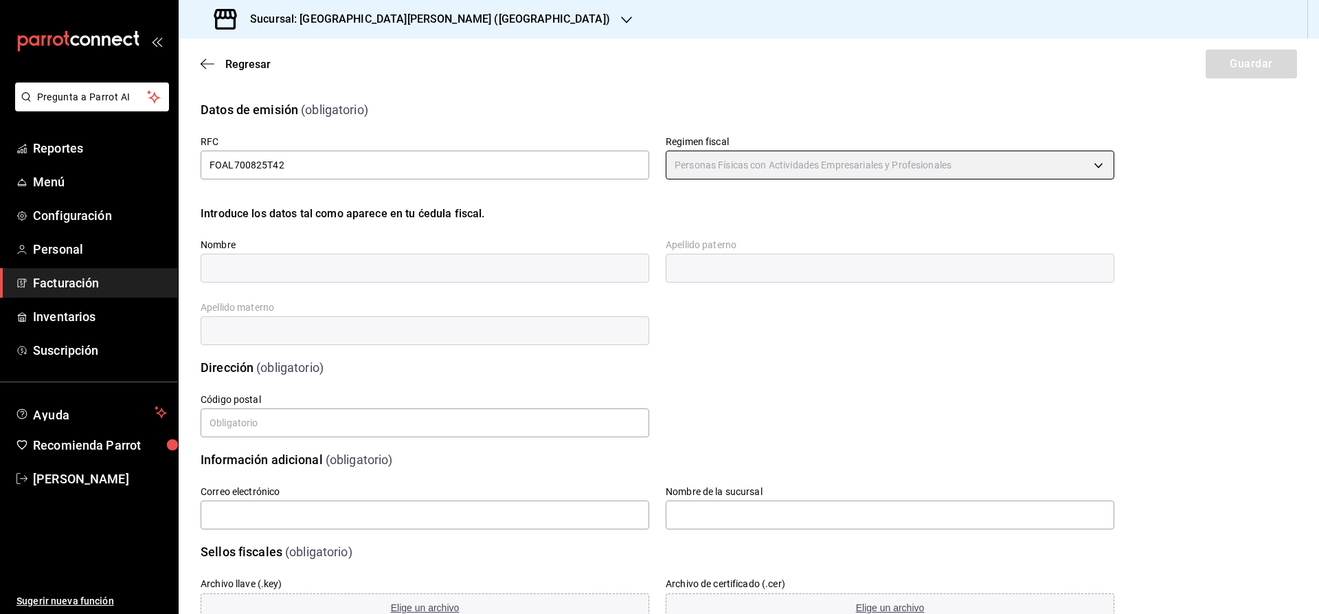
type input "612"
click at [302, 265] on input "text" at bounding box center [425, 268] width 449 height 29
type input "JOSE LUIS"
click at [707, 277] on input "text" at bounding box center [890, 268] width 449 height 29
paste input "FLORES ARELLANO"
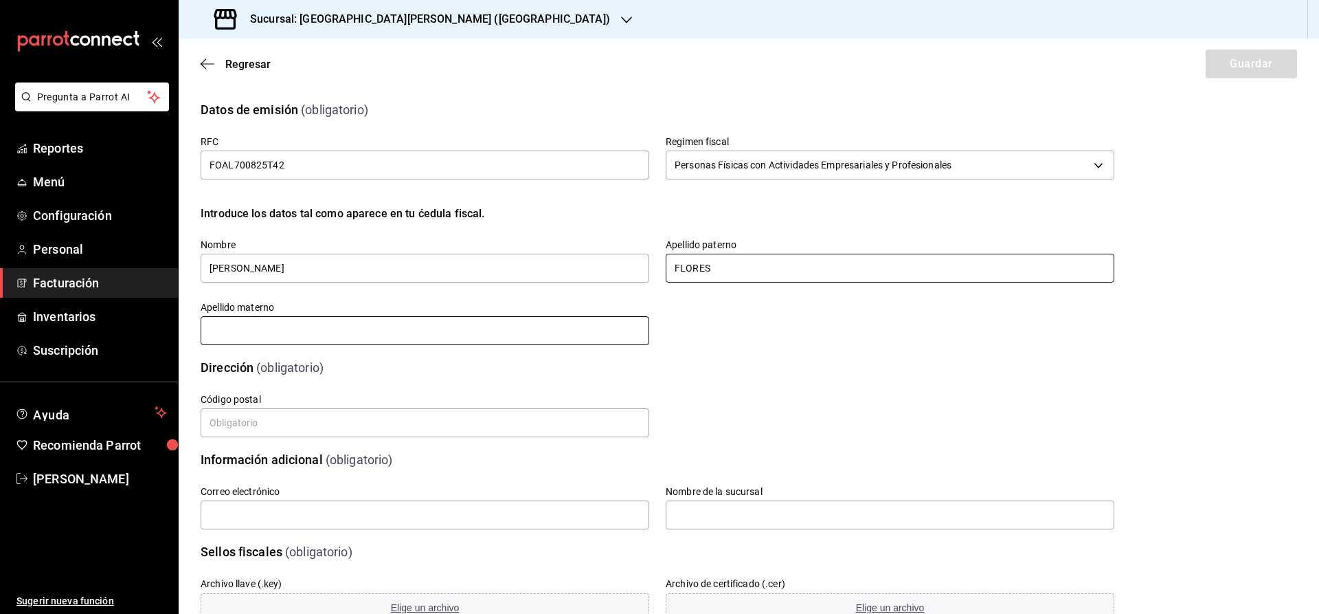
type input "FLORES"
click at [337, 342] on input "text" at bounding box center [425, 330] width 449 height 29
paste input "ARELLANO"
type input "ARELLANO"
click at [252, 430] on input "text" at bounding box center [425, 422] width 449 height 29
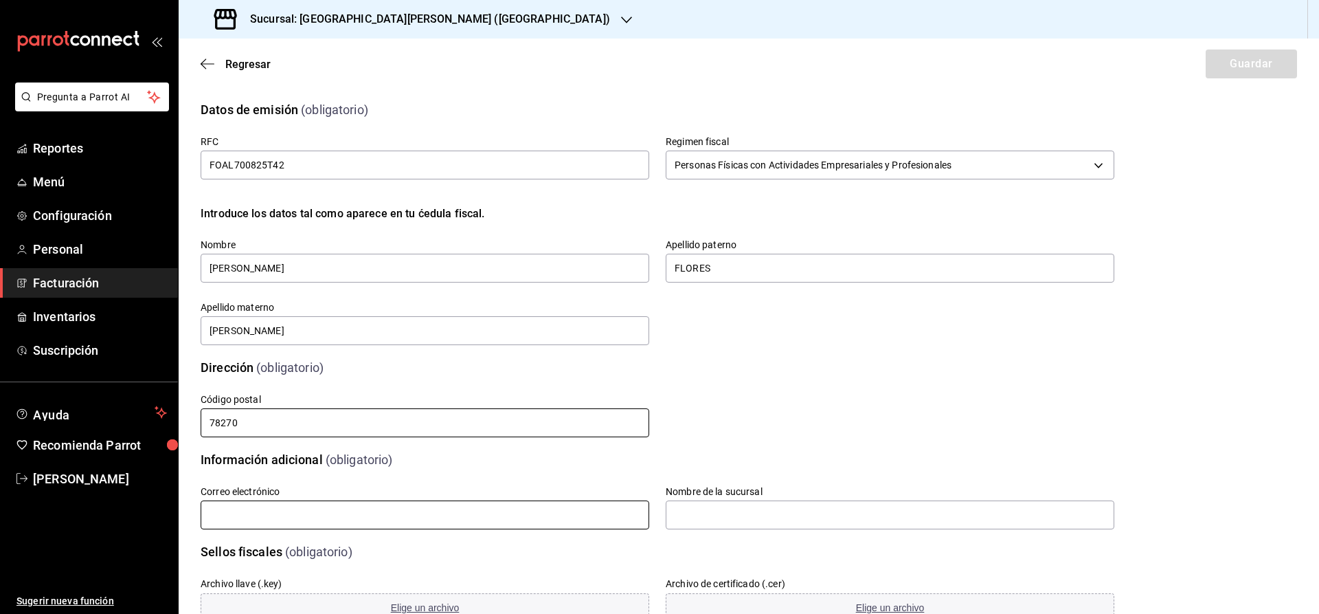
type input "78270"
click at [485, 525] on input "text" at bounding box center [425, 514] width 449 height 29
type input "C"
type input "[EMAIL_ADDRESS][DOMAIN_NAME]"
click at [705, 511] on input "text" at bounding box center [890, 514] width 449 height 29
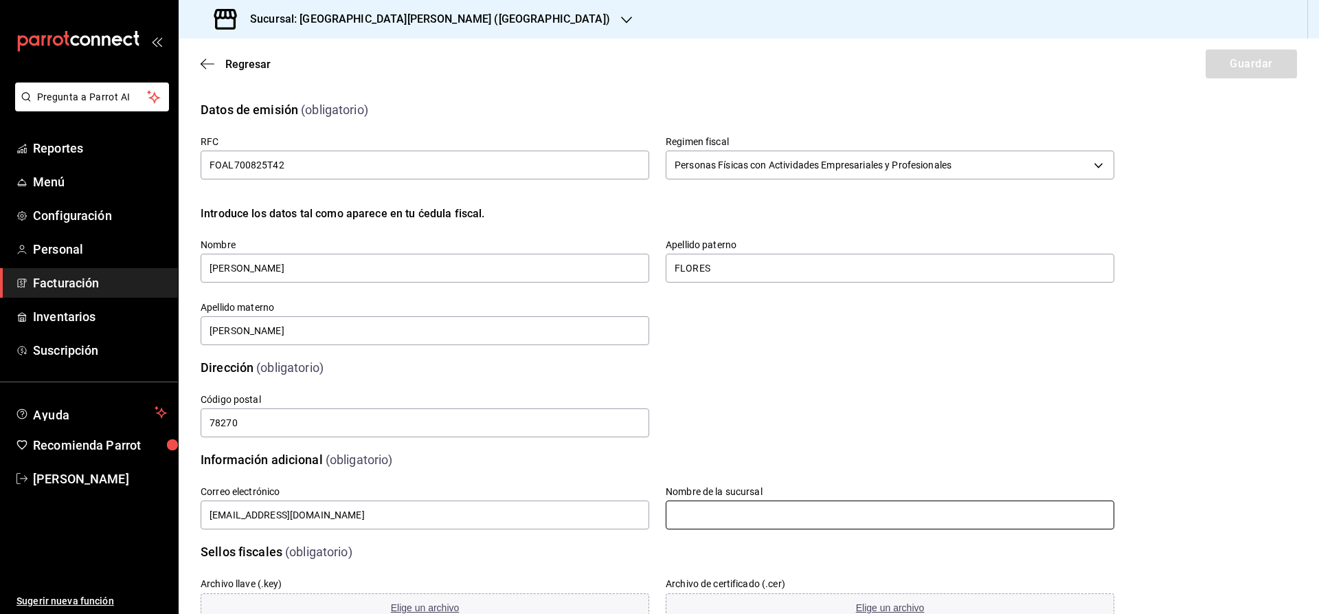
type input "La Barra de Barry Himalaya"
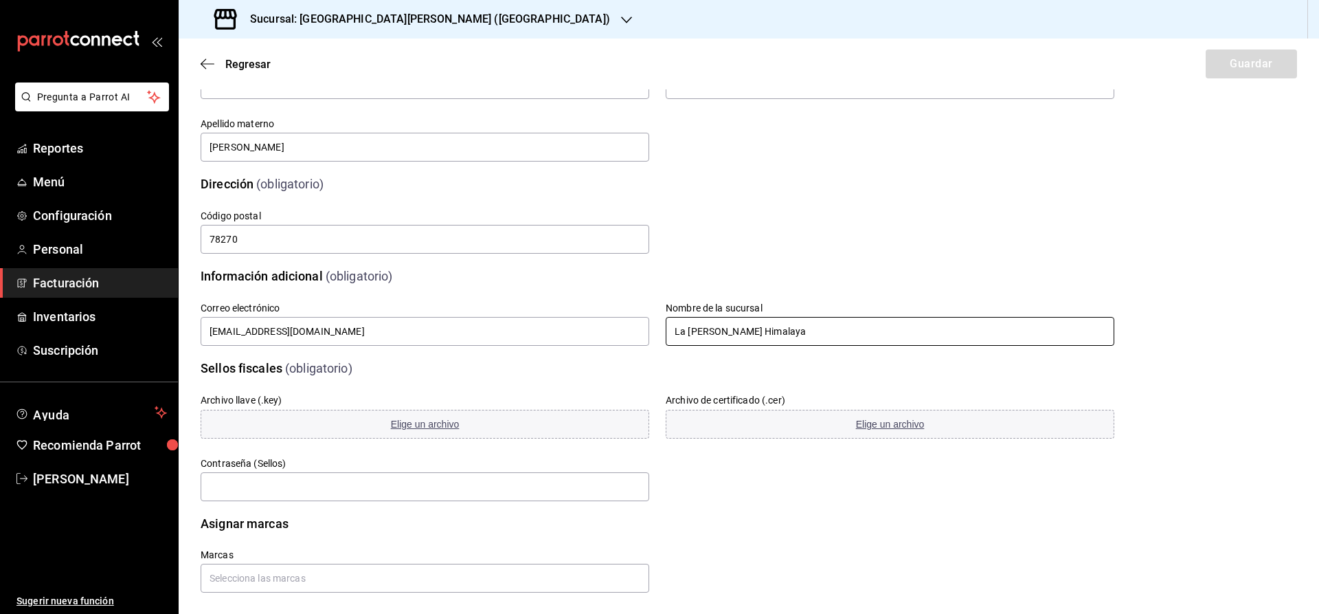
scroll to position [196, 0]
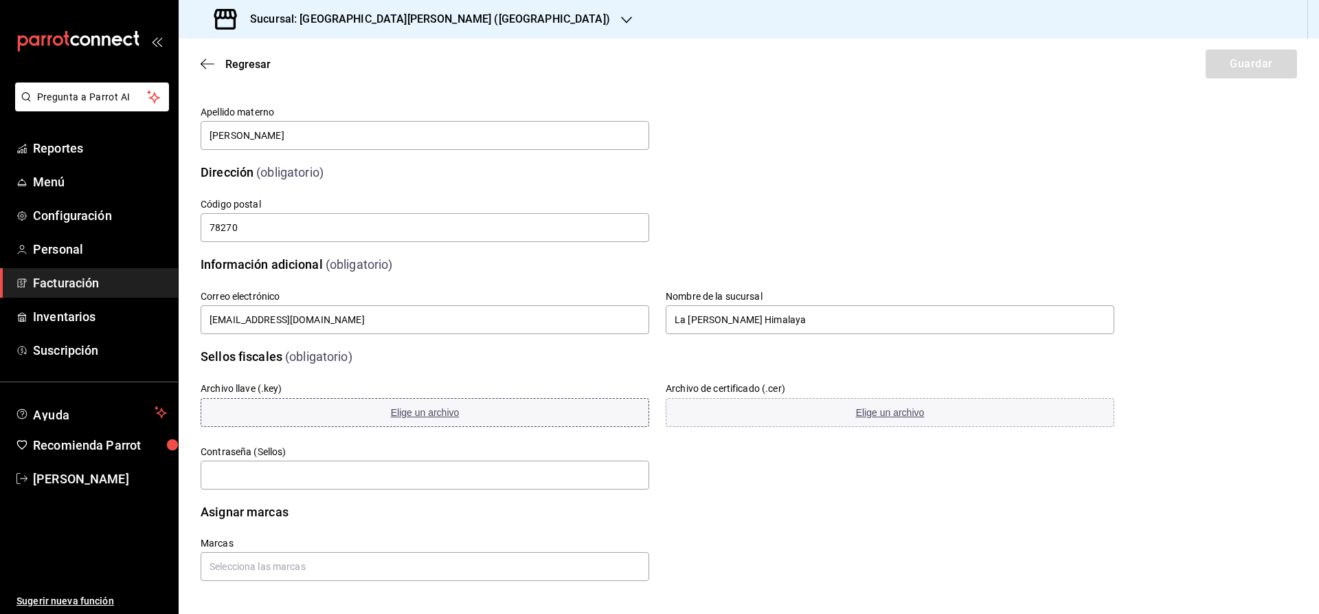
click at [421, 412] on span "Elige un archivo" at bounding box center [425, 412] width 69 height 11
click at [797, 408] on button "Elige un archivo" at bounding box center [890, 412] width 449 height 29
click at [276, 476] on input "text" at bounding box center [425, 474] width 449 height 29
click at [323, 475] on input "text" at bounding box center [425, 474] width 449 height 29
paste input "LaBara25"
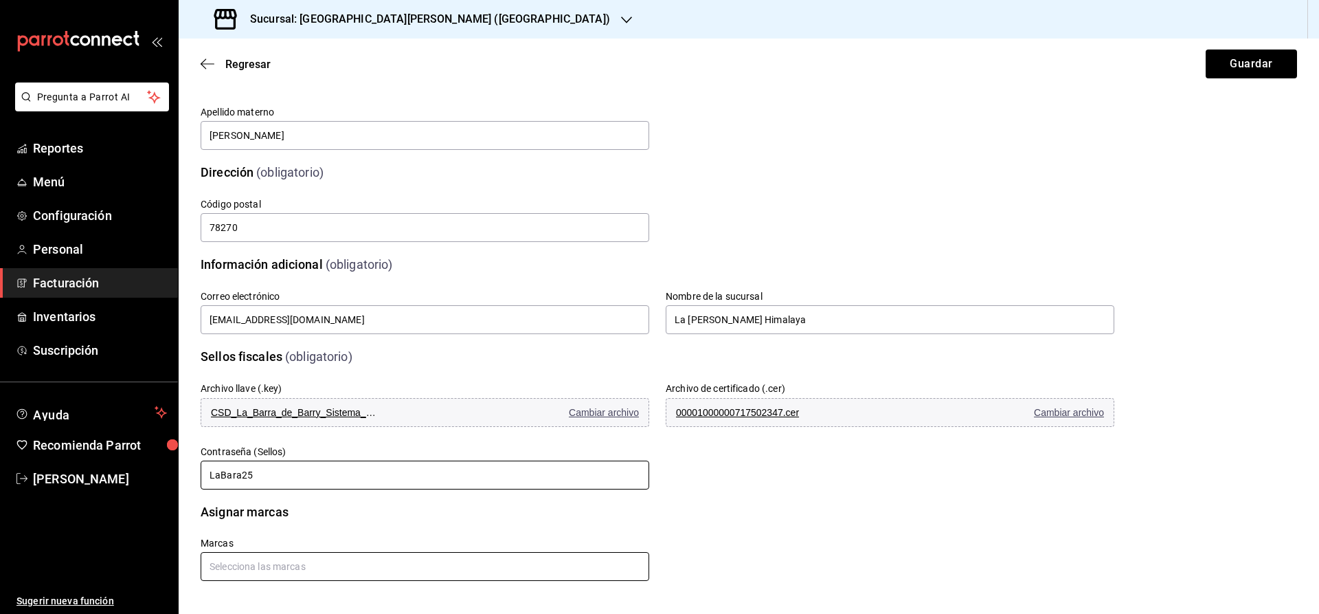
type input "LaBara25"
click at [310, 568] on input "text" at bounding box center [425, 566] width 449 height 29
click at [322, 528] on li "La Barra de Barry - Himalaya" at bounding box center [423, 535] width 445 height 23
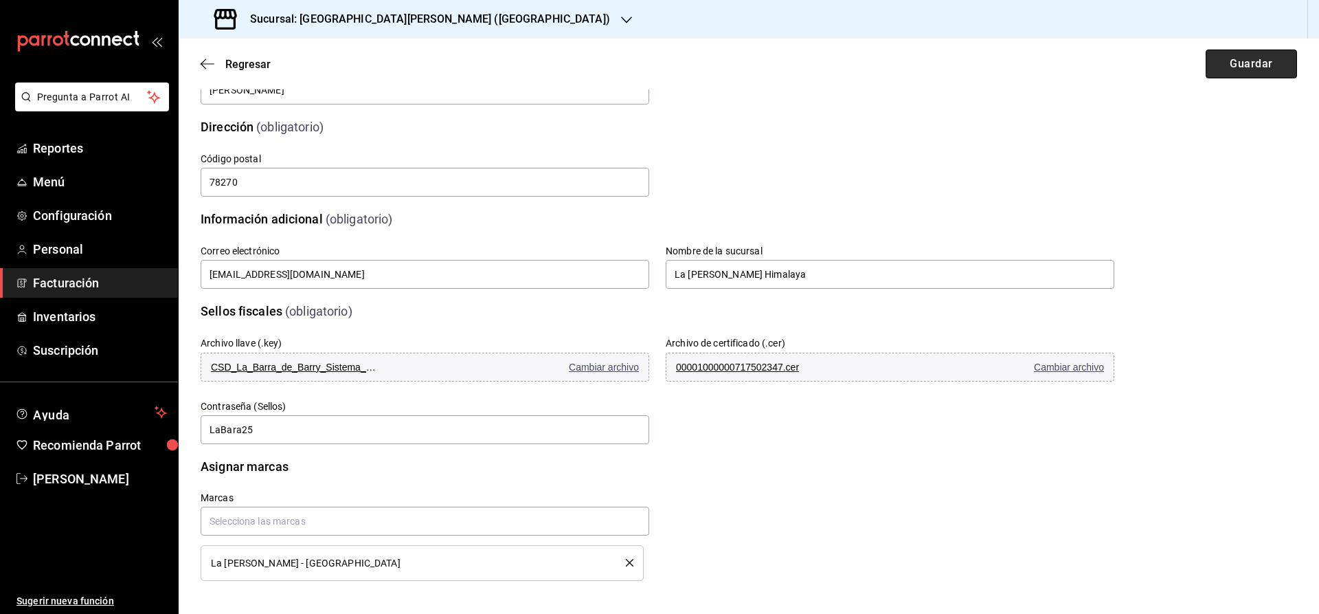
click at [1232, 68] on button "Guardar" at bounding box center [1251, 63] width 91 height 29
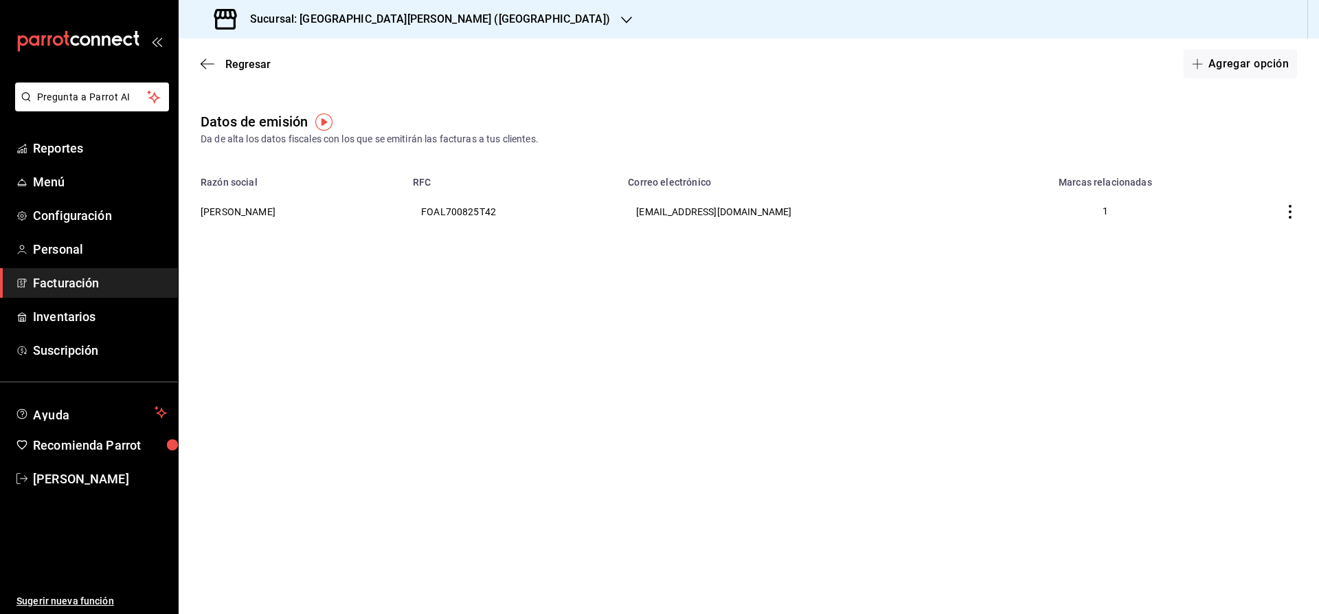
click at [63, 288] on span "Facturación" at bounding box center [100, 283] width 134 height 19
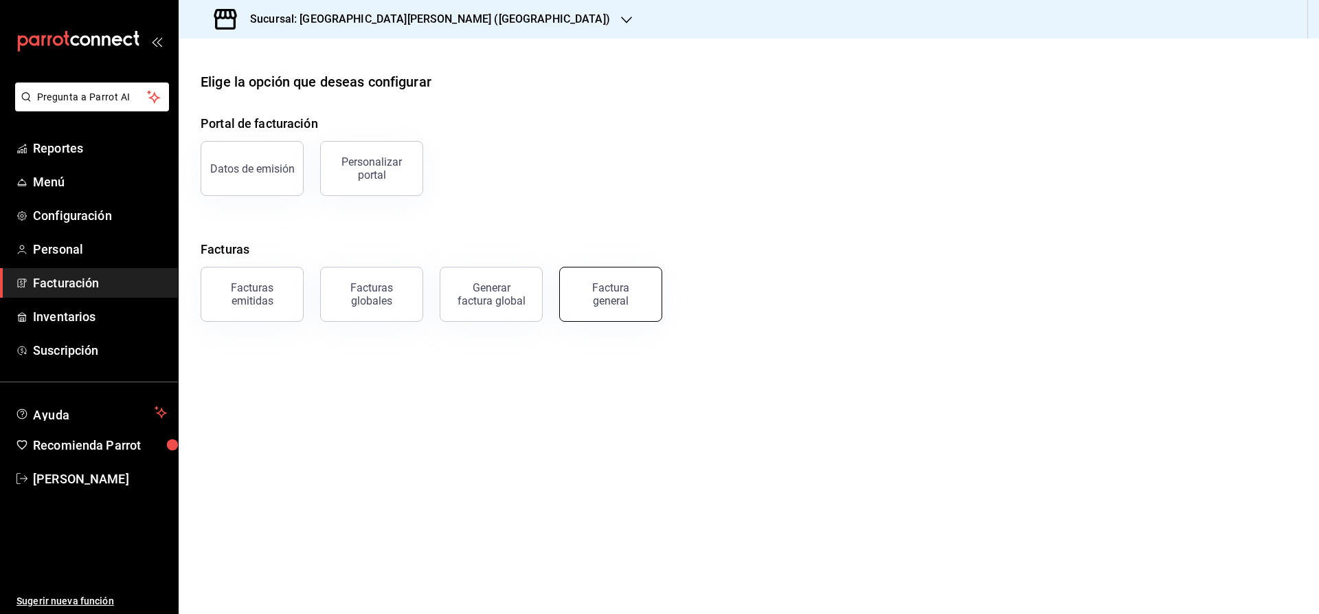
click at [634, 291] on div "Factura general" at bounding box center [611, 294] width 69 height 26
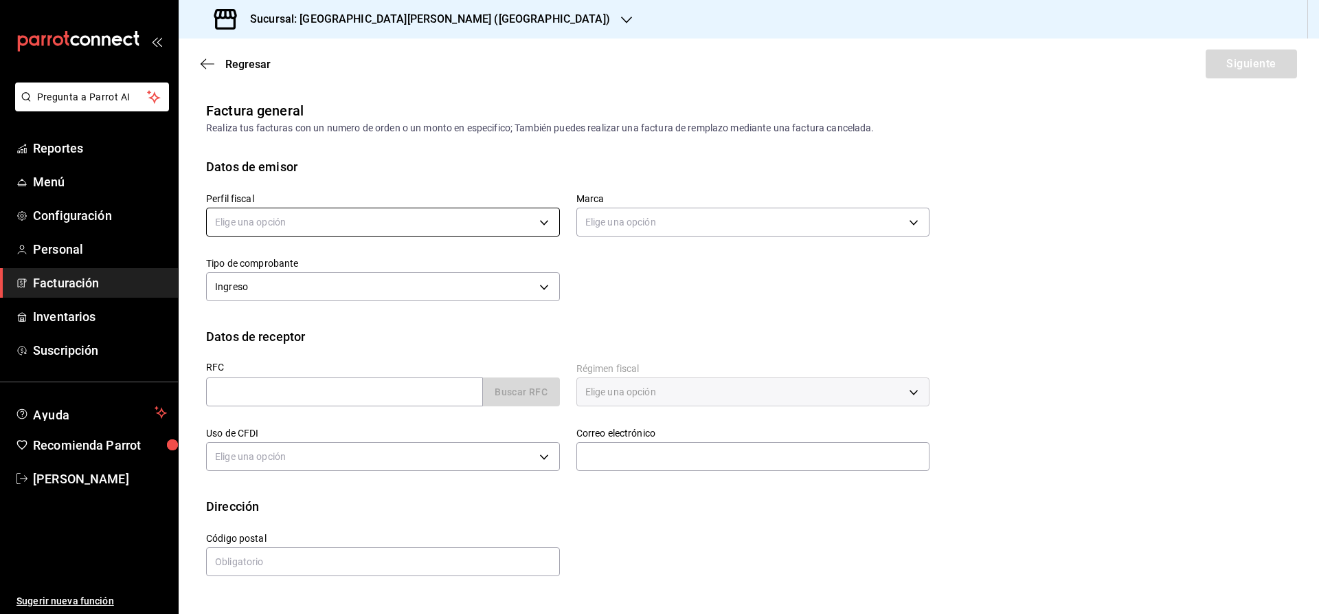
click at [353, 218] on body "Pregunta a Parrot AI Reportes Menú Configuración Personal Facturación Inventari…" at bounding box center [659, 307] width 1319 height 614
click at [344, 282] on li "JOSE LUIS FLORES ARELLANO" at bounding box center [383, 291] width 353 height 25
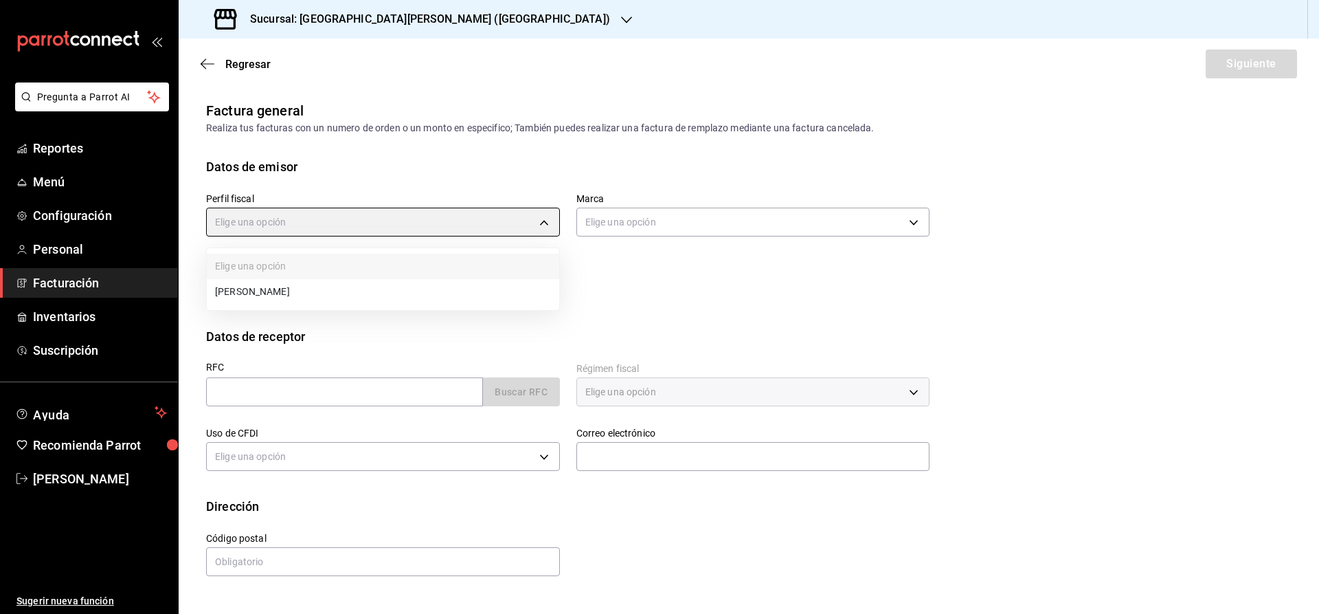
type input "9506112d-4b77-4b52-8b85-a05e389626a6"
type input "19d23f85-f734-44b5-9d3f-3c7a612dc6f3"
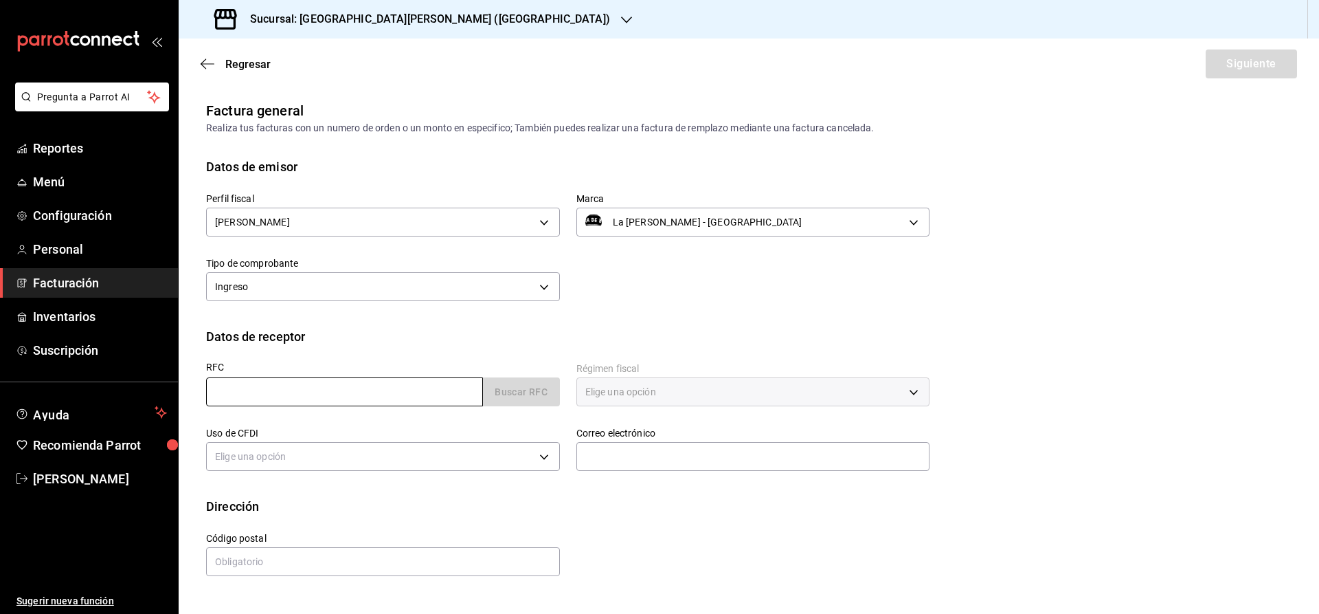
click at [377, 384] on input "text" at bounding box center [344, 391] width 277 height 29
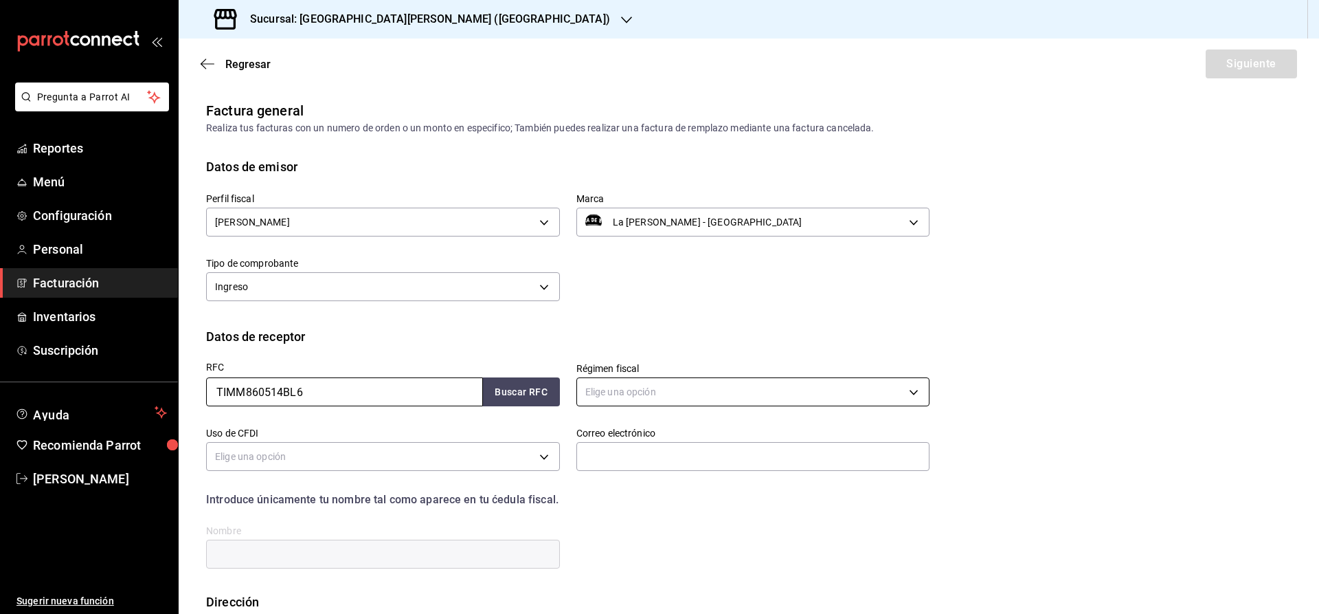
type input "TIMM860514BL6"
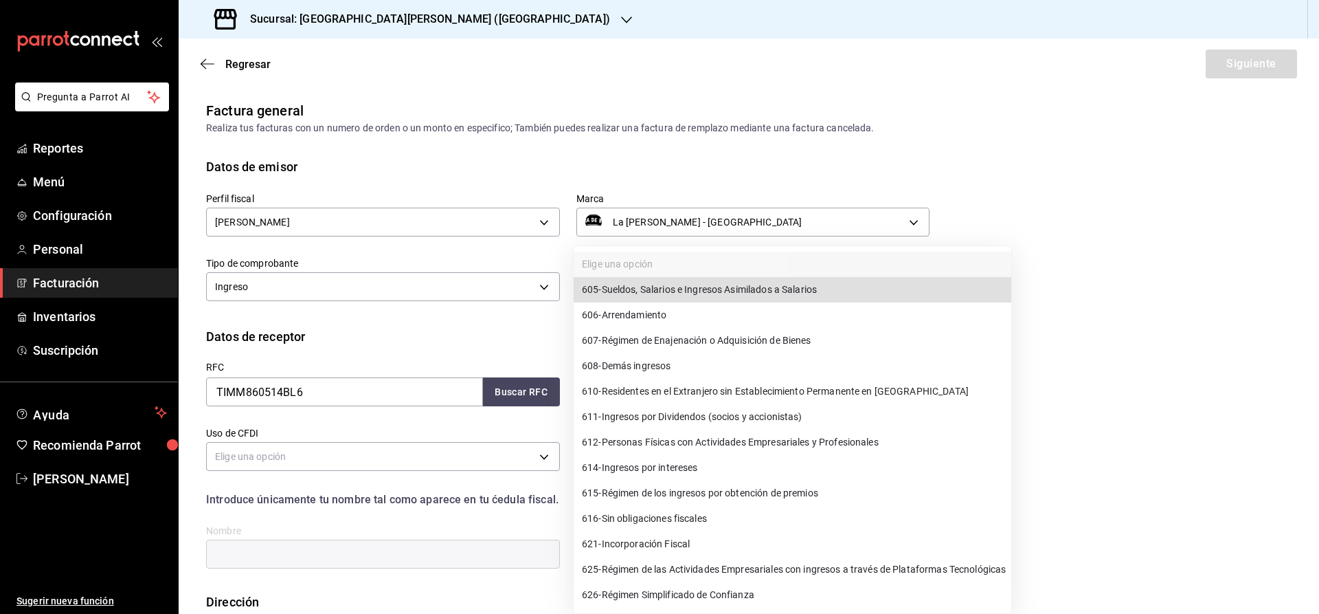
click at [691, 390] on body "Pregunta a Parrot AI Reportes Menú Configuración Personal Facturación Inventari…" at bounding box center [659, 307] width 1319 height 614
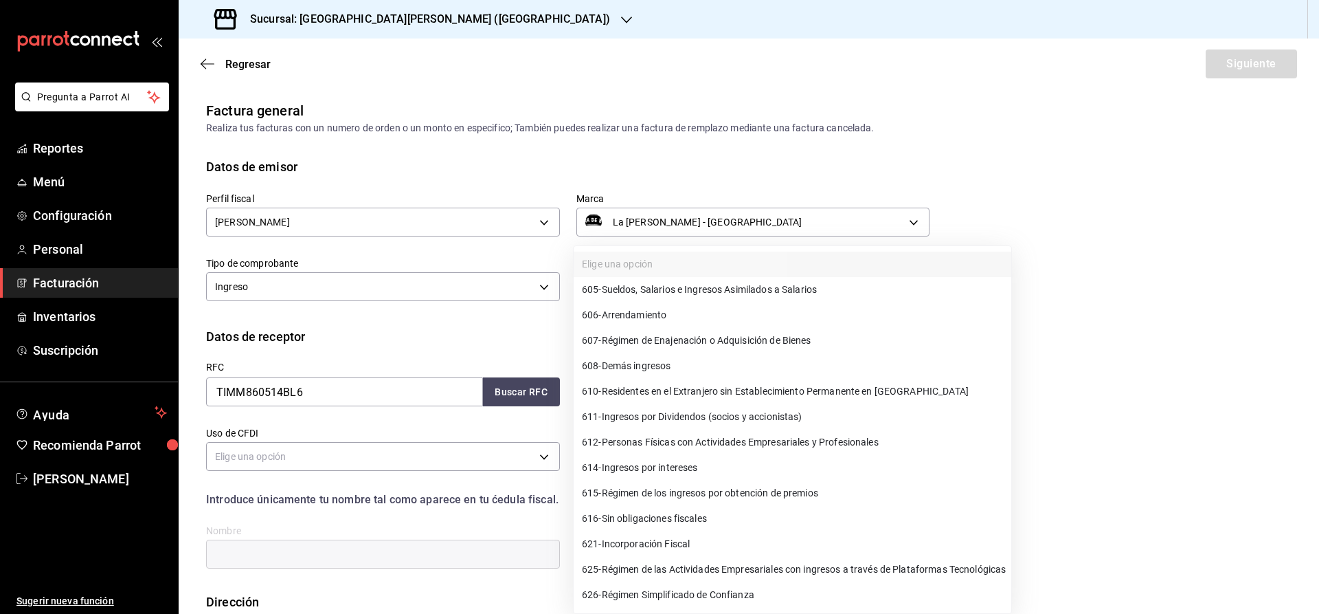
click at [735, 441] on span "612 - Personas Físicas con Actividades Empresariales y Profesionales" at bounding box center [730, 442] width 297 height 14
type input "612"
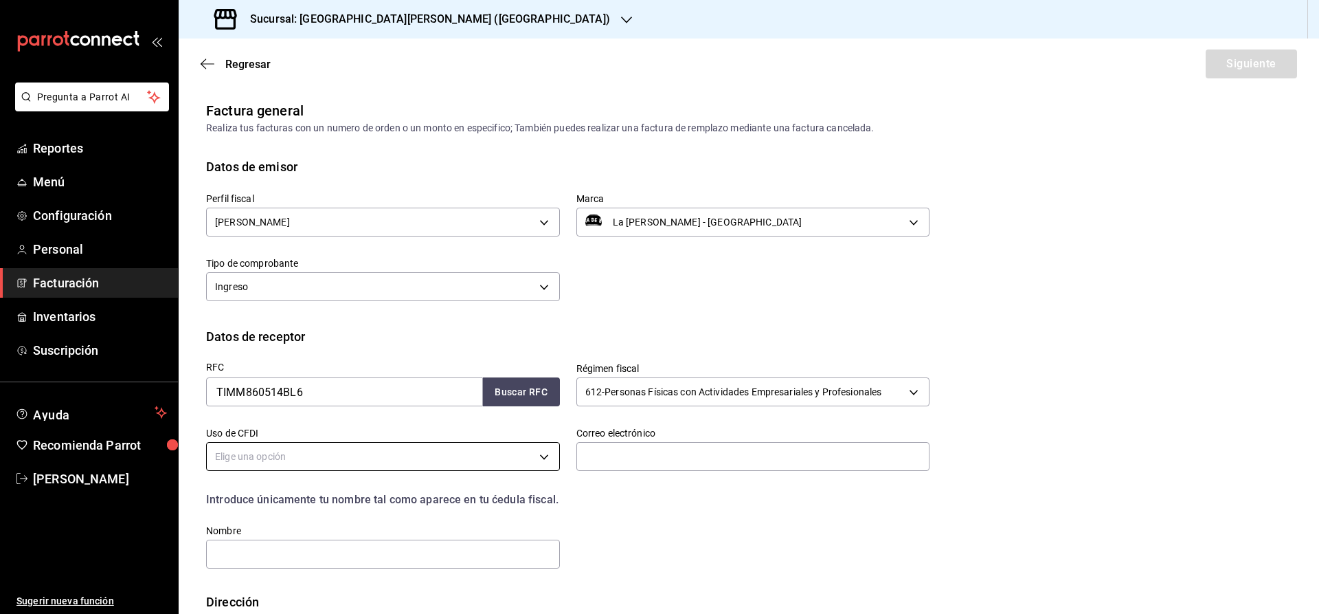
click at [333, 452] on body "Pregunta a Parrot AI Reportes Menú Configuración Personal Facturación Inventari…" at bounding box center [659, 307] width 1319 height 614
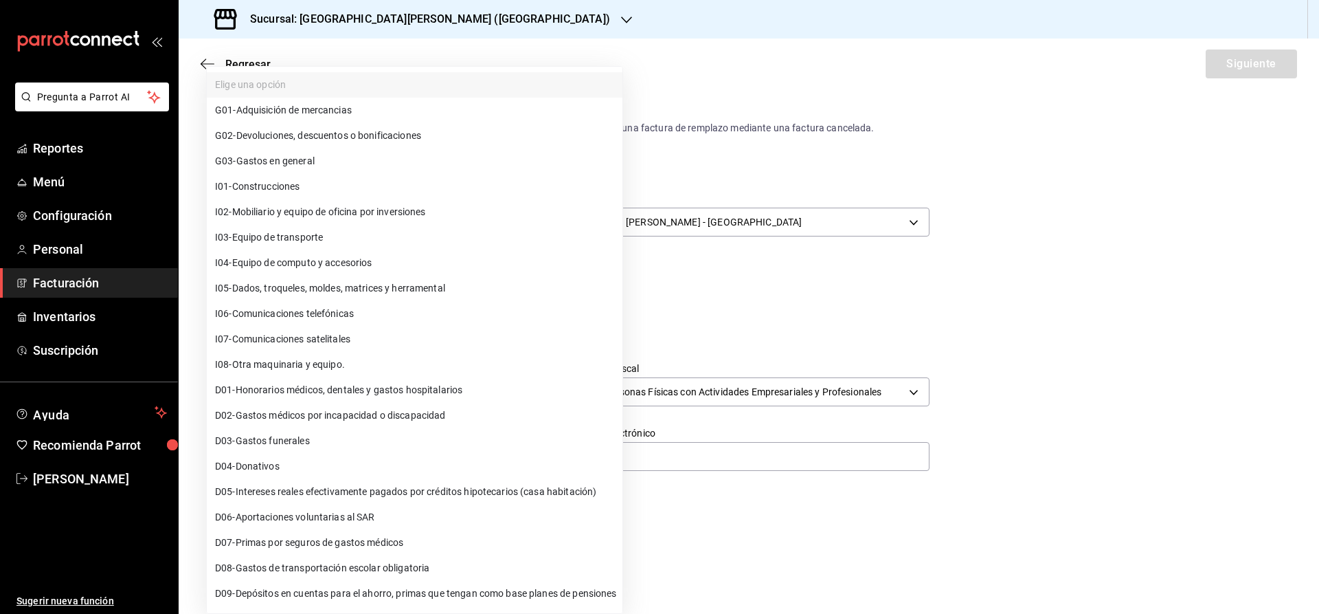
click at [363, 160] on li "G03 - Gastos en general" at bounding box center [415, 160] width 416 height 25
type input "G03"
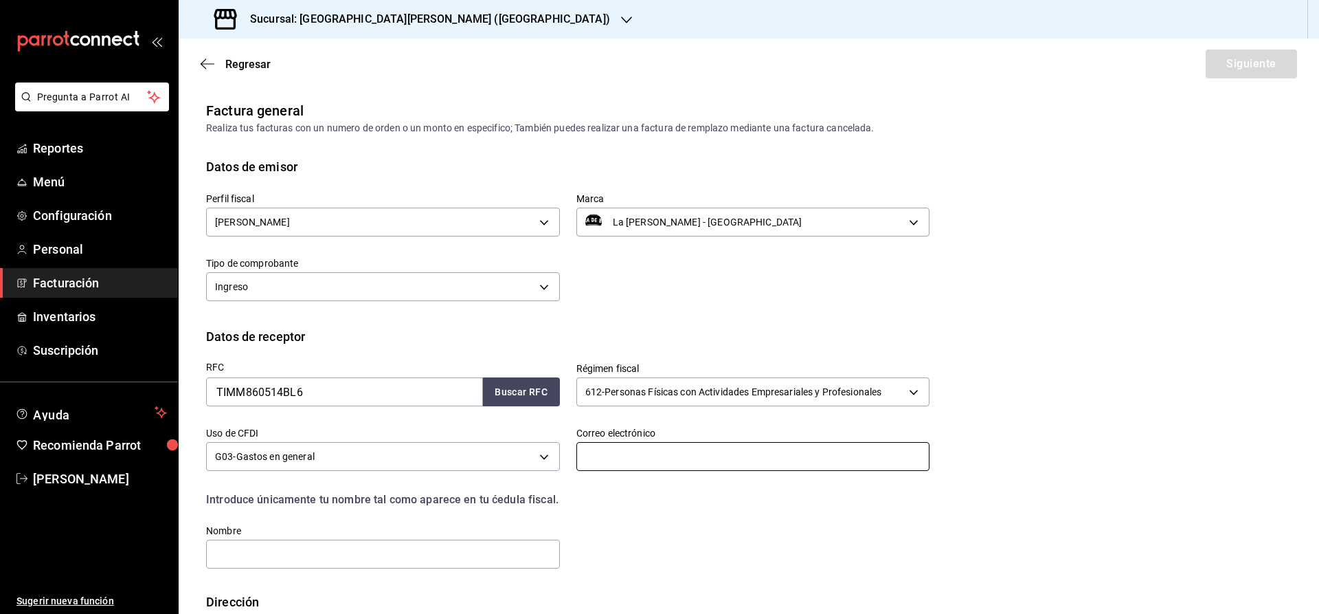
click at [659, 463] on input "text" at bounding box center [754, 456] width 354 height 29
type input "N"
type input "miguel2dcm@gmail.com"
click at [324, 555] on input "text" at bounding box center [383, 553] width 354 height 29
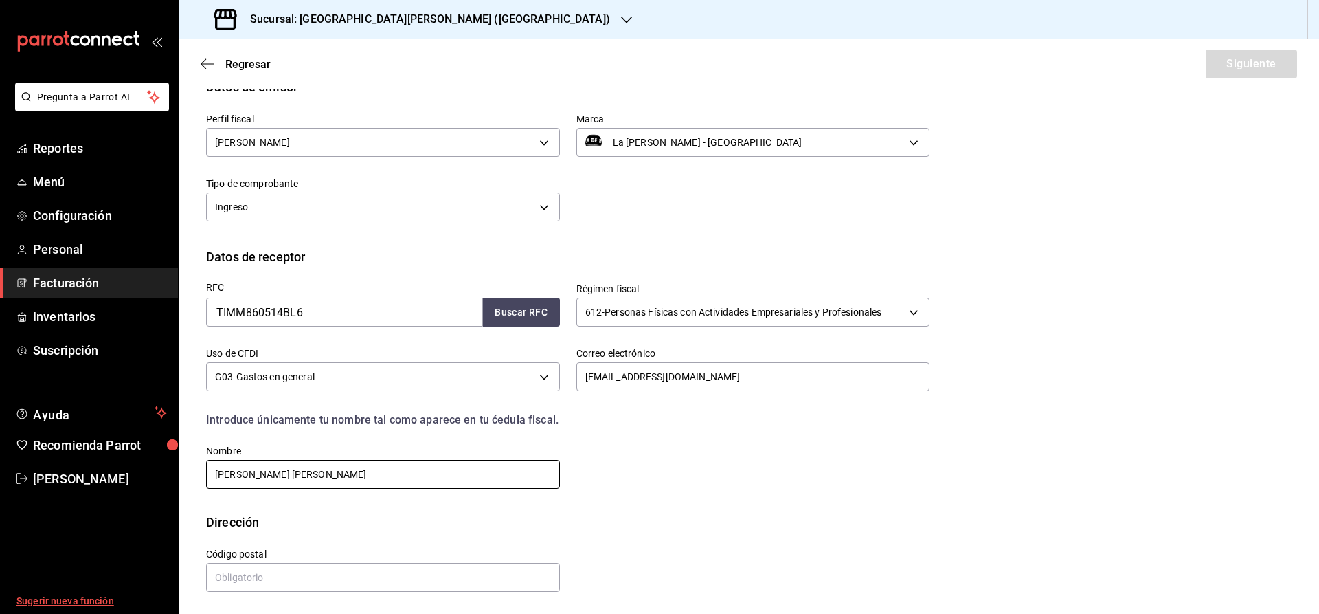
scroll to position [82, 0]
type input "MIGUEL ANGEL TISCAREÑO MARTINEZ"
click at [243, 580] on input "text" at bounding box center [383, 575] width 354 height 29
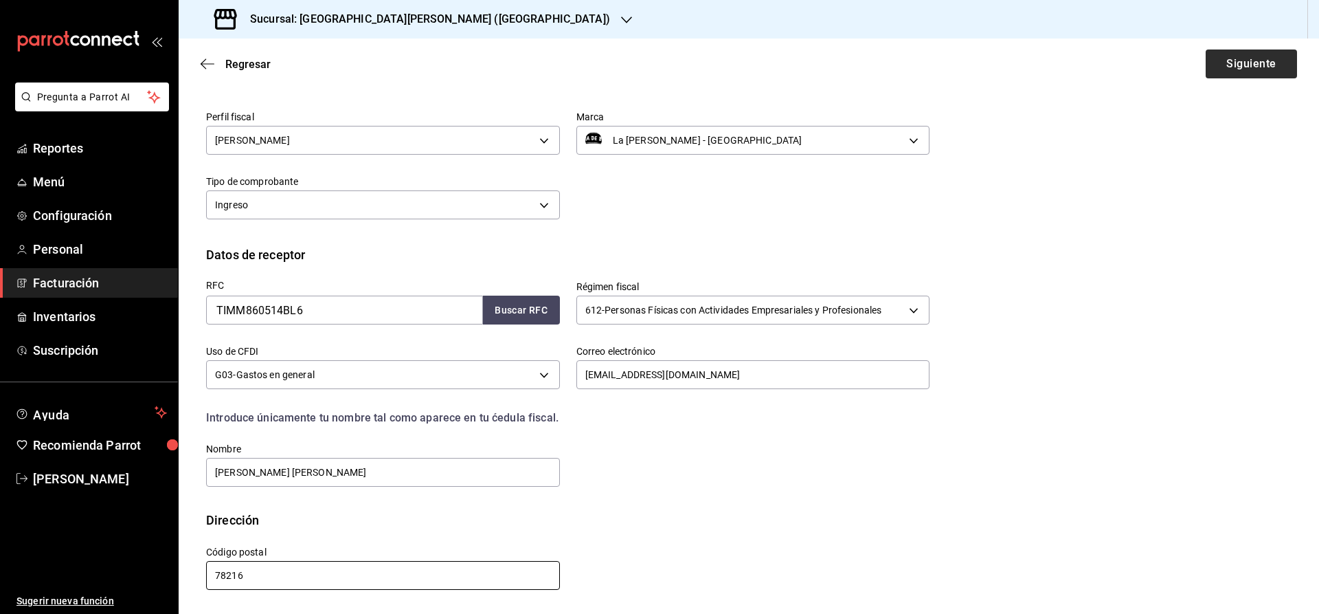
type input "78216"
click at [1251, 61] on button "Siguiente" at bounding box center [1251, 63] width 91 height 29
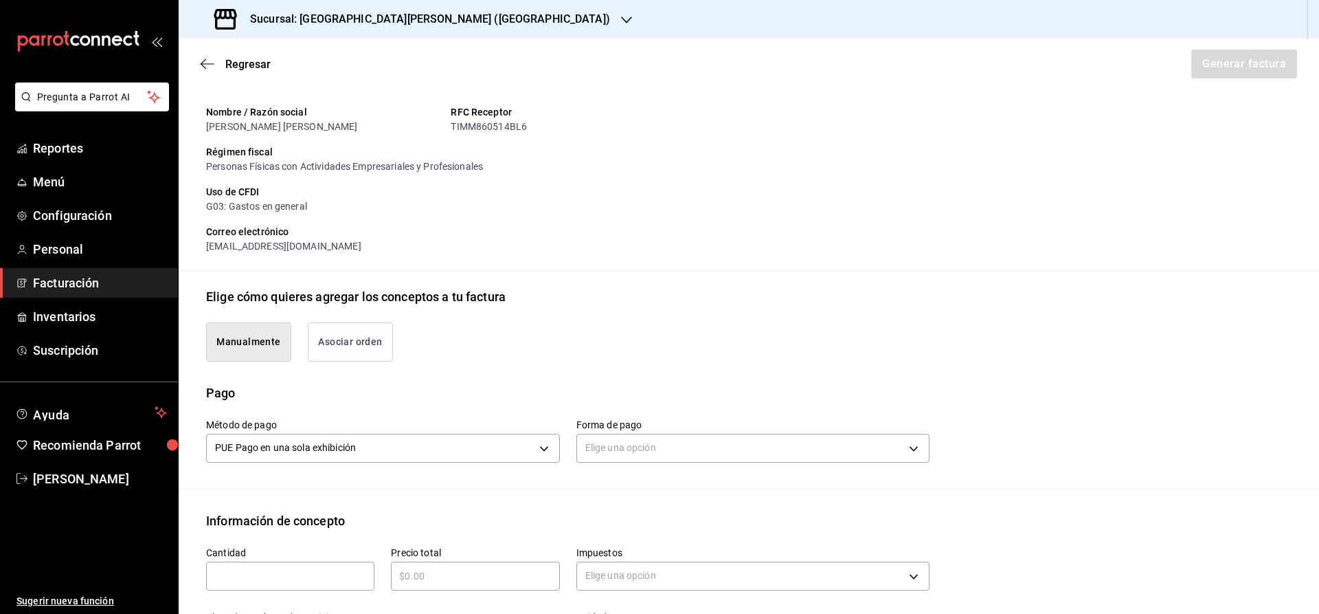
scroll to position [219, 0]
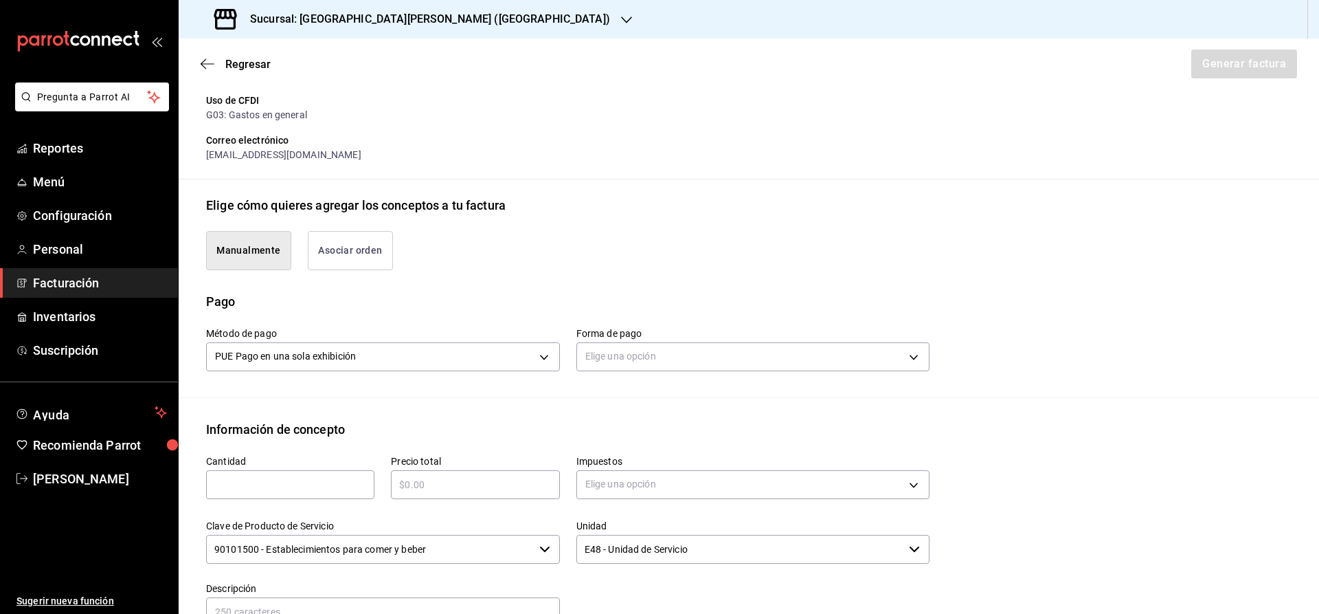
click at [375, 241] on button "Asociar orden" at bounding box center [350, 250] width 85 height 39
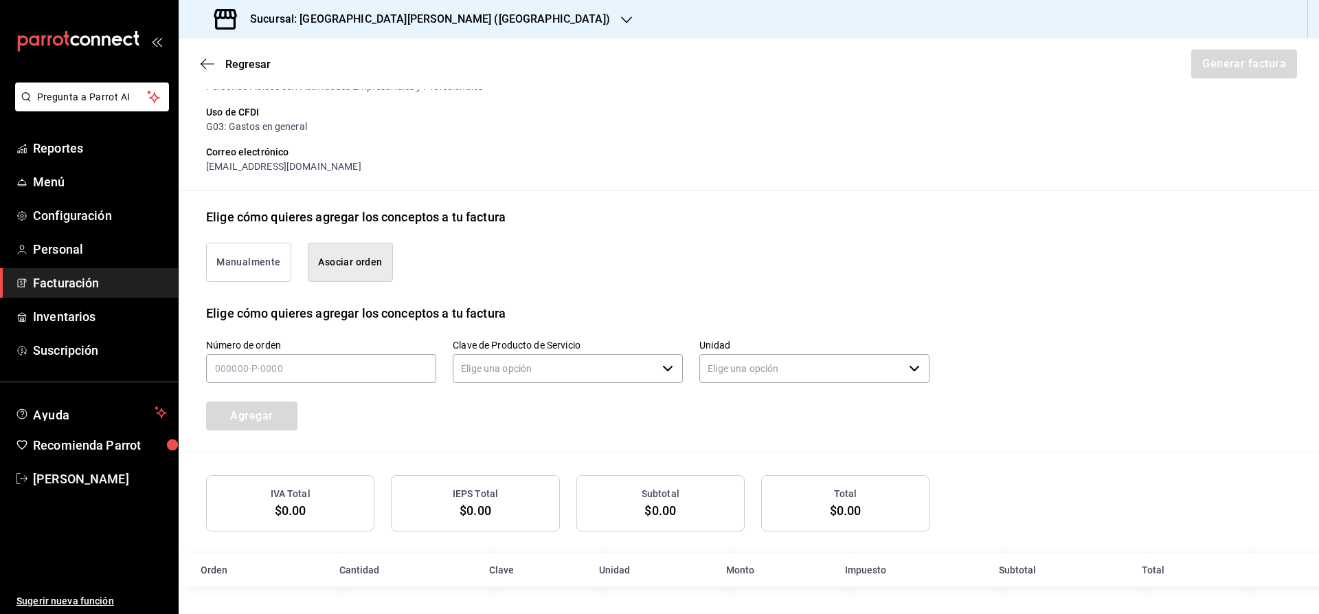
type input "90101500 - Establecimientos para comer y beber"
type input "E48 - Unidad de Servicio"
click at [295, 375] on input "text" at bounding box center [321, 368] width 230 height 29
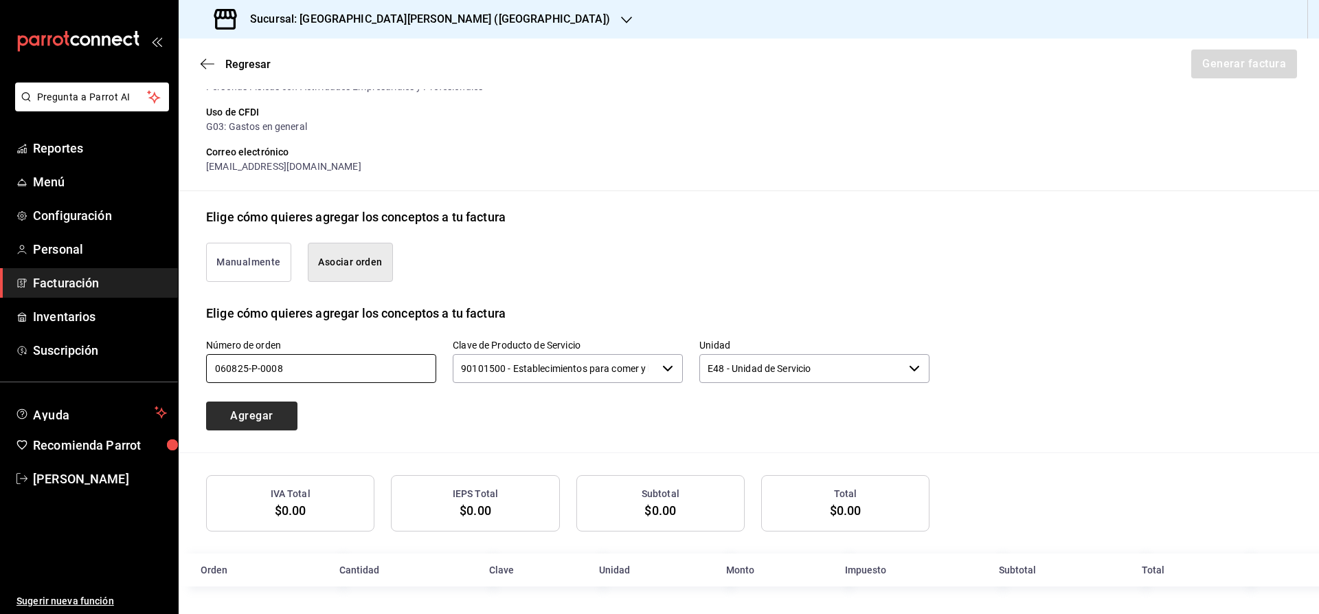
type input "060825-p-0008"
click at [280, 414] on button "Agregar" at bounding box center [251, 415] width 91 height 29
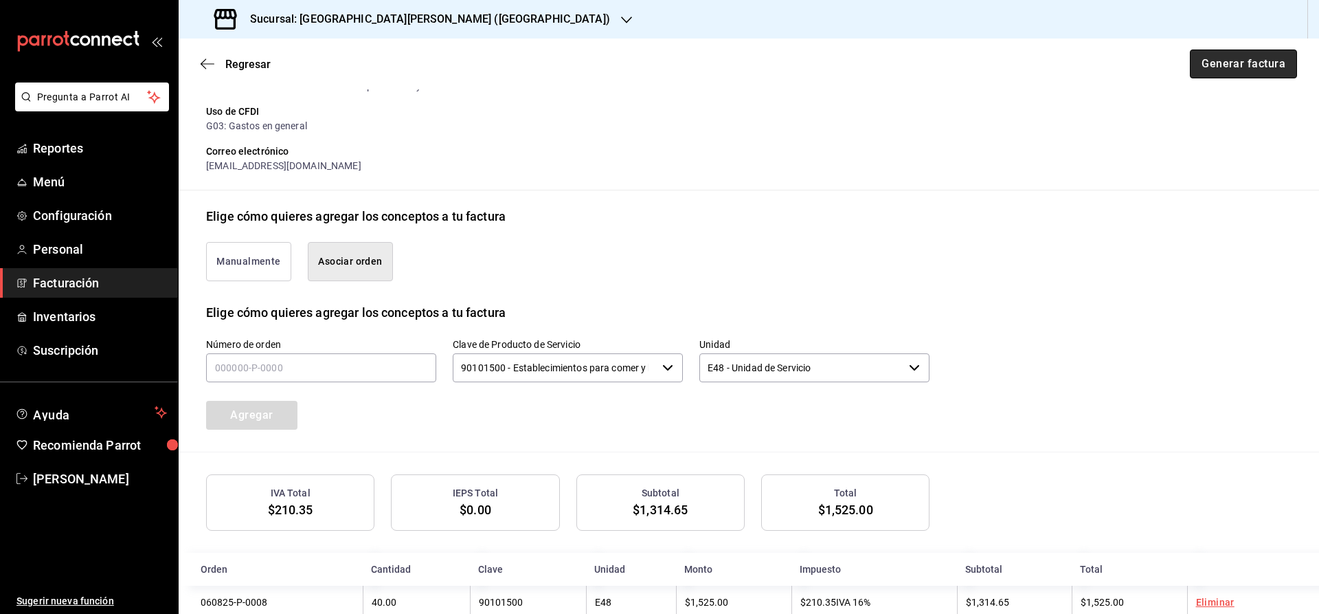
click at [1238, 63] on button "Generar factura" at bounding box center [1243, 63] width 107 height 29
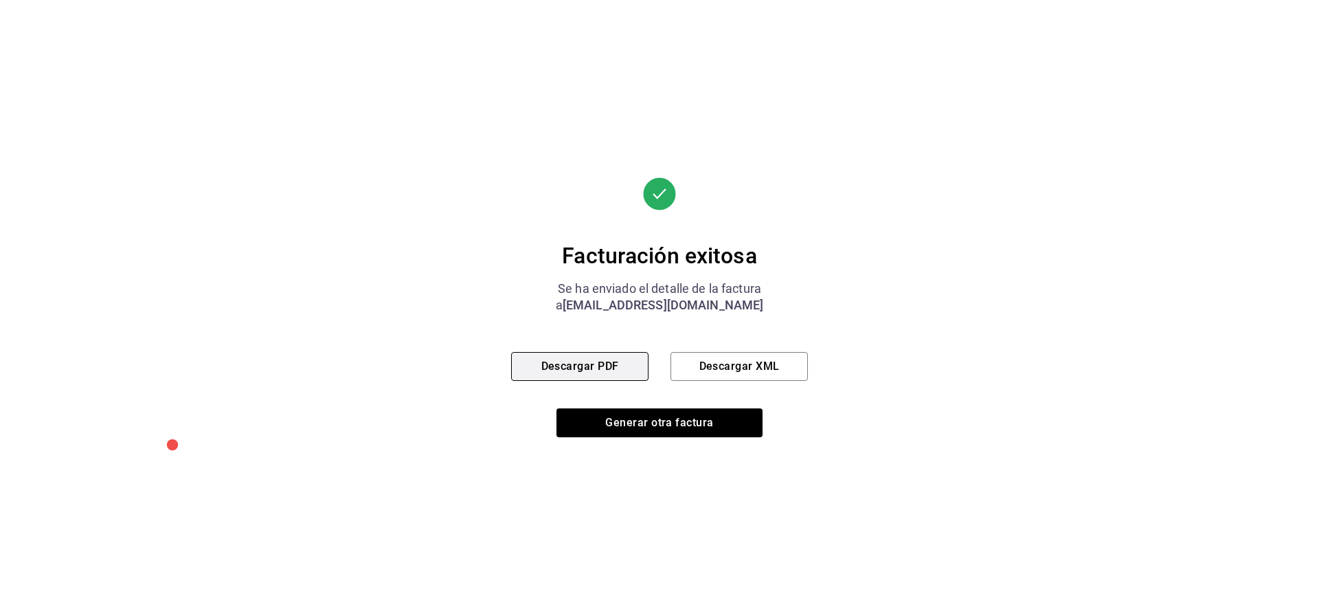
click at [594, 366] on button "Descargar PDF" at bounding box center [579, 366] width 137 height 29
click at [689, 416] on button "Generar otra factura" at bounding box center [660, 422] width 206 height 29
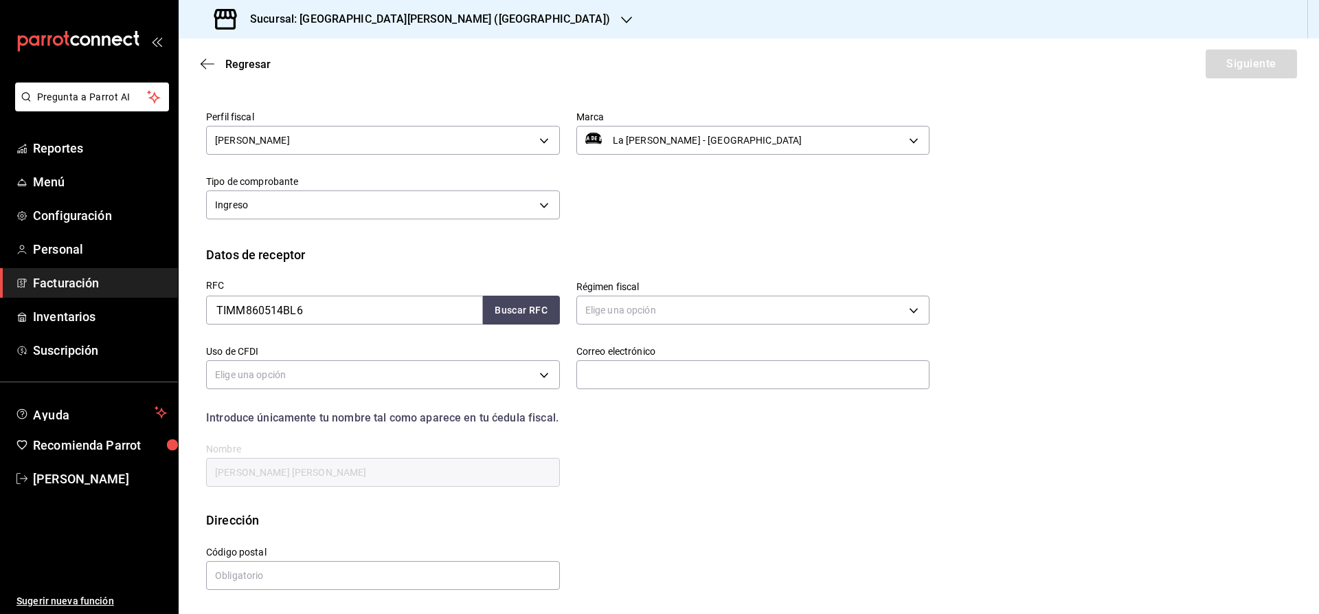
scroll to position [0, 0]
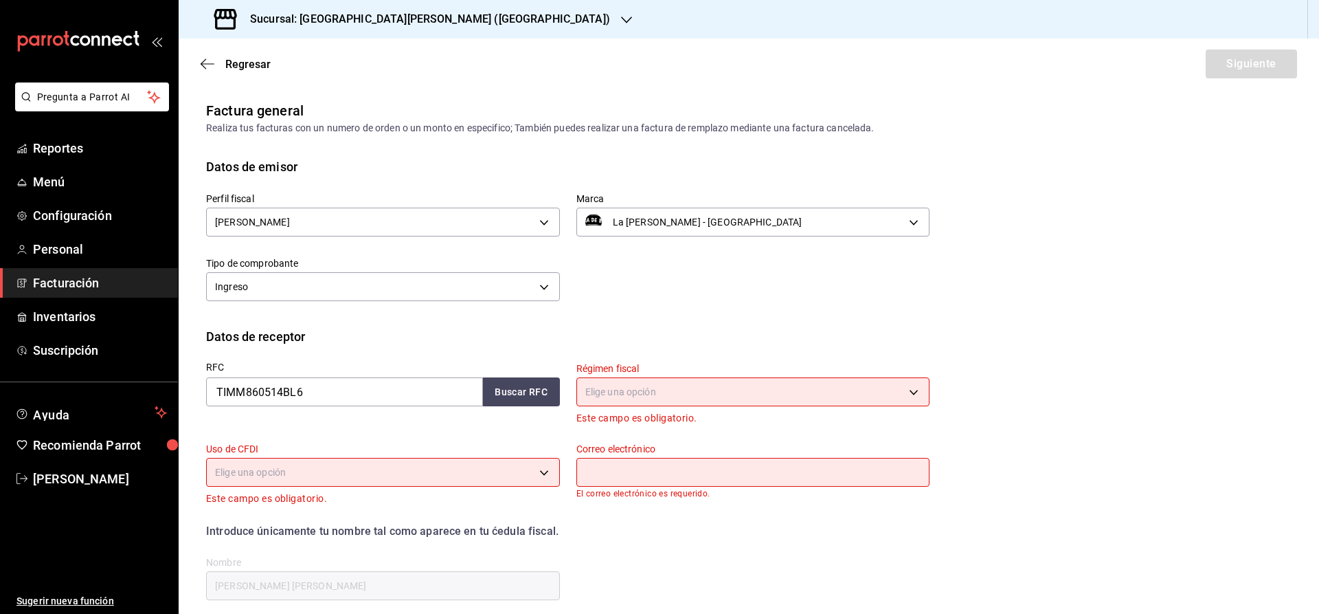
click at [53, 133] on li "Pregunta a Parrot AI" at bounding box center [88, 107] width 167 height 51
click at [53, 146] on span "Reportes" at bounding box center [100, 148] width 134 height 19
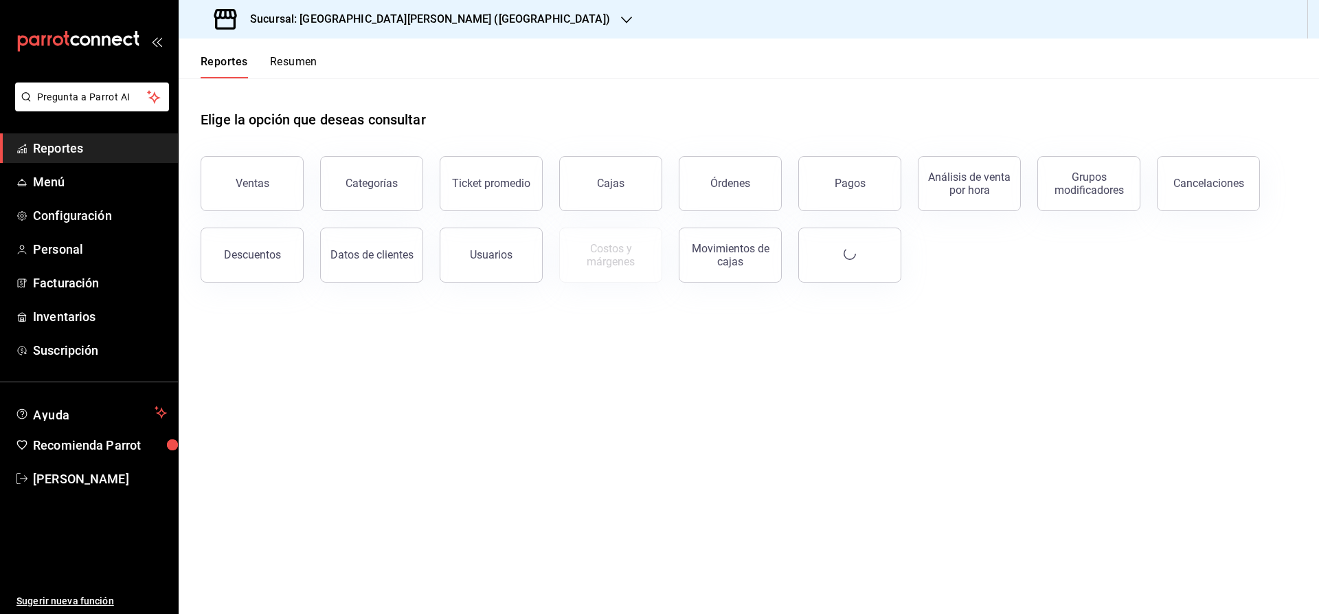
click at [281, 68] on button "Resumen" at bounding box center [293, 66] width 47 height 23
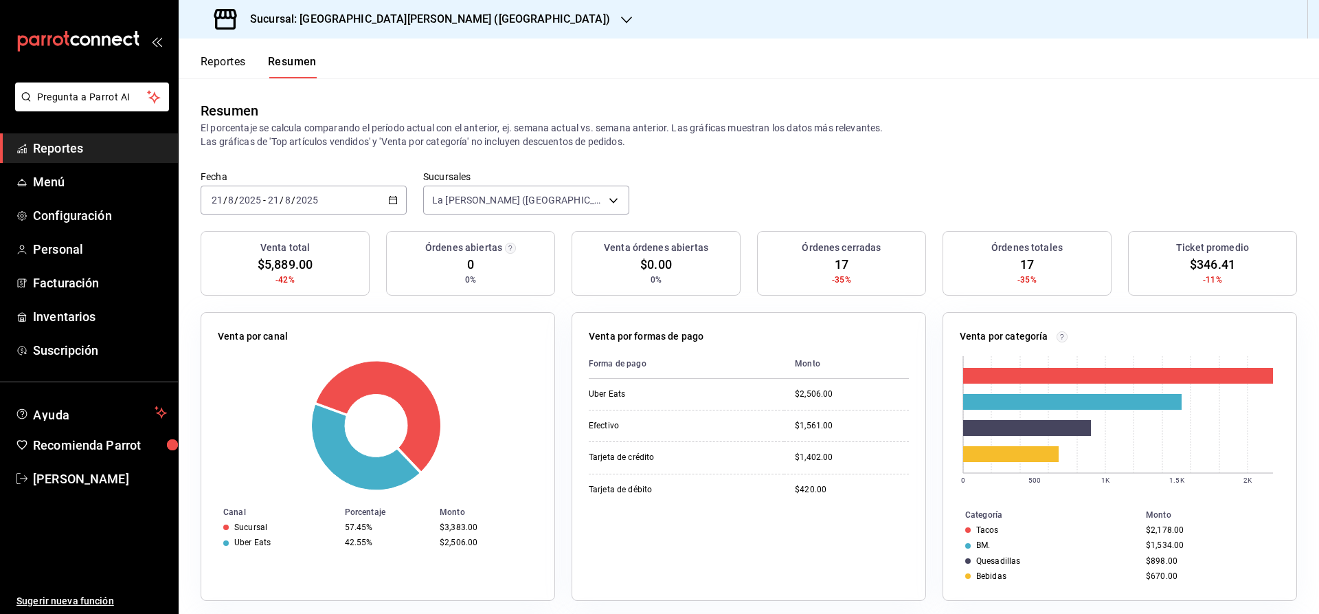
click at [436, 23] on h3 "Sucursal: La Barra de Barry (Himalaya)" at bounding box center [424, 19] width 371 height 16
click at [330, 61] on span "La Barra de Barry (Himno Nacional)" at bounding box center [273, 59] width 166 height 14
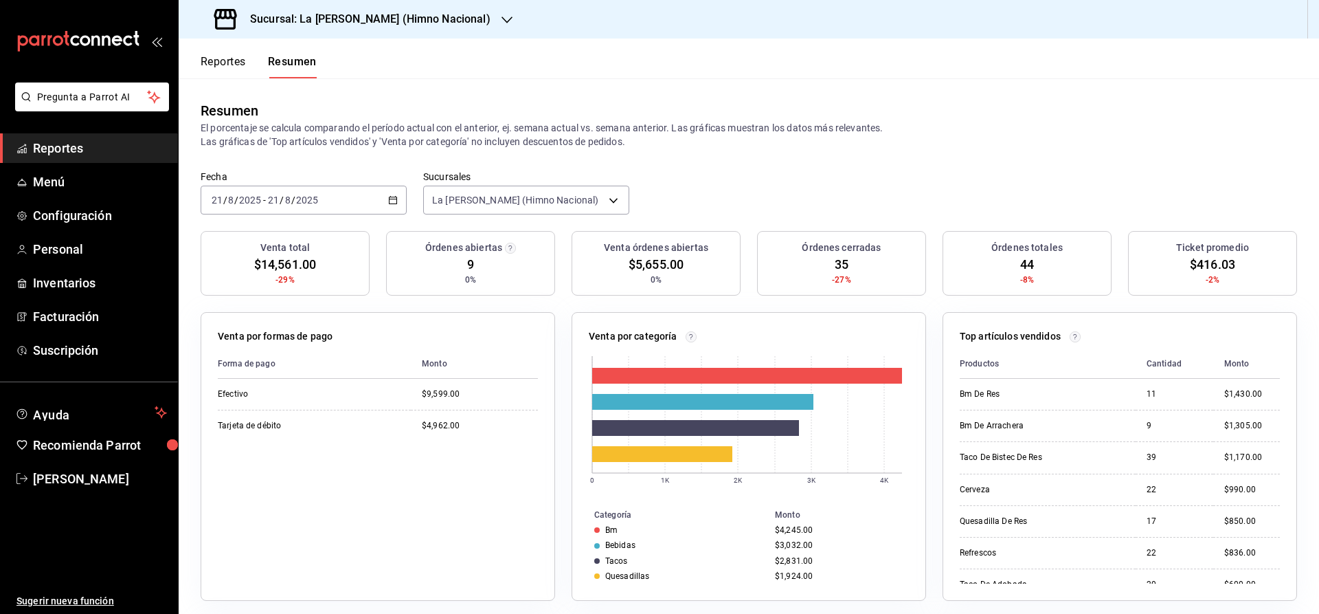
click at [481, 19] on div "Sucursal: La Barra de Barry (Himno Nacional)" at bounding box center [354, 19] width 328 height 38
click at [234, 93] on span "La Barra de Barry (Himalaya)" at bounding box center [286, 90] width 192 height 14
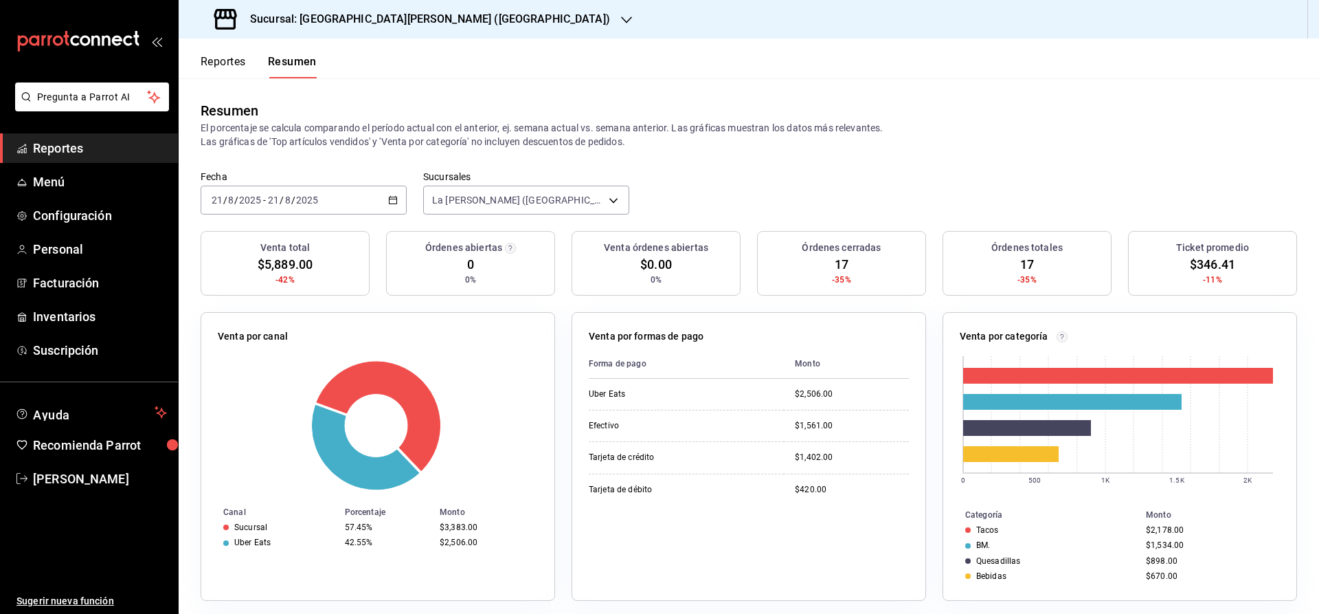
click at [417, 26] on h3 "Sucursal: La Barra de Barry (Himalaya)" at bounding box center [424, 19] width 371 height 16
click at [291, 115] on span "La Barra de Barry (Lomas)" at bounding box center [276, 121] width 172 height 14
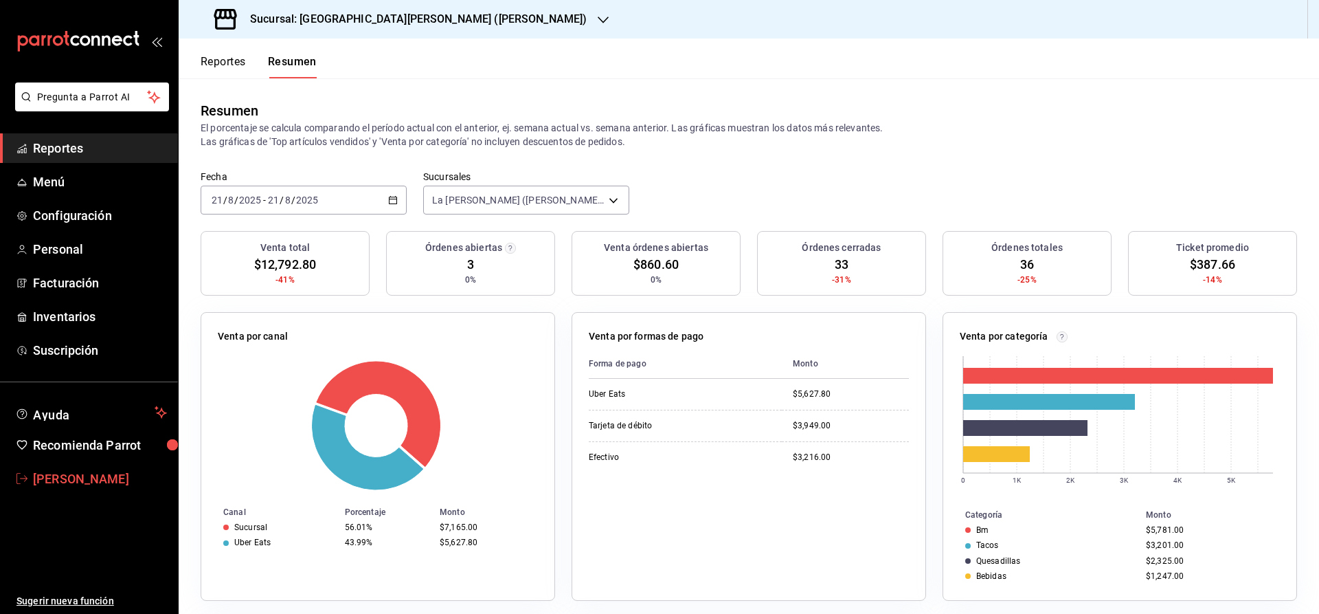
click at [85, 474] on span "Rocío Cervantes" at bounding box center [100, 478] width 134 height 19
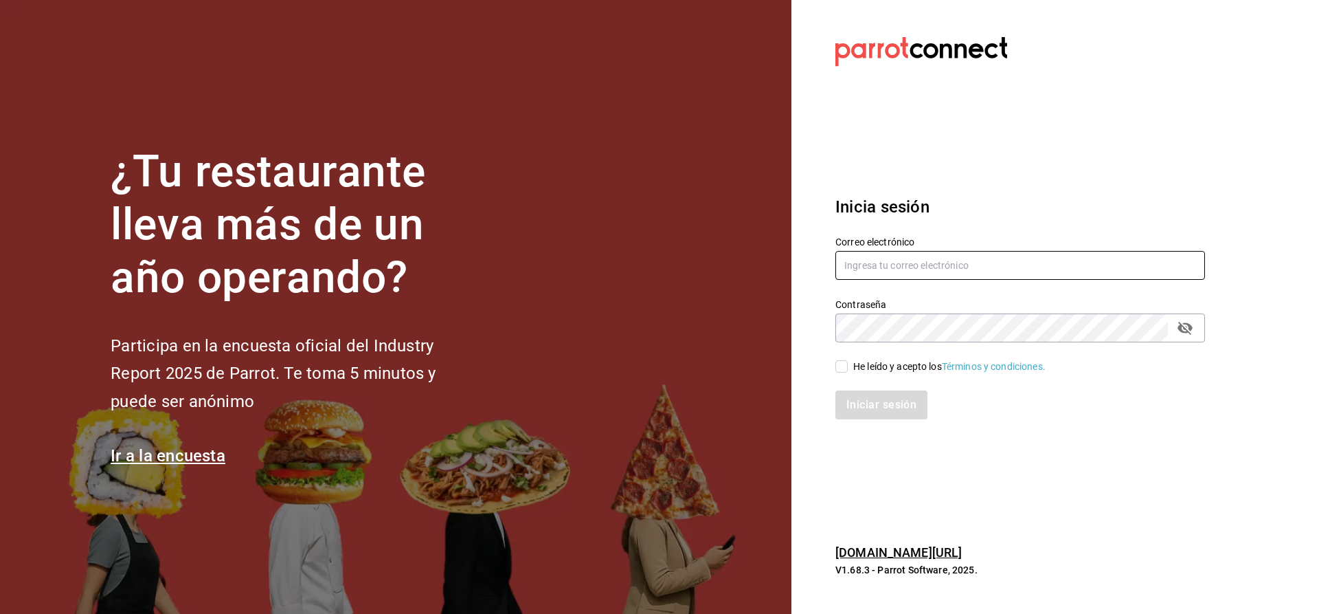
type input "[EMAIL_ADDRESS][DOMAIN_NAME]"
